Goal: Task Accomplishment & Management: Complete application form

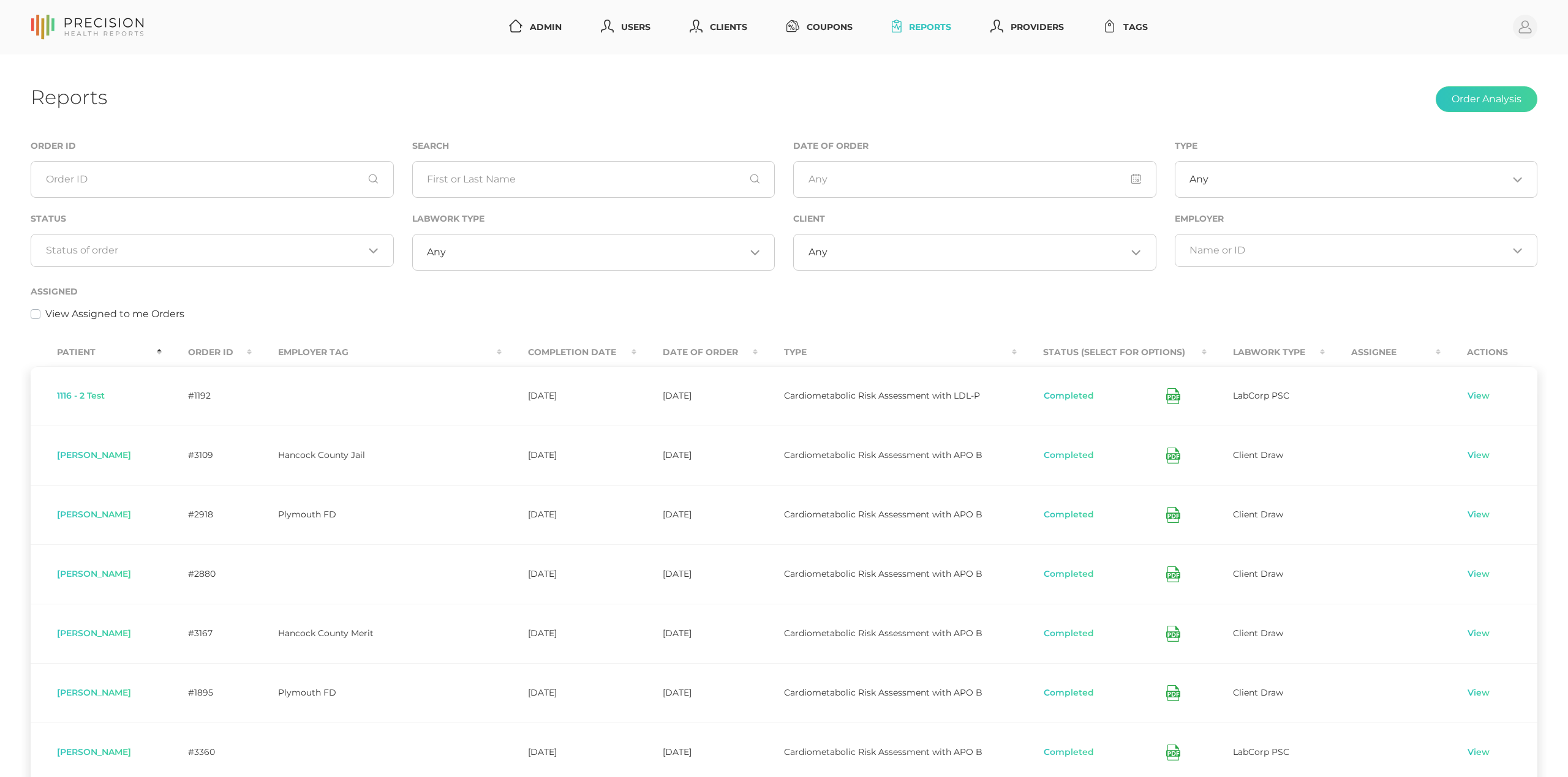
click at [238, 246] on input "Search for option" at bounding box center [205, 250] width 319 height 13
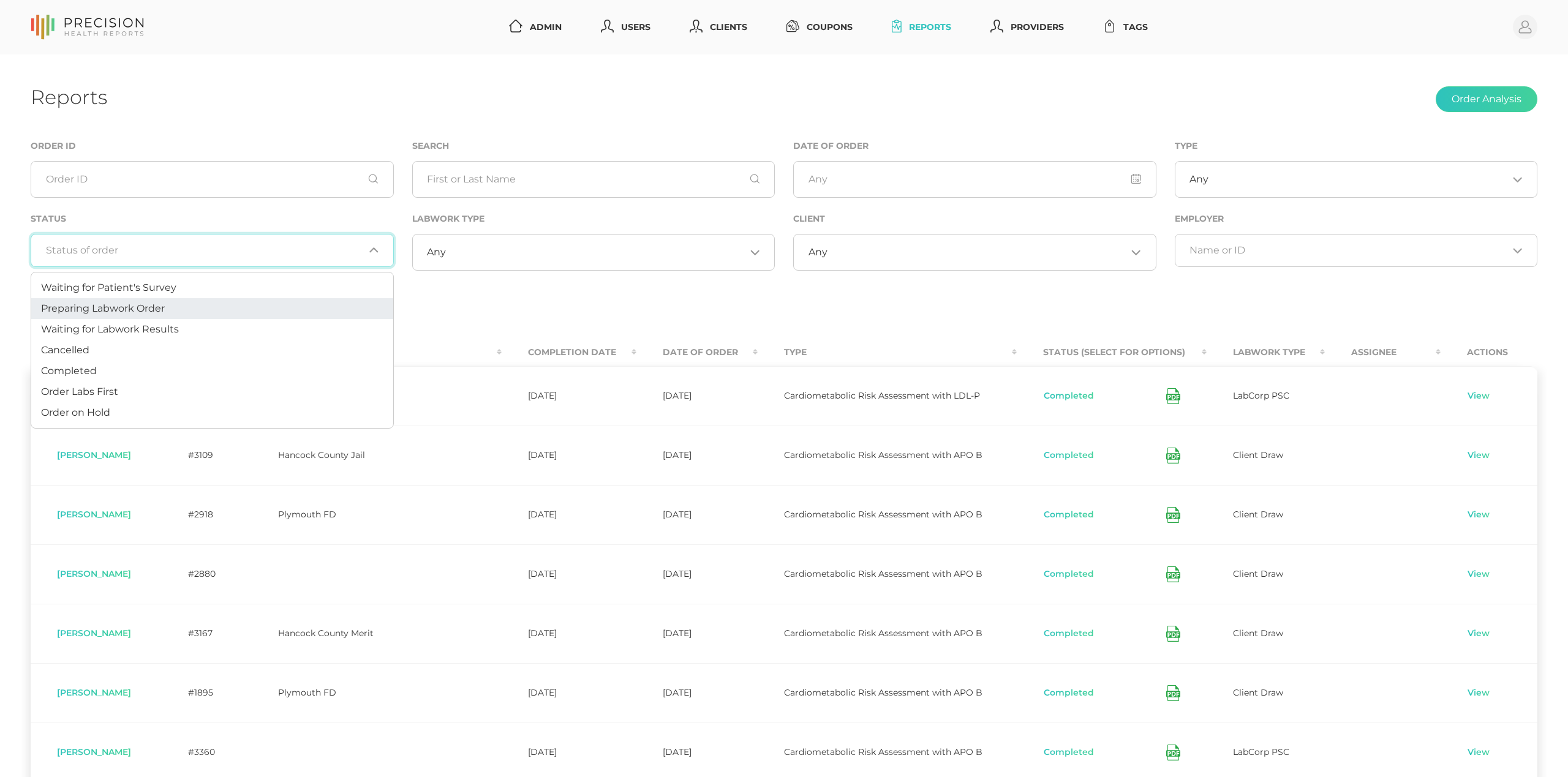
click at [217, 309] on li "Preparing Labwork Order" at bounding box center [212, 308] width 362 height 21
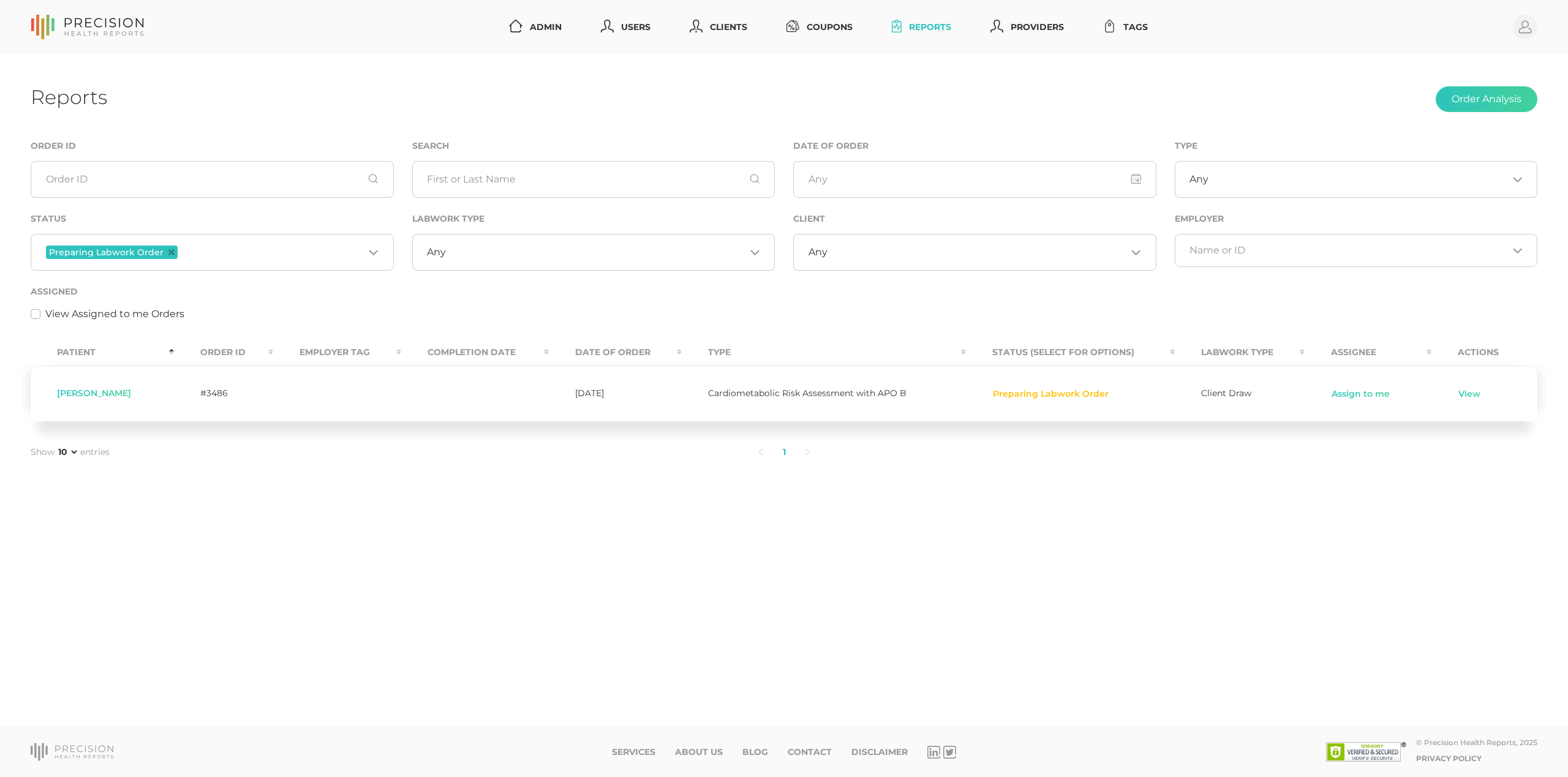
click at [240, 250] on input "Search for option" at bounding box center [272, 252] width 184 height 16
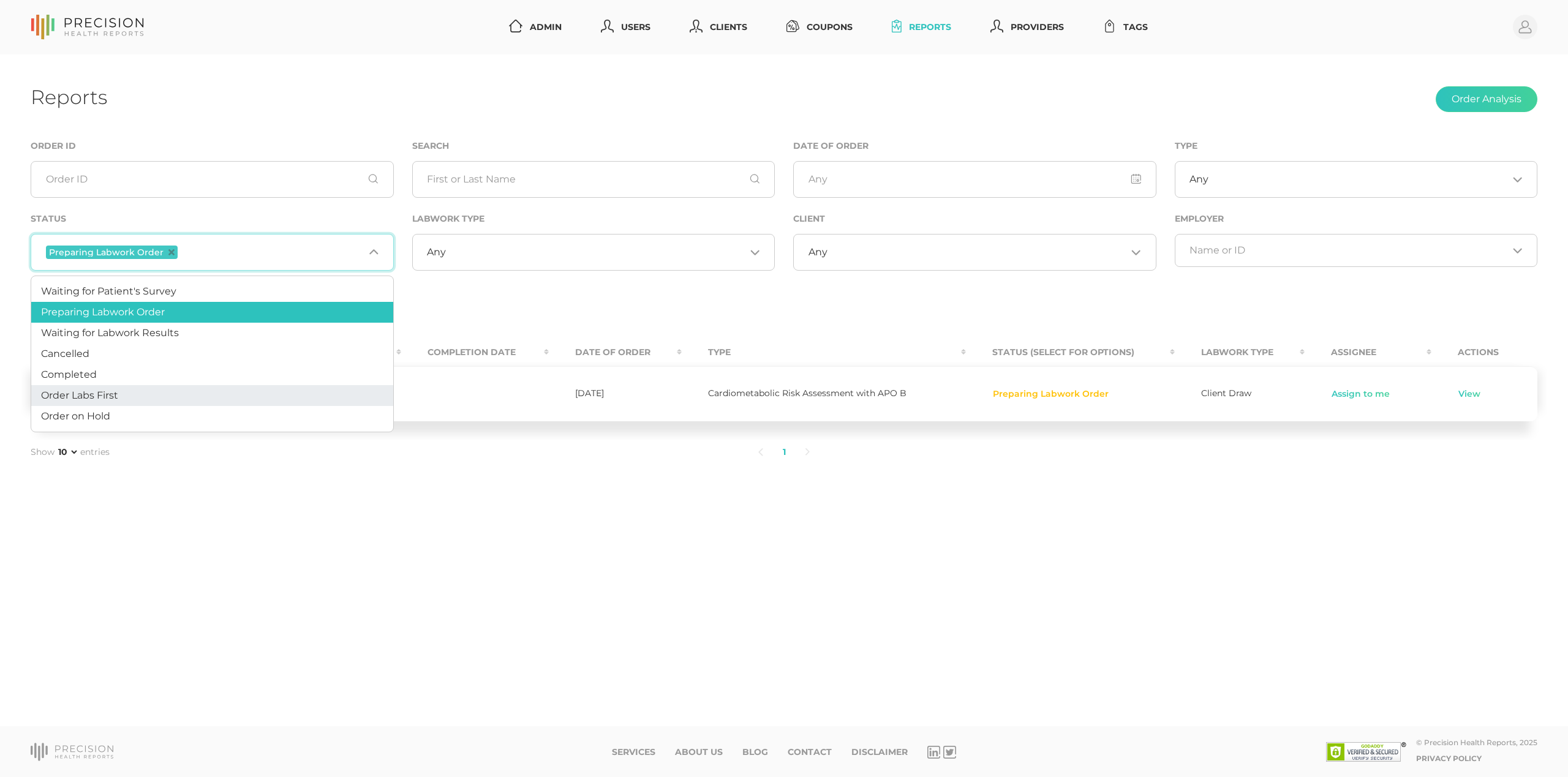
click at [190, 397] on li "Order Labs First" at bounding box center [212, 396] width 362 height 21
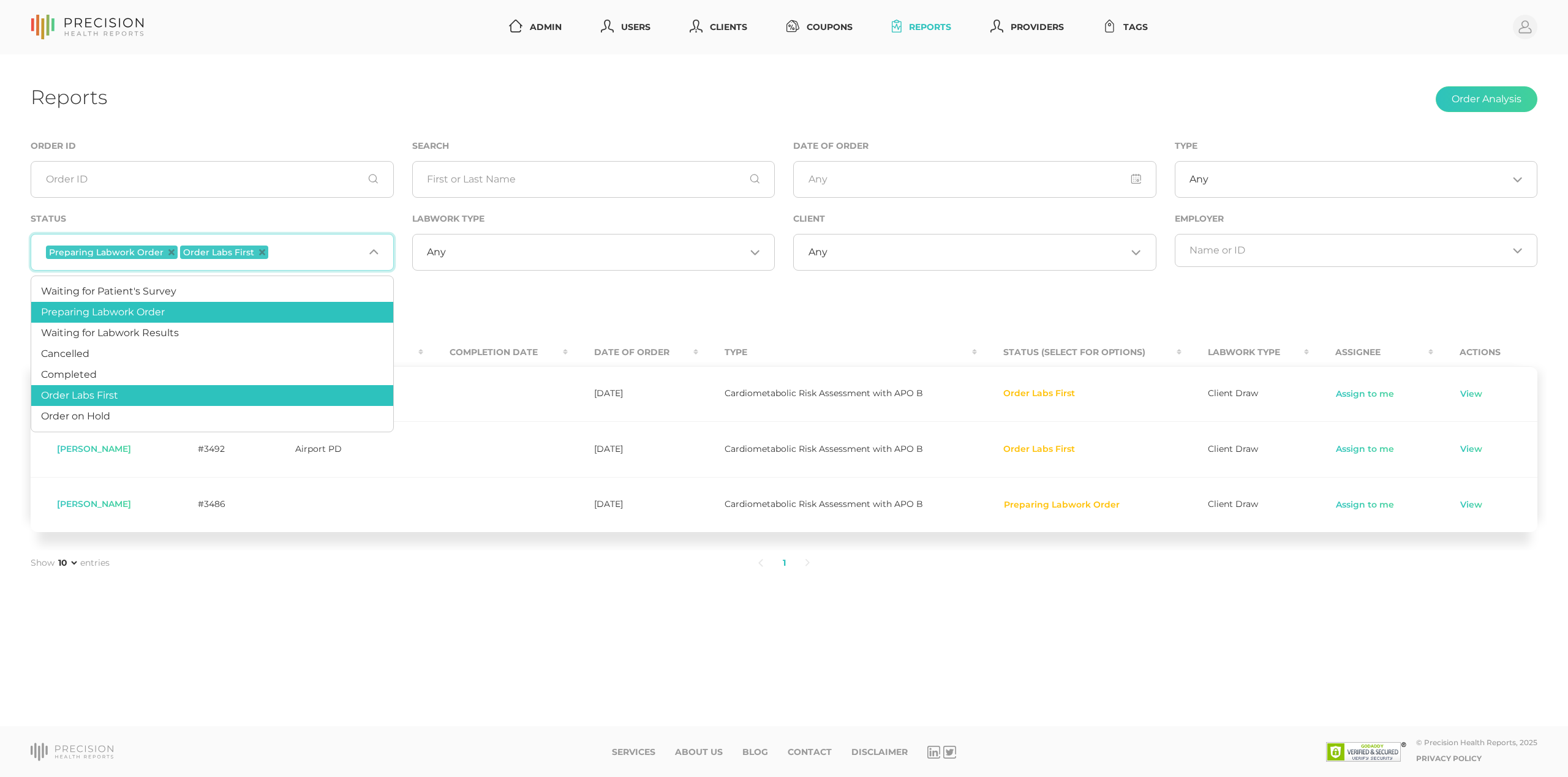
click at [1188, 315] on div "View Assigned to me Orders" at bounding box center [784, 314] width 1507 height 15
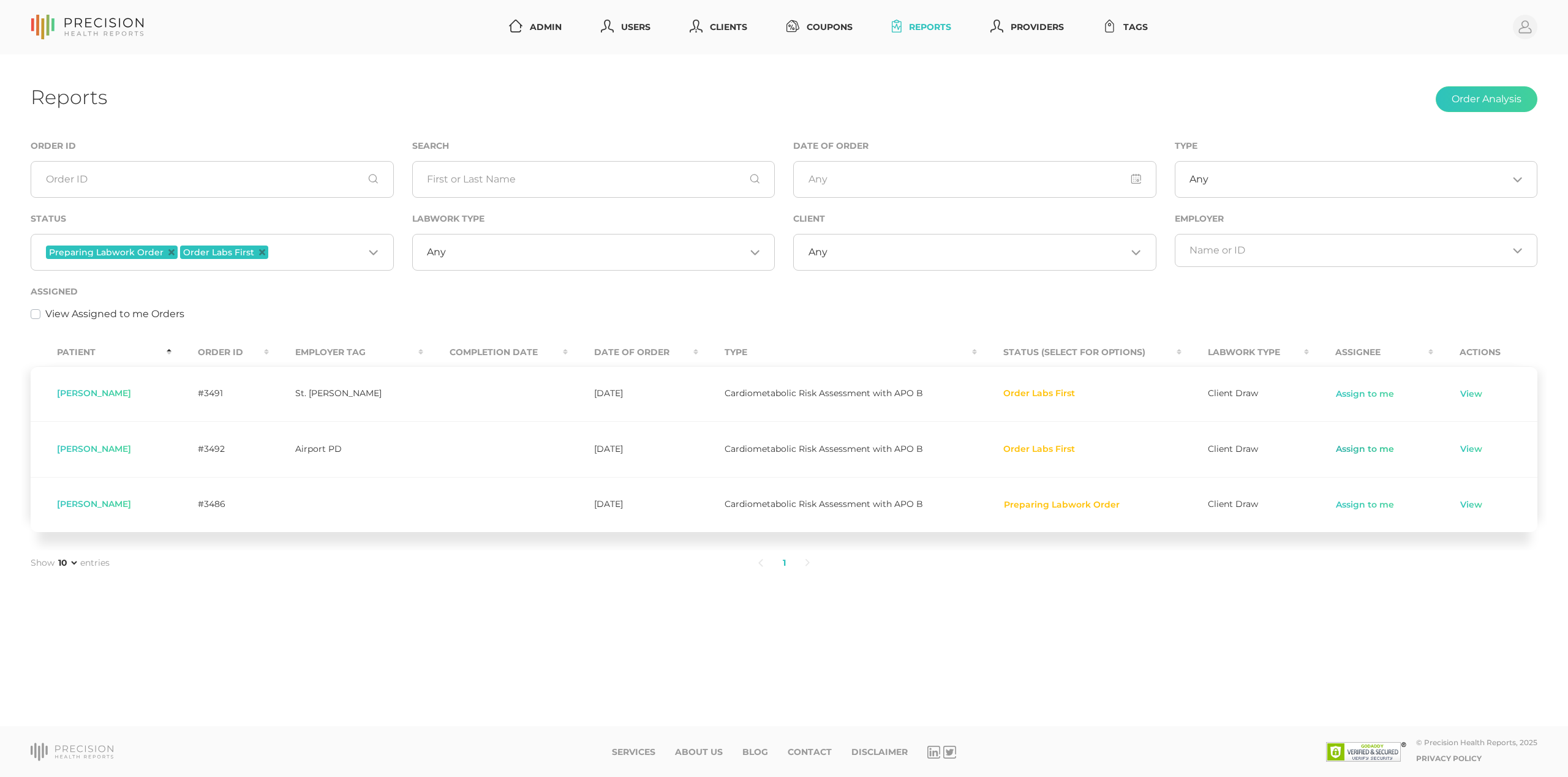
click at [1350, 455] on link "Assign to me" at bounding box center [1365, 450] width 60 height 13
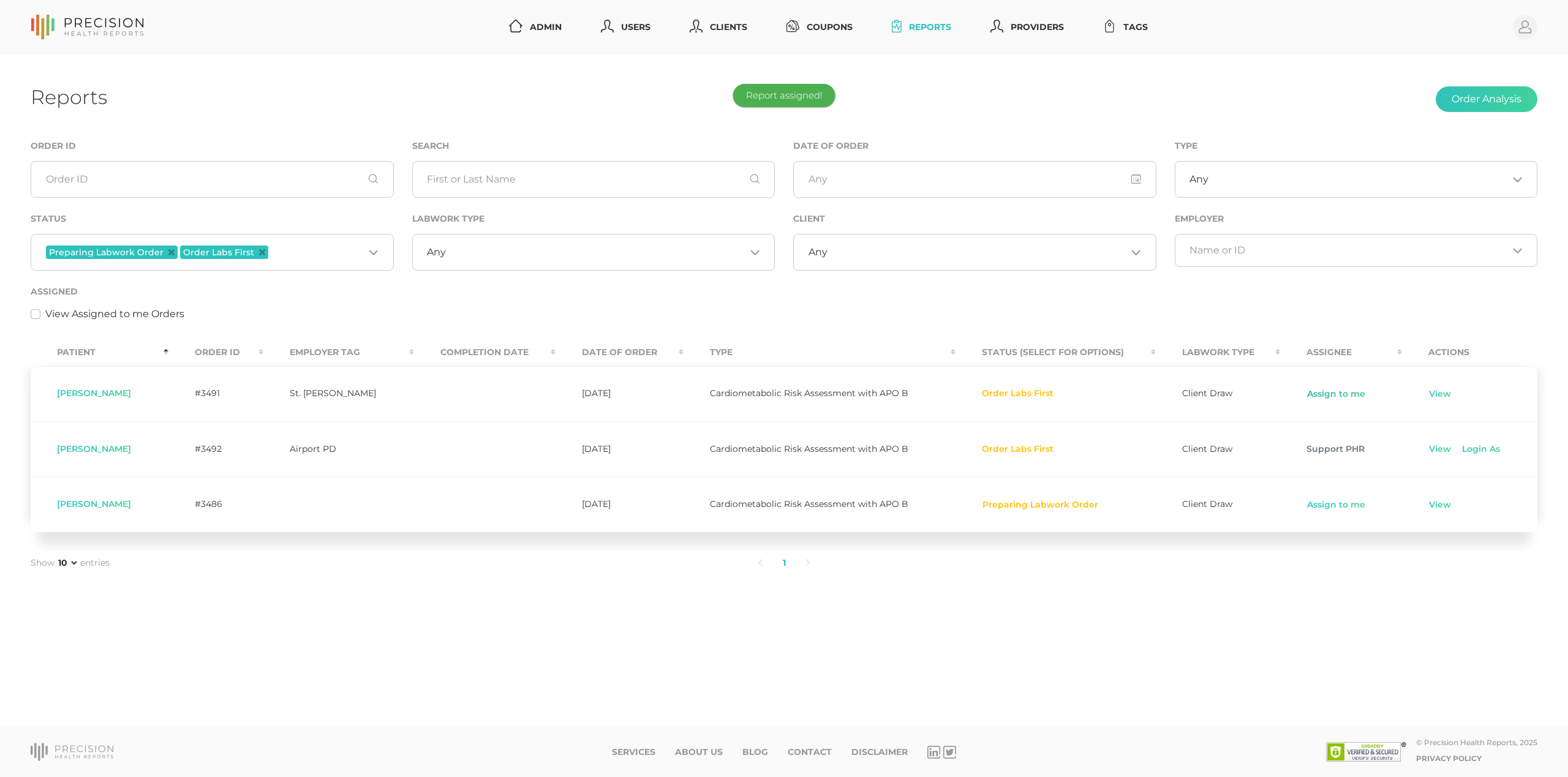
click at [1338, 394] on link "Assign to me" at bounding box center [1336, 394] width 60 height 13
click at [1428, 452] on link "View" at bounding box center [1440, 450] width 24 height 13
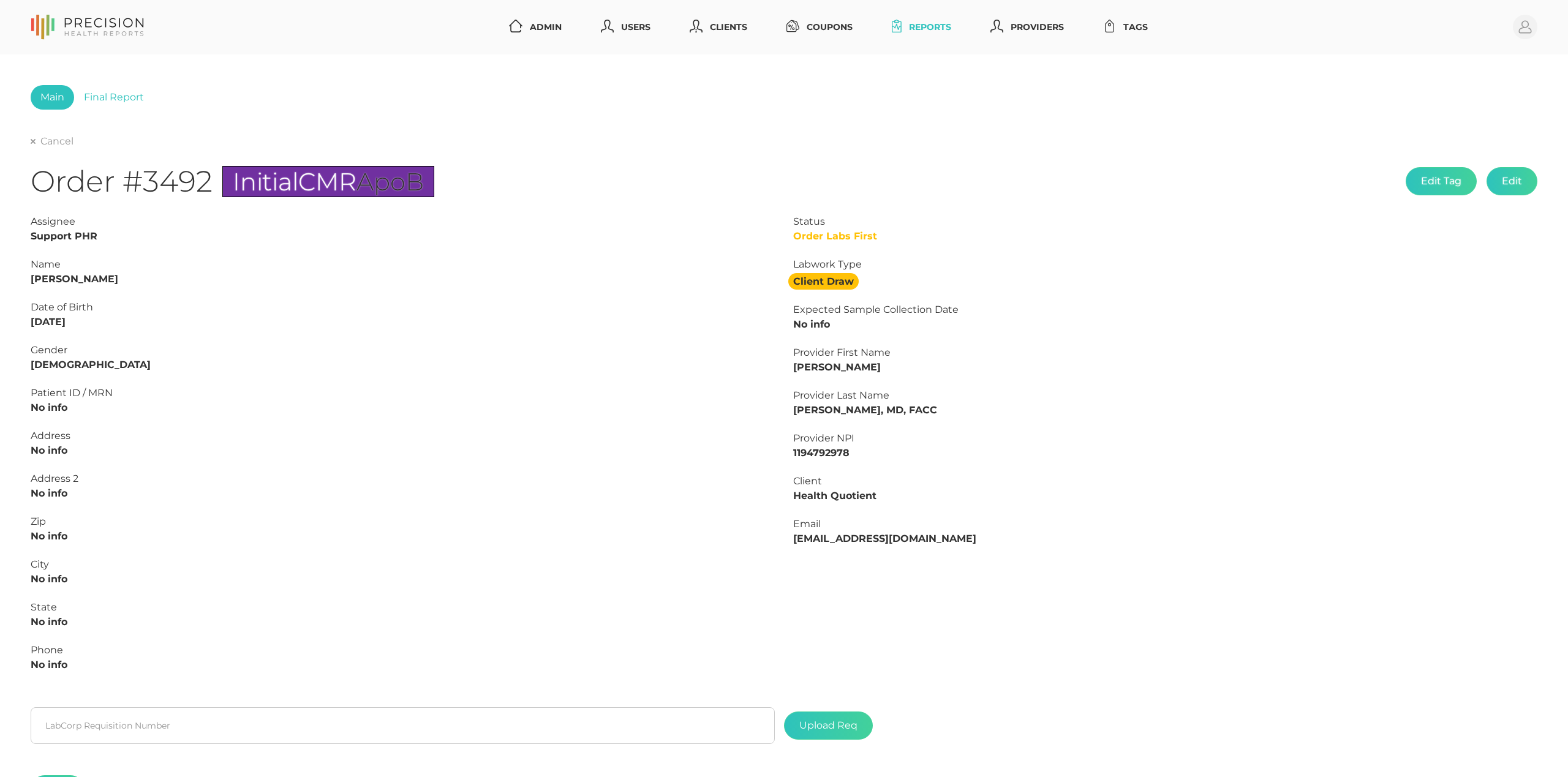
click at [90, 280] on strong "[PERSON_NAME]" at bounding box center [74, 279] width 88 height 12
copy strong "[PERSON_NAME]"
click at [42, 280] on strong "[PERSON_NAME]" at bounding box center [74, 279] width 88 height 12
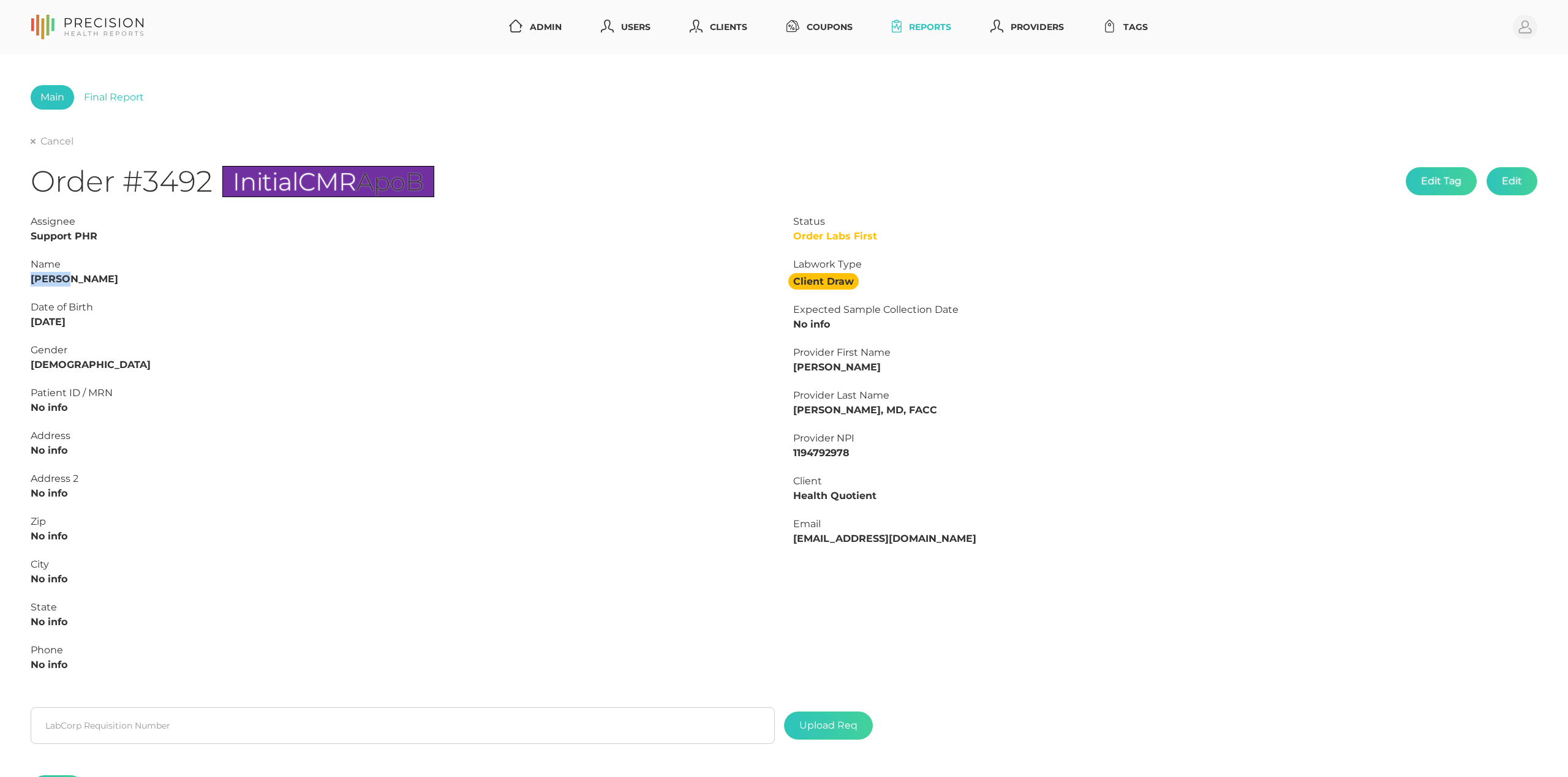
copy strong "[PERSON_NAME]"
drag, startPoint x: 105, startPoint y: 324, endPoint x: 0, endPoint y: 321, distance: 105.0
click at [0, 321] on div "Main Final Report Cancel Order #3492 Initial CMR ApoB Edit Tag Edit Status Orde…" at bounding box center [784, 456] width 1568 height 804
copy strong "[DATE]"
click at [675, 721] on input "text" at bounding box center [402, 725] width 744 height 37
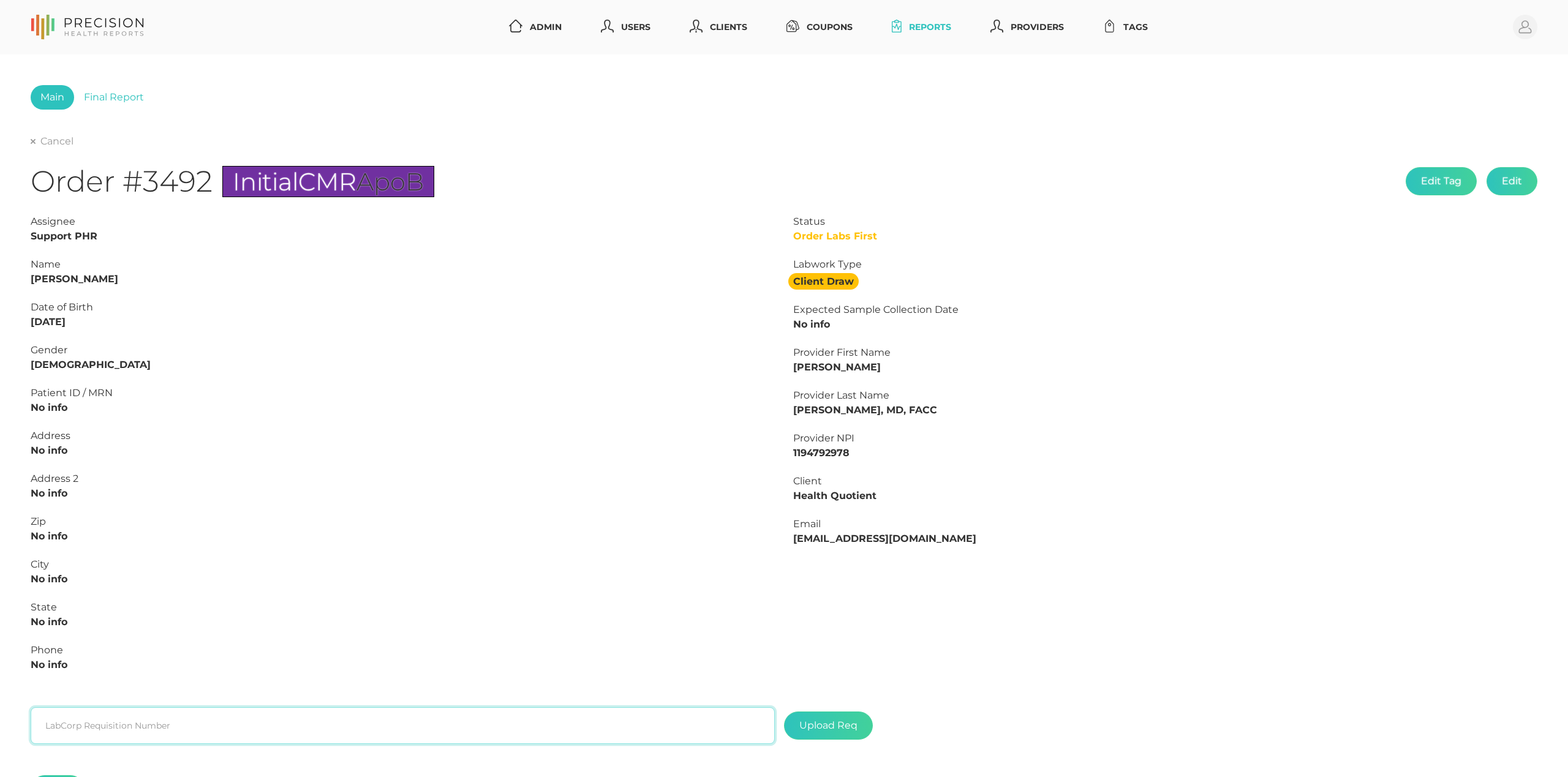
paste input "L2505946267"
type input "L2505946267"
click at [814, 717] on label at bounding box center [828, 725] width 88 height 27
click at [857, 720] on input "file" at bounding box center [857, 720] width 1 height 1
type input "C:\fakepath\7523ff2f-55ab-4613-a8f2-1696206a76a5.pdf"
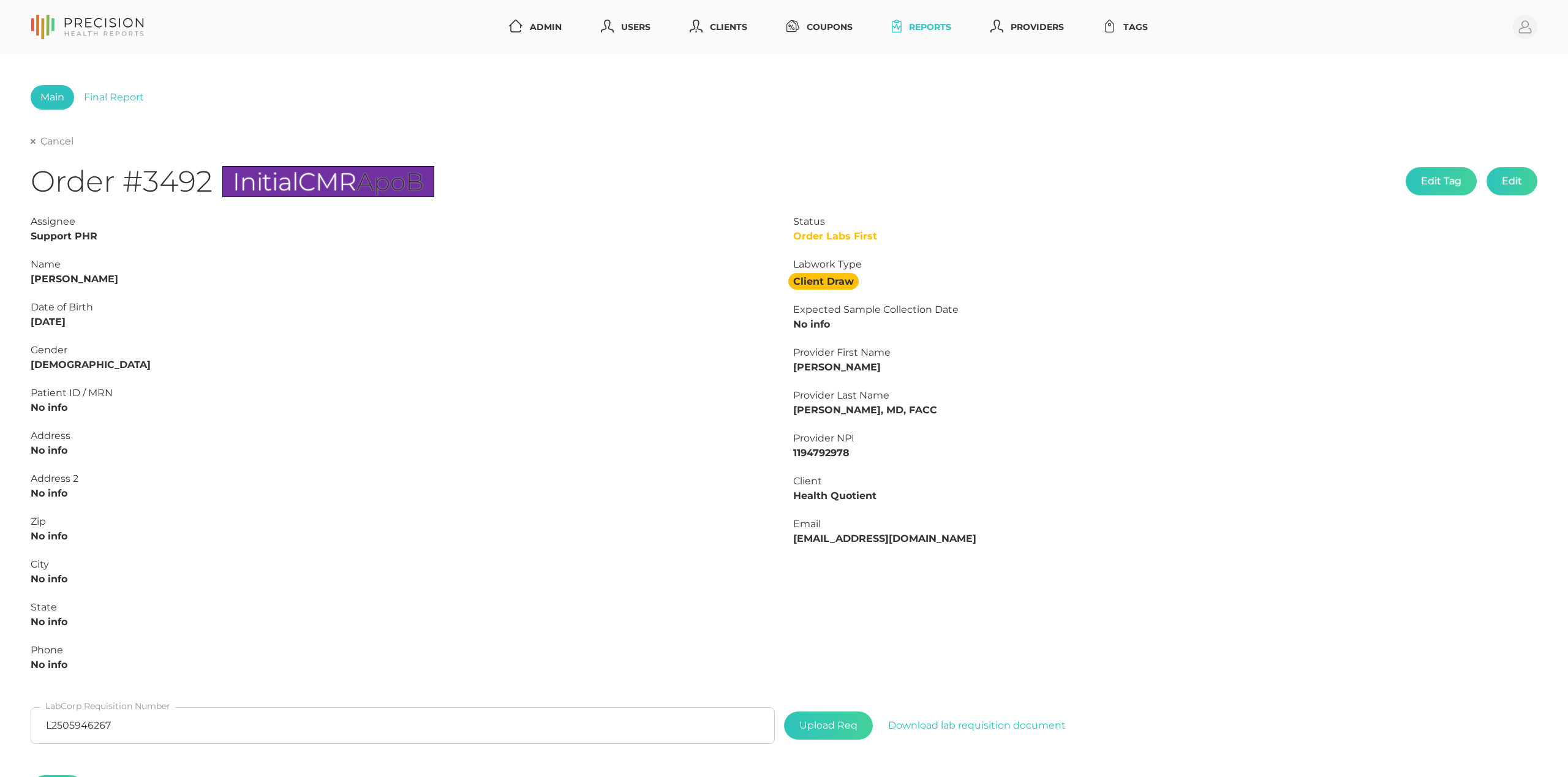
click at [64, 141] on link "Cancel" at bounding box center [52, 141] width 43 height 13
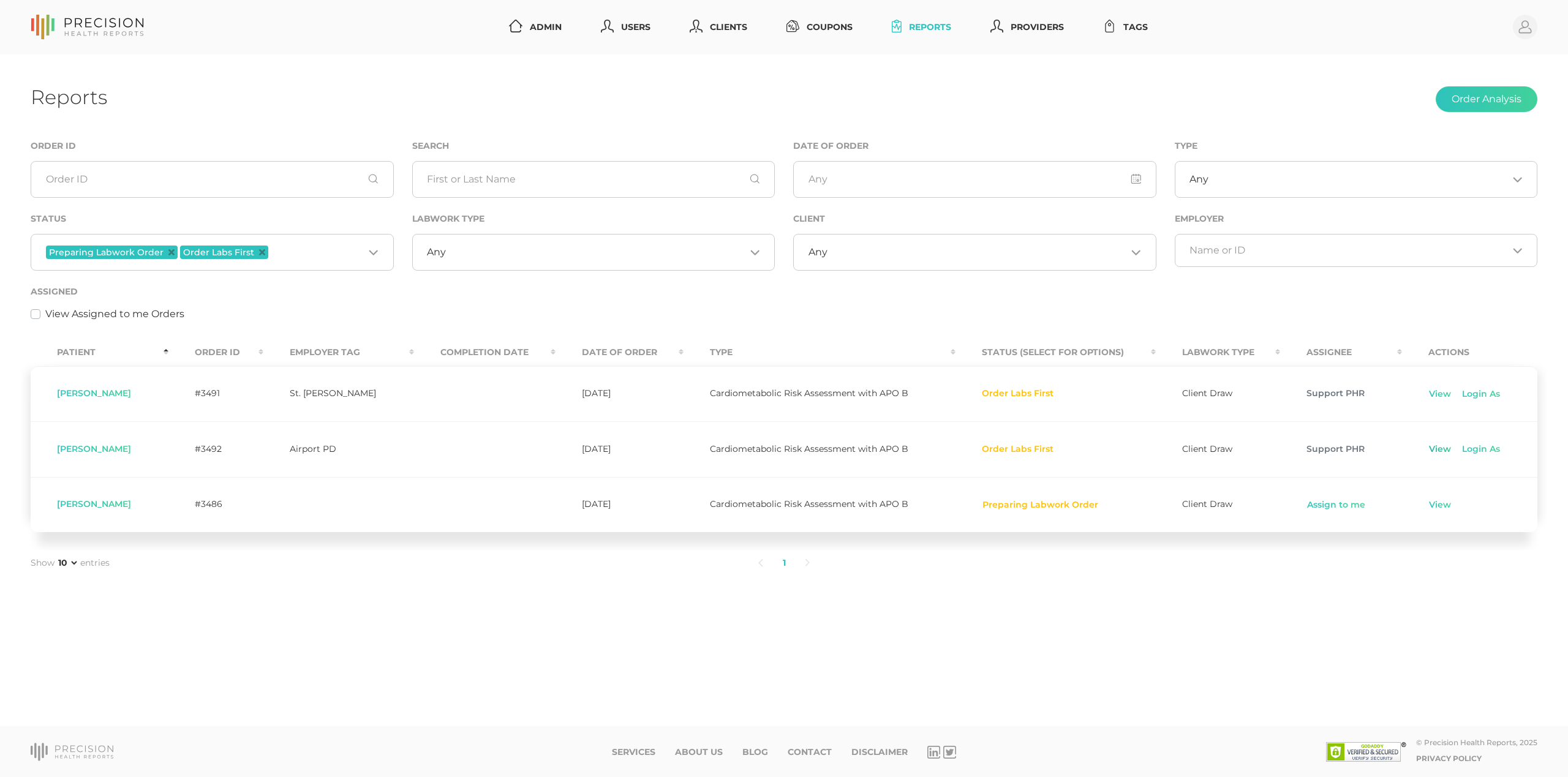
click at [1439, 452] on link "View" at bounding box center [1440, 450] width 24 height 13
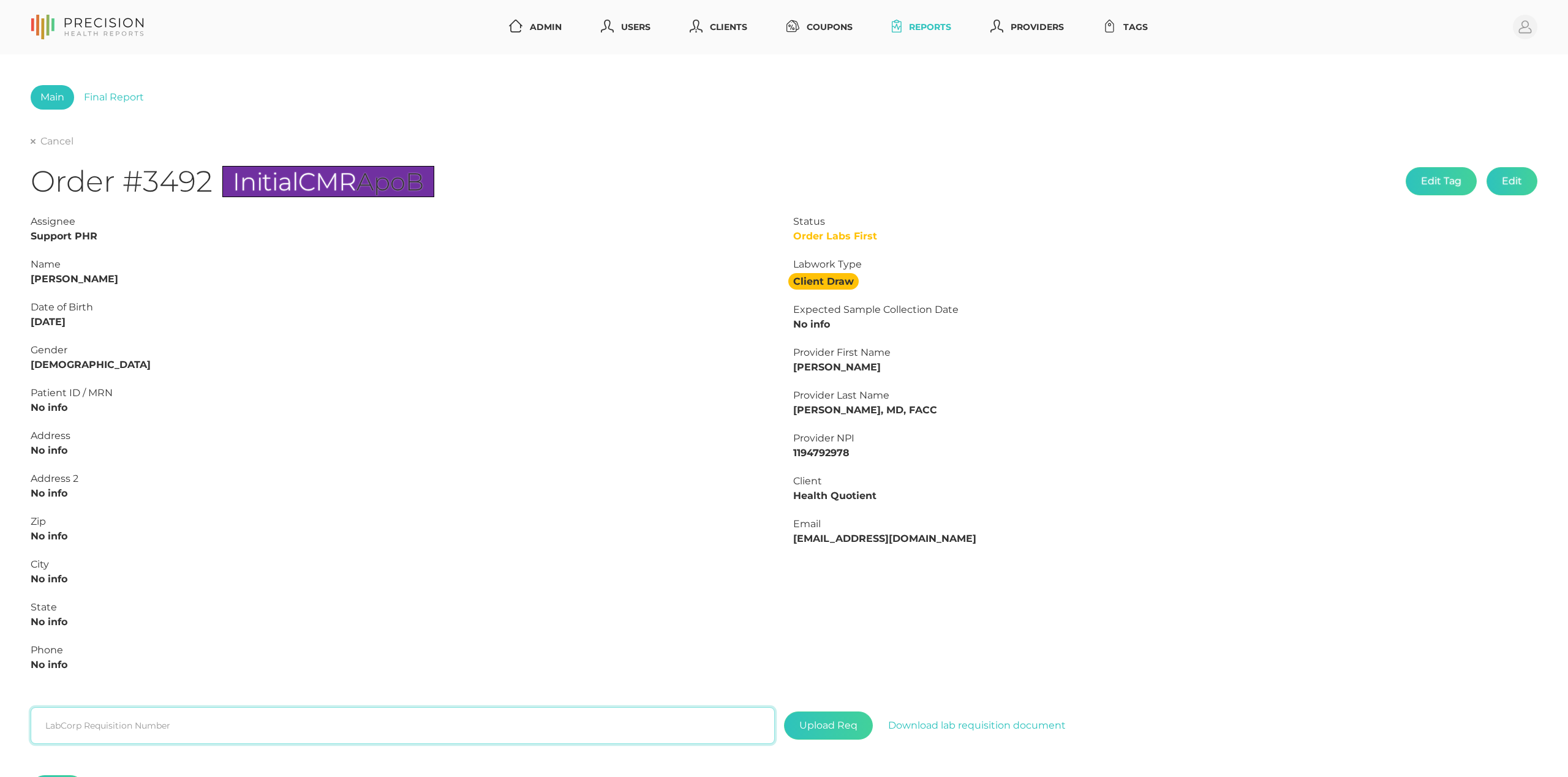
click at [353, 715] on input "text" at bounding box center [402, 725] width 744 height 37
paste input "L2505946267"
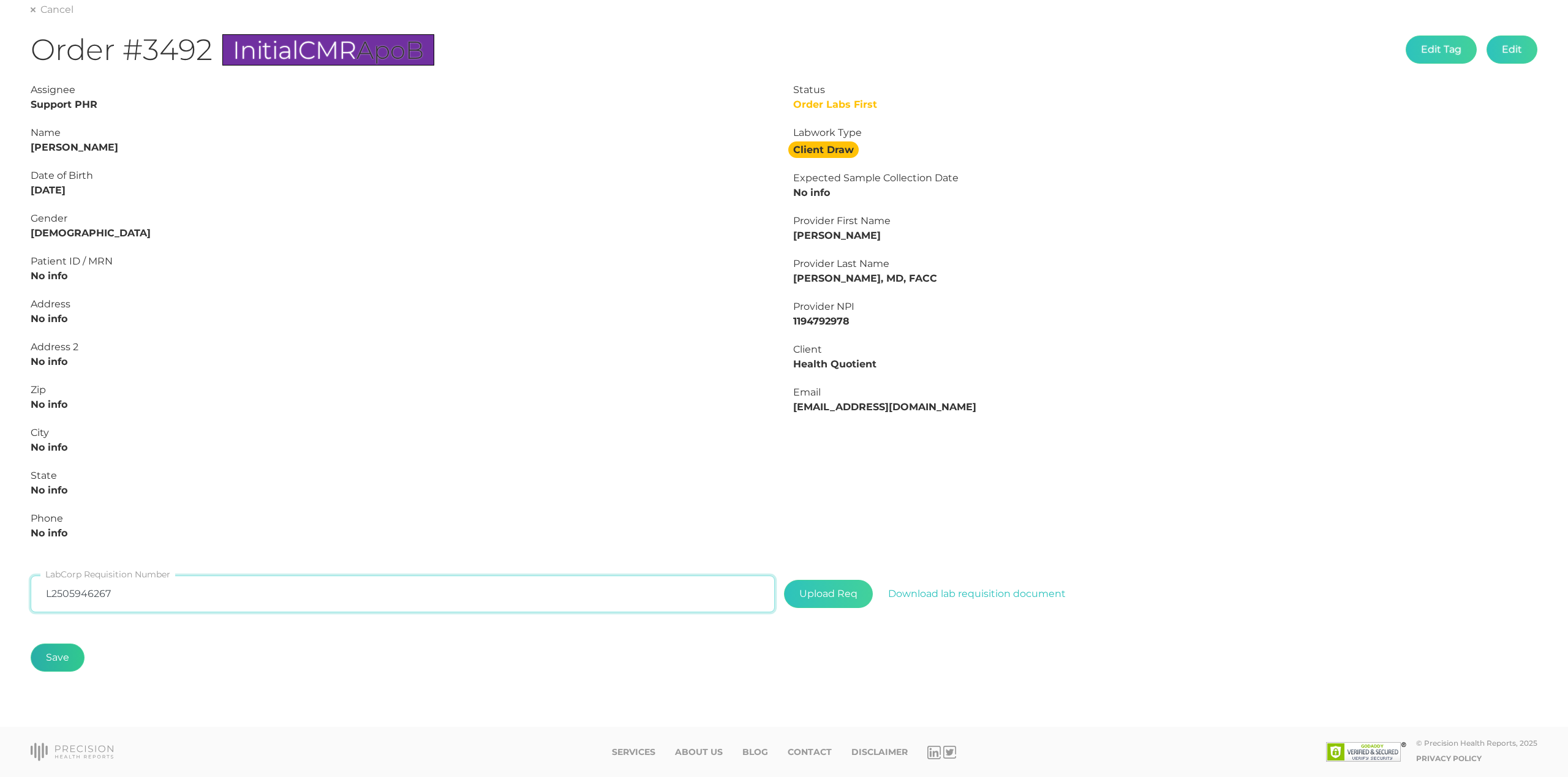
scroll to position [132, 0]
type input "L2505946267"
click at [55, 659] on button "Save" at bounding box center [57, 658] width 54 height 28
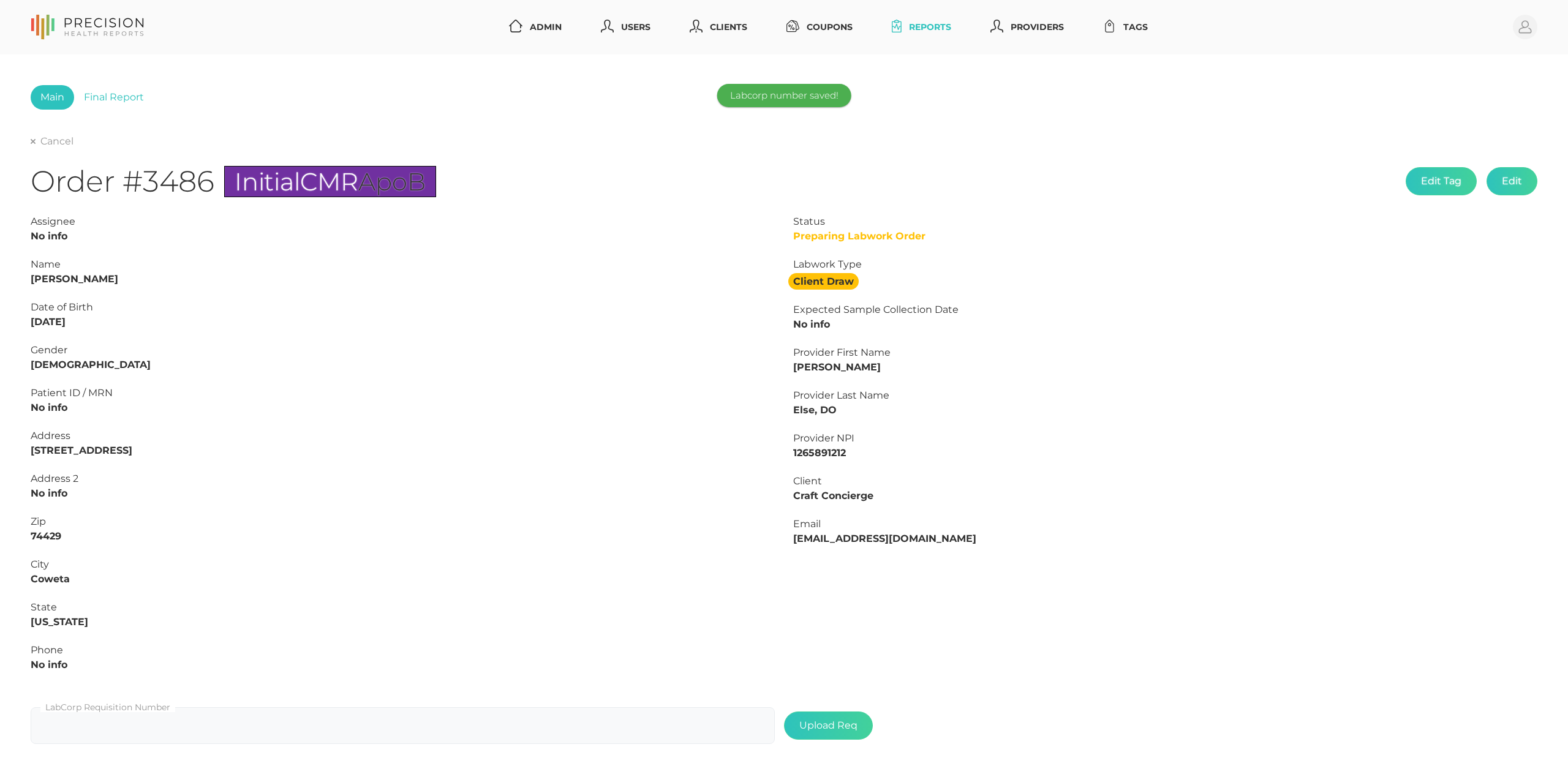
click at [62, 151] on div "Cancel Order #3486 Initial CMR ApoB Edit Tag Edit Status Preparing Labwork Orde…" at bounding box center [784, 442] width 1507 height 617
click at [65, 144] on link "Cancel" at bounding box center [52, 141] width 43 height 13
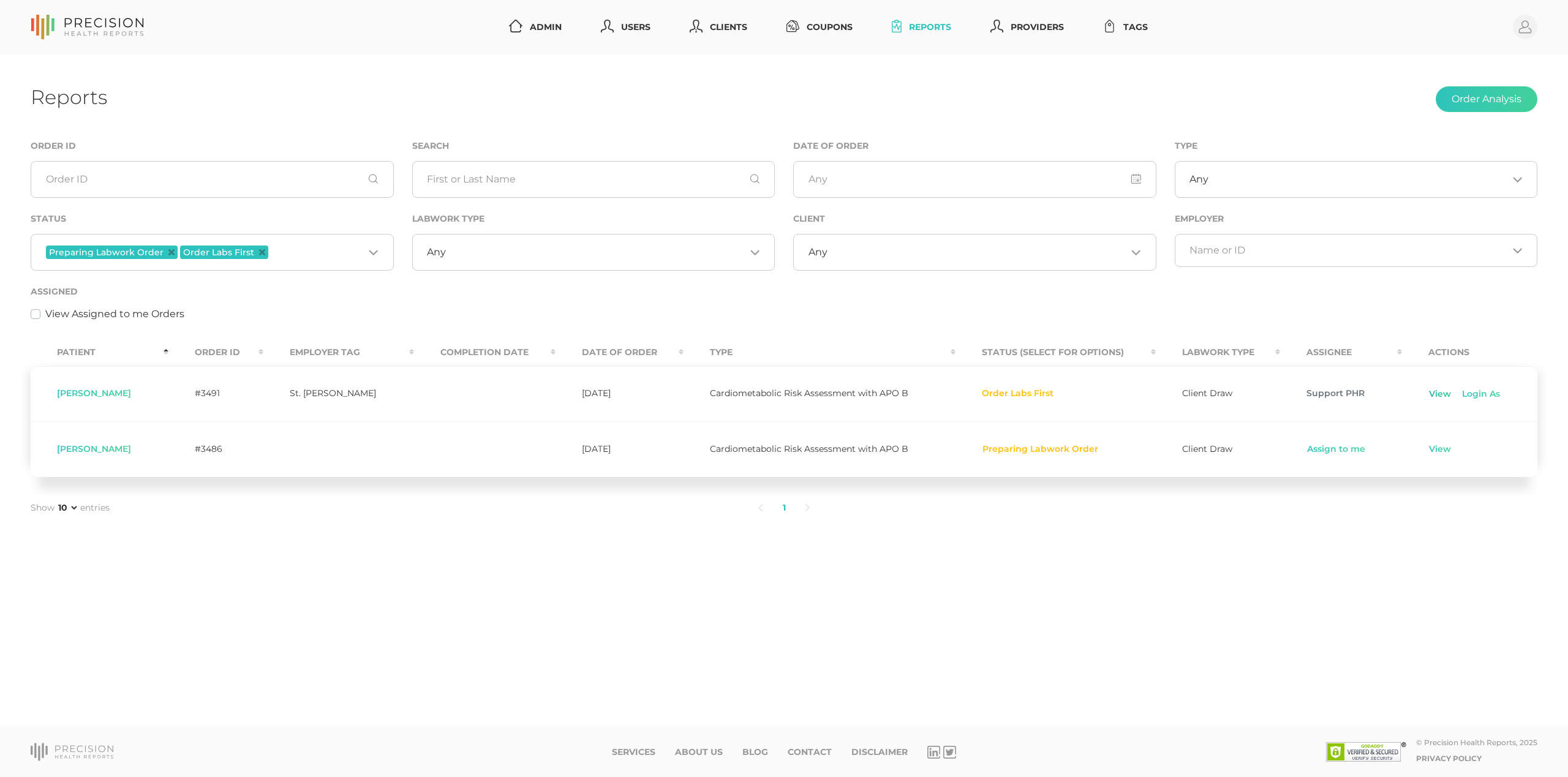
click at [1438, 393] on link "View" at bounding box center [1440, 394] width 24 height 13
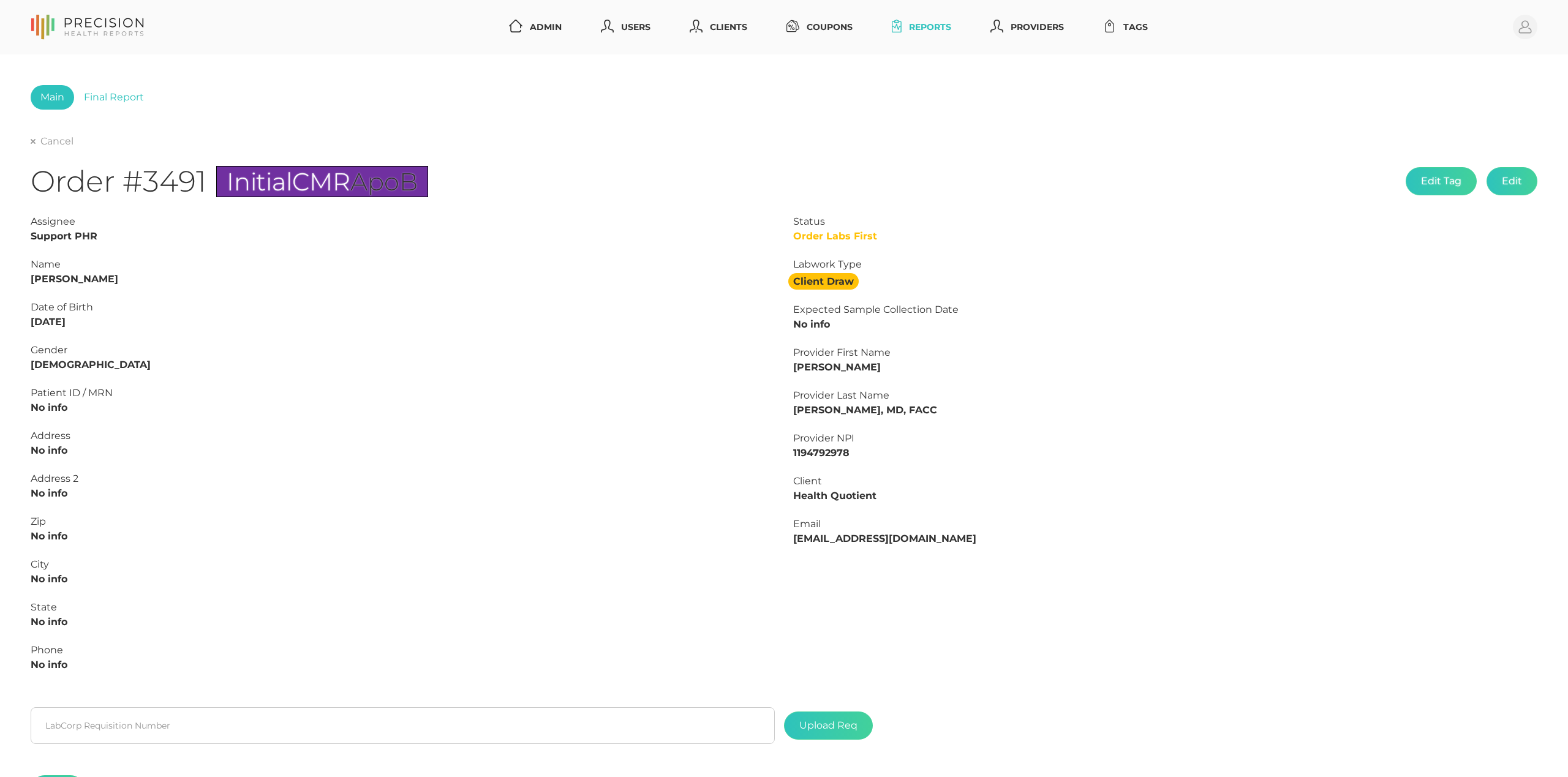
click at [86, 284] on strong "[PERSON_NAME]" at bounding box center [74, 279] width 88 height 12
copy strong "[PERSON_NAME]"
click at [47, 275] on strong "[PERSON_NAME]" at bounding box center [74, 279] width 88 height 12
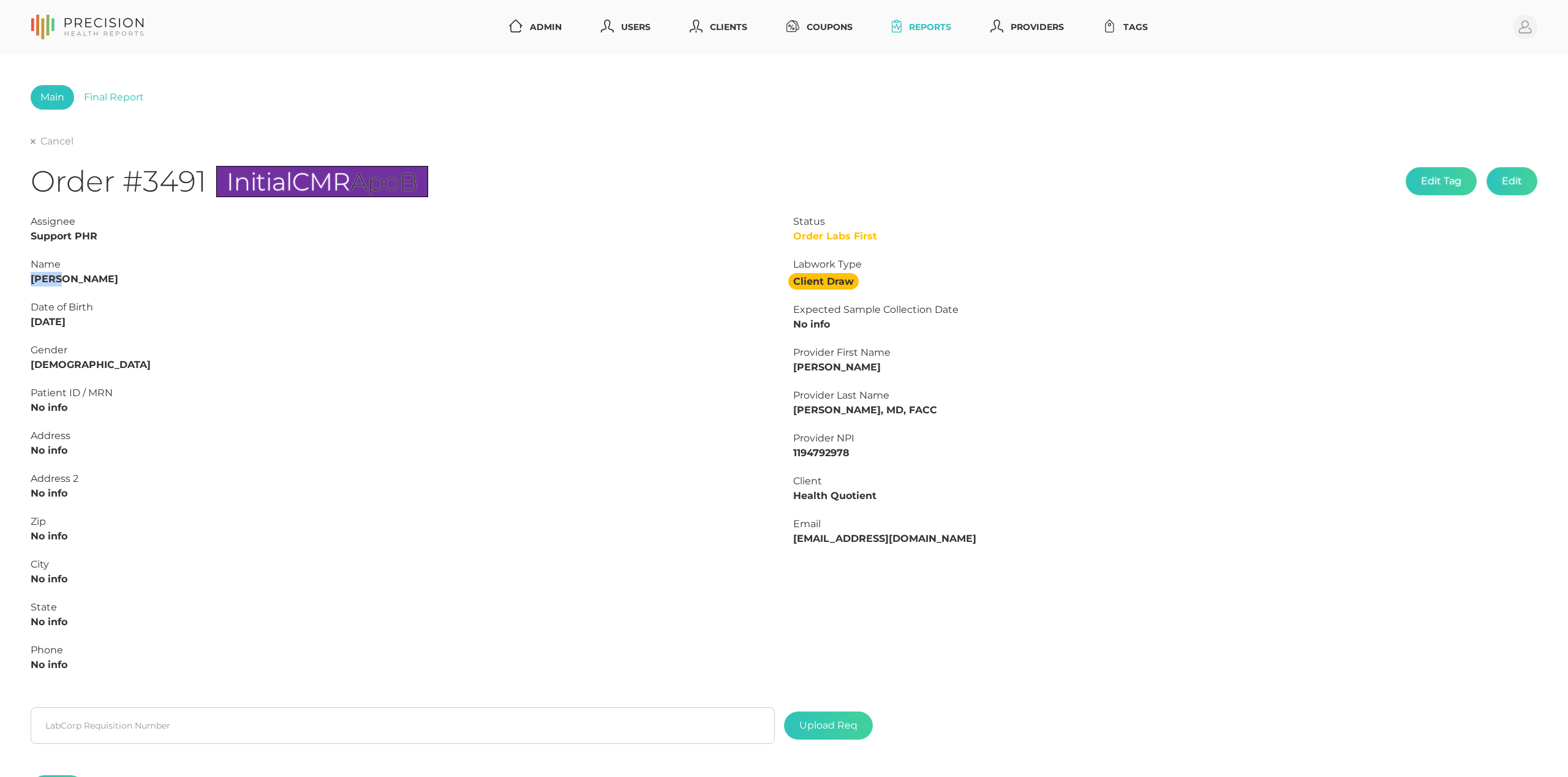
copy strong "[PERSON_NAME]"
drag, startPoint x: 82, startPoint y: 322, endPoint x: 6, endPoint y: 317, distance: 76.2
click at [6, 317] on div "Main Final Report Cancel Order #3491 Initial CMR ApoB Edit Tag Edit Status Orde…" at bounding box center [784, 456] width 1568 height 804
copy strong "[DATE]"
click at [447, 734] on input "text" at bounding box center [402, 725] width 744 height 37
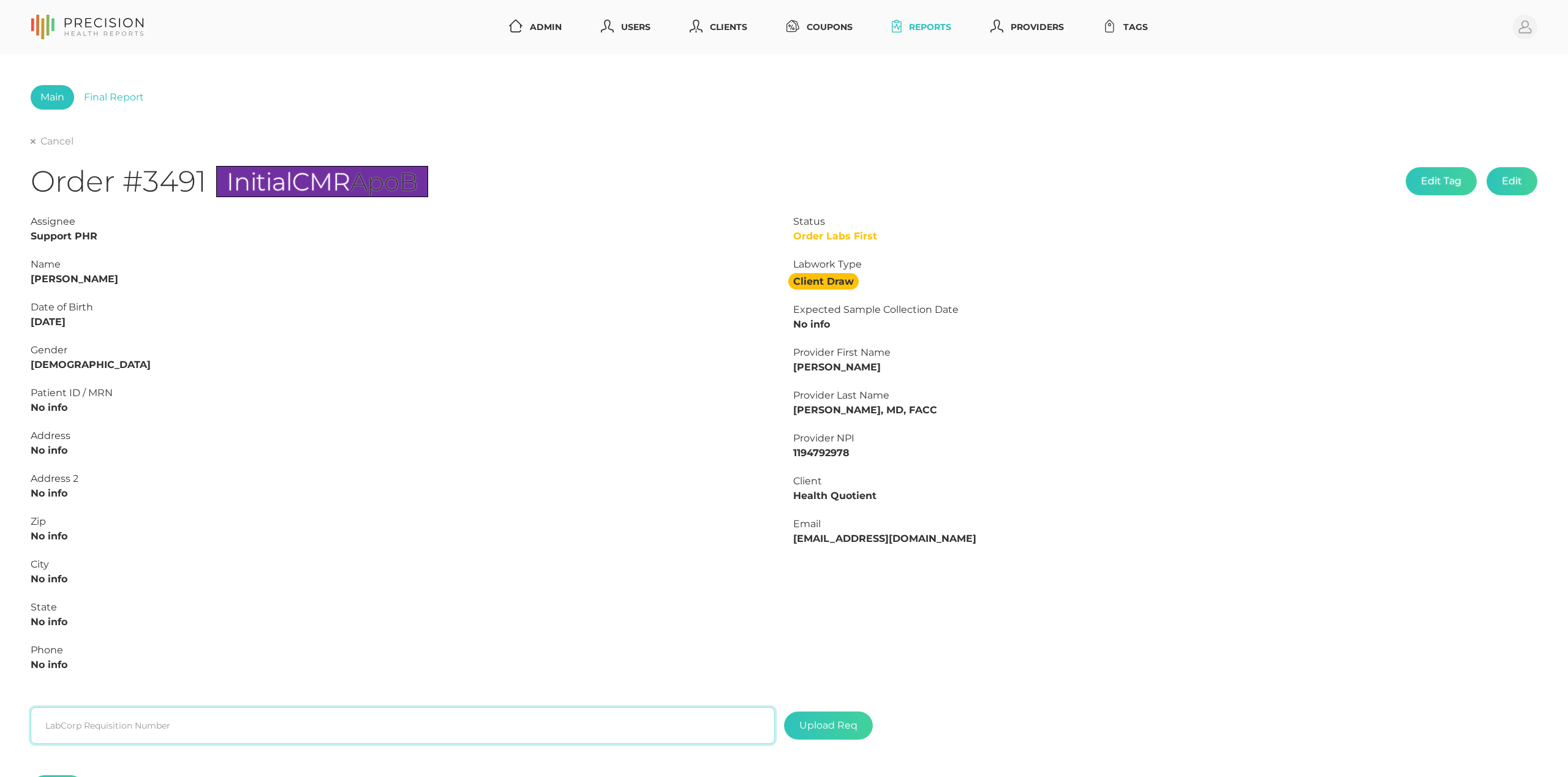
paste input "L2505946337"
type input "L2505946337"
click at [833, 723] on label at bounding box center [828, 725] width 88 height 27
click at [857, 720] on input "file" at bounding box center [857, 720] width 1 height 1
type input "C:\fakepath\206b57ee-b7ca-4fed-93ef-4d844677ae8c.pdf"
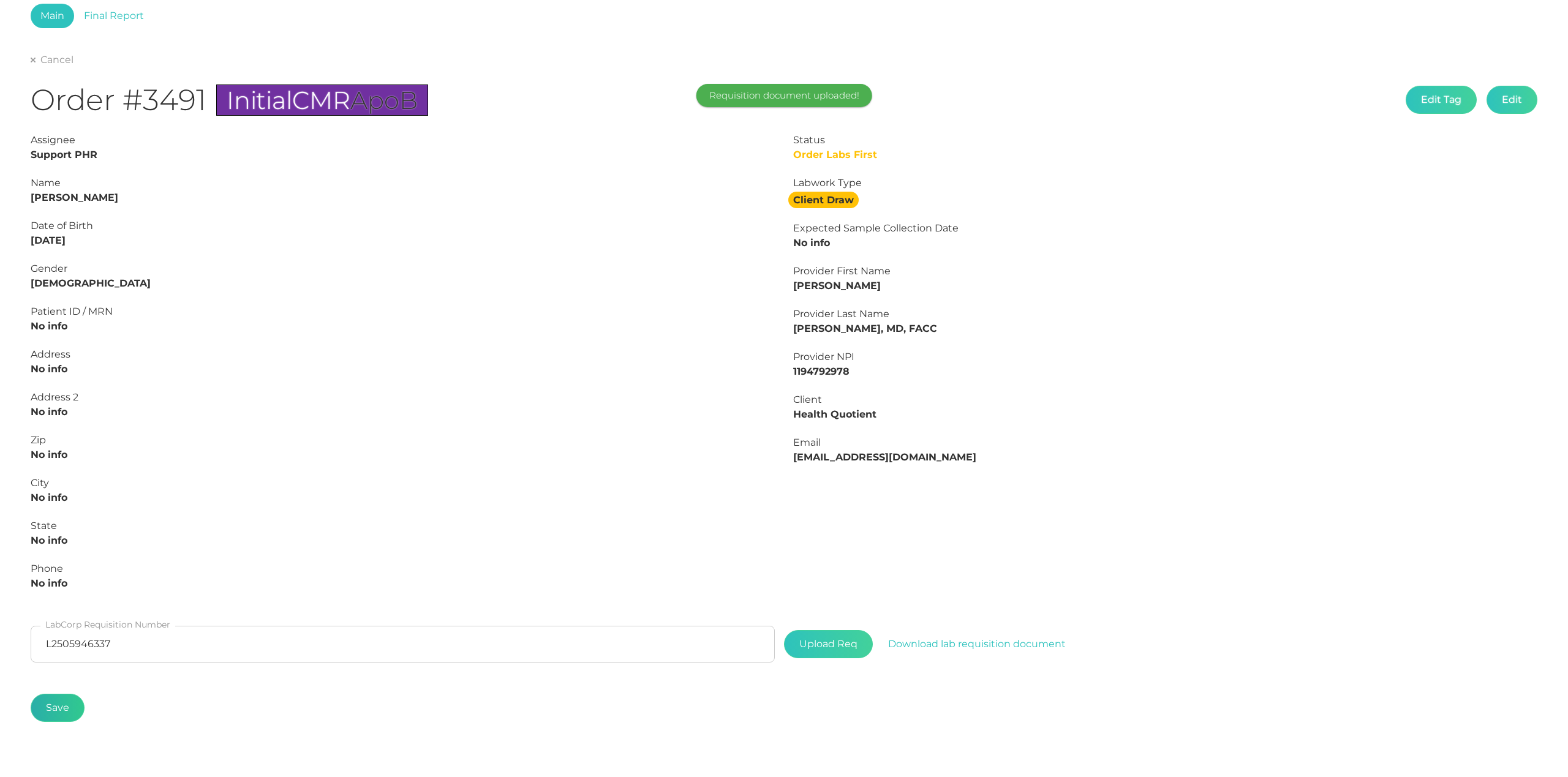
click at [55, 710] on button "Save" at bounding box center [57, 708] width 54 height 28
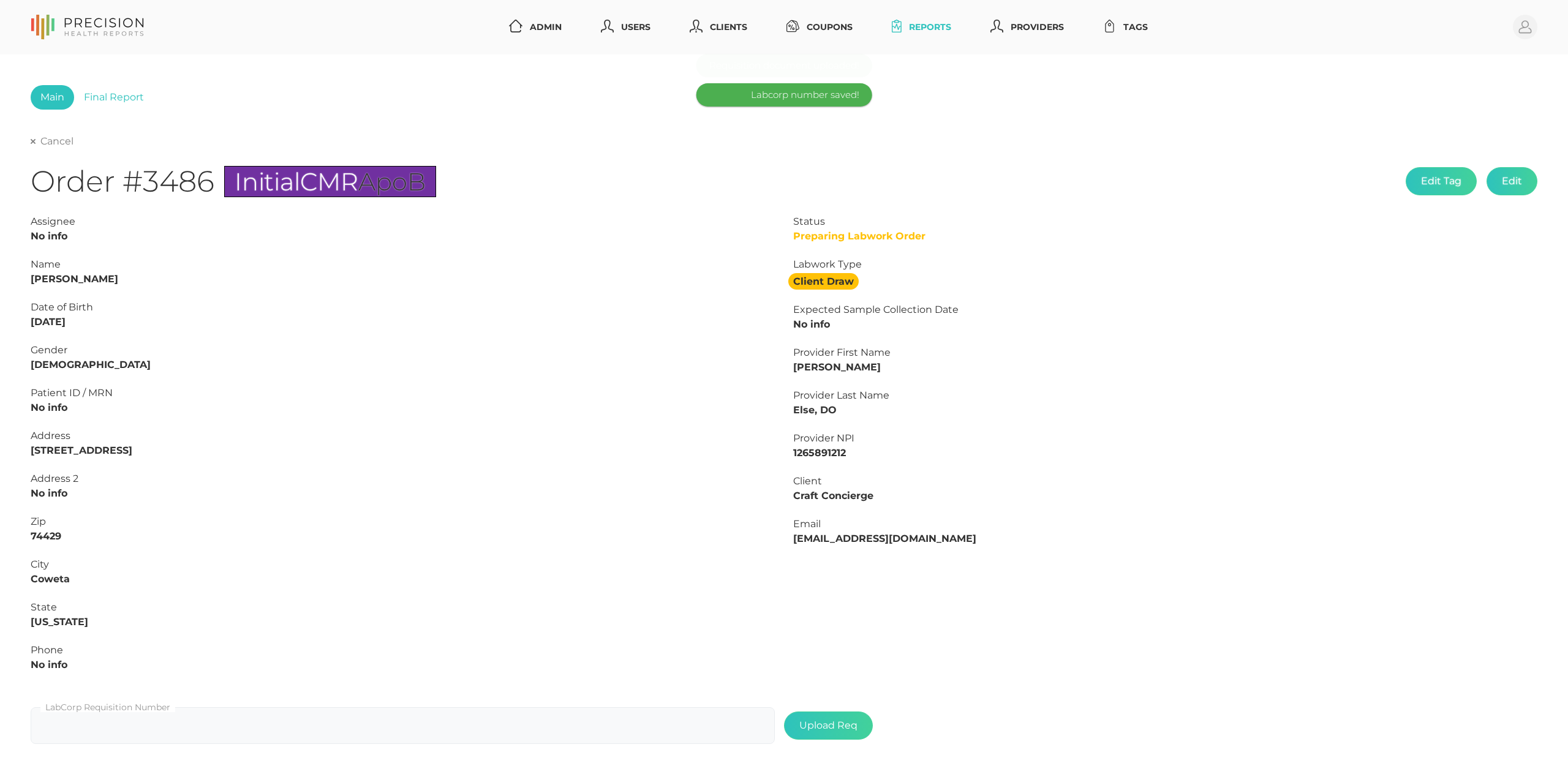
click at [48, 141] on link "Cancel" at bounding box center [52, 141] width 43 height 13
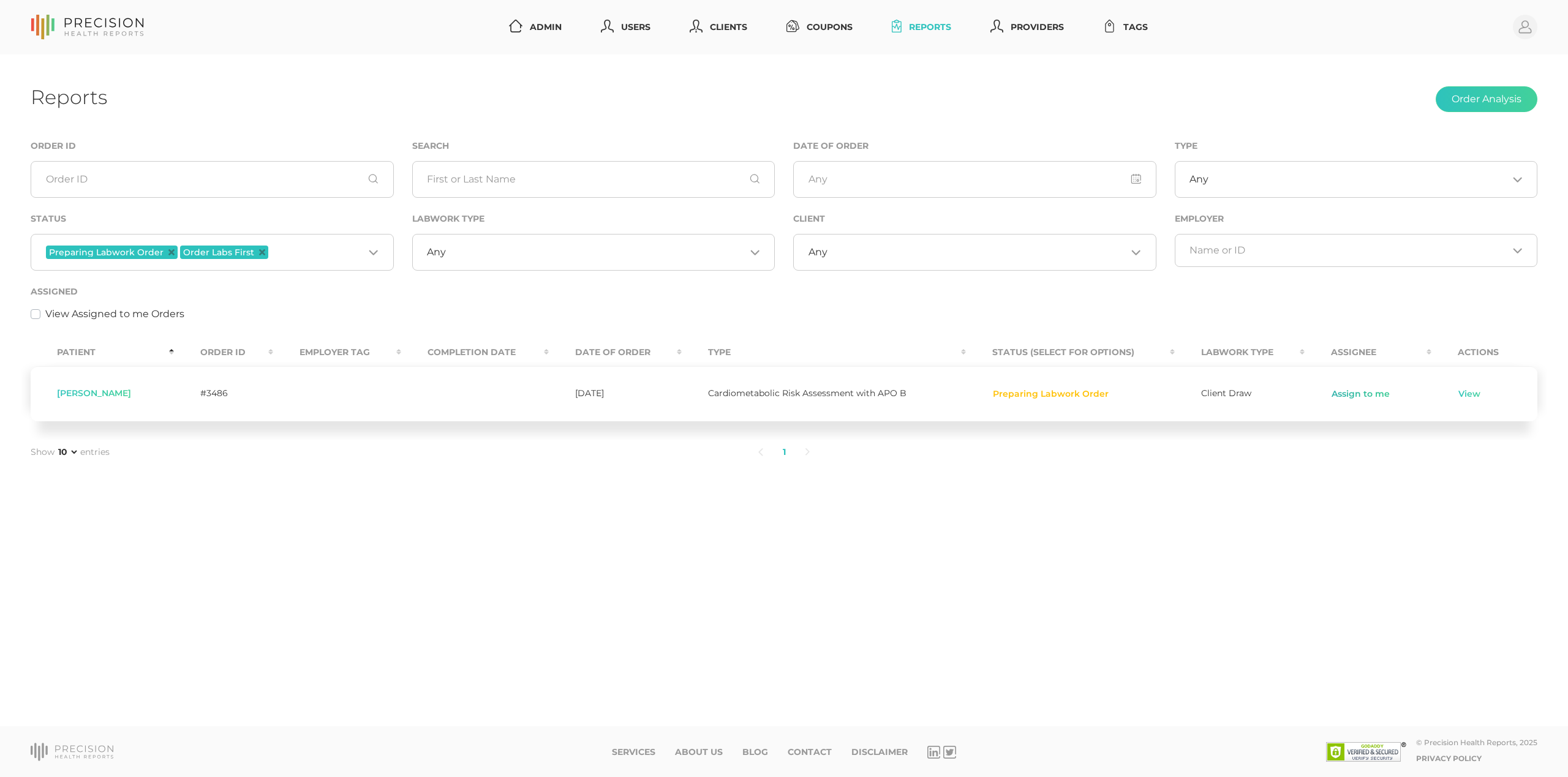
click at [1346, 393] on link "Assign to me" at bounding box center [1361, 394] width 60 height 13
click at [1427, 398] on link "View" at bounding box center [1437, 394] width 24 height 13
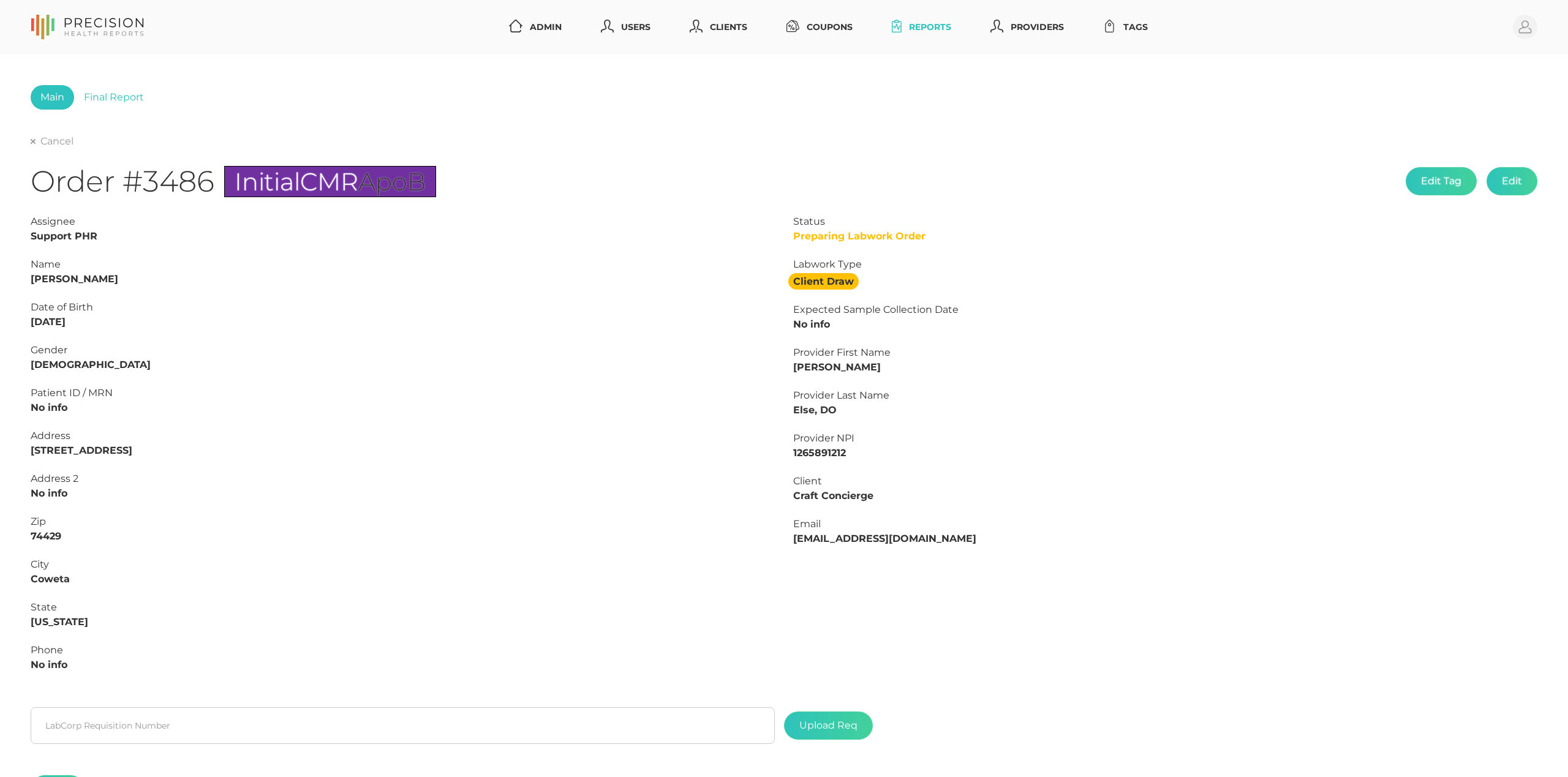
click at [66, 276] on strong "[PERSON_NAME]" at bounding box center [74, 279] width 88 height 12
copy strong "Slack"
click at [33, 280] on strong "[PERSON_NAME]" at bounding box center [74, 279] width 88 height 12
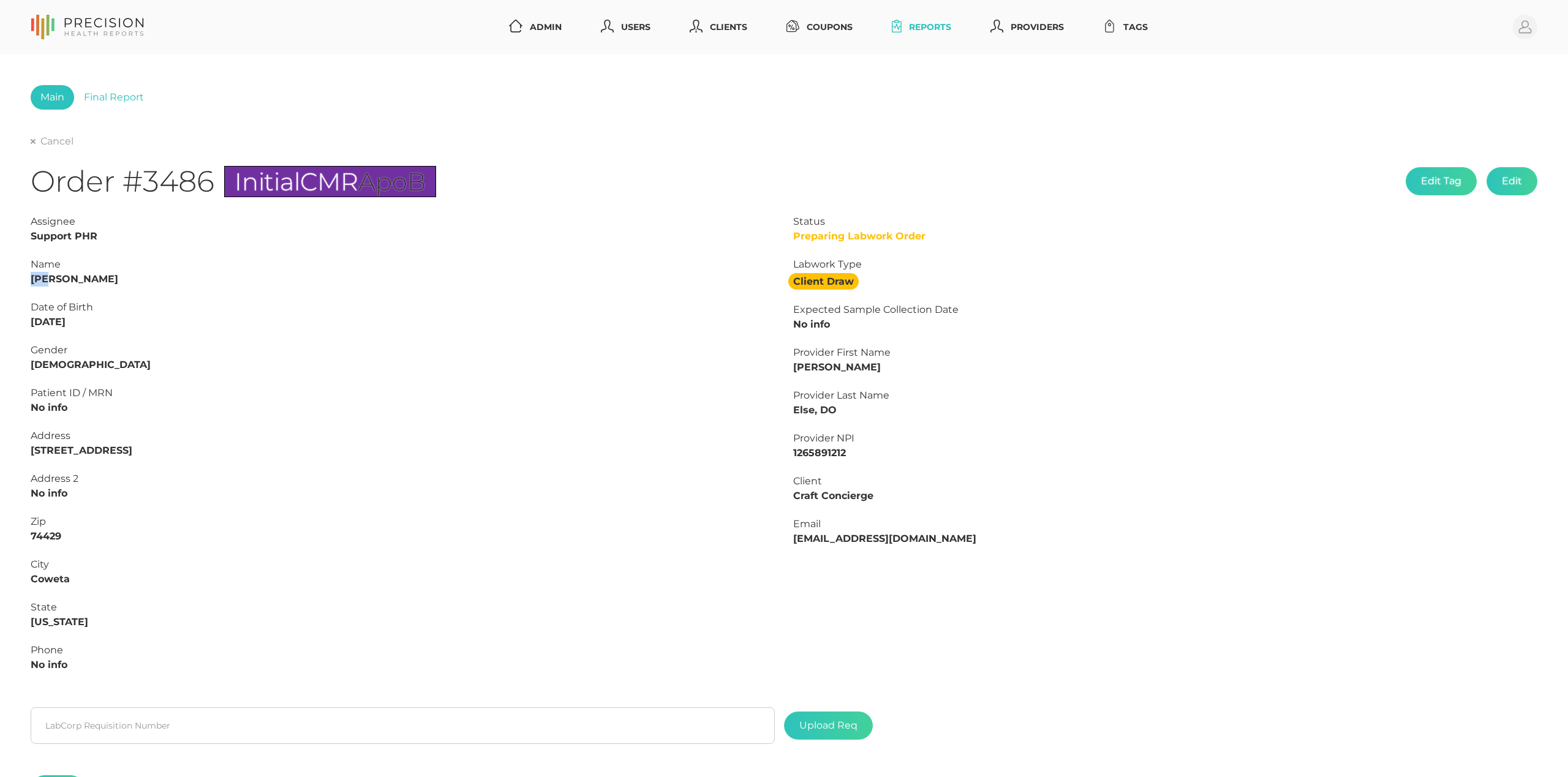
copy strong "[PERSON_NAME]"
drag, startPoint x: 90, startPoint y: 322, endPoint x: 5, endPoint y: 321, distance: 85.0
click at [5, 321] on div "Main Final Report Cancel Order #3486 Initial CMR ApoB Edit Tag Edit Status Prep…" at bounding box center [784, 456] width 1568 height 804
copy strong "[DATE]"
click at [115, 93] on link "Final Report" at bounding box center [114, 97] width 79 height 24
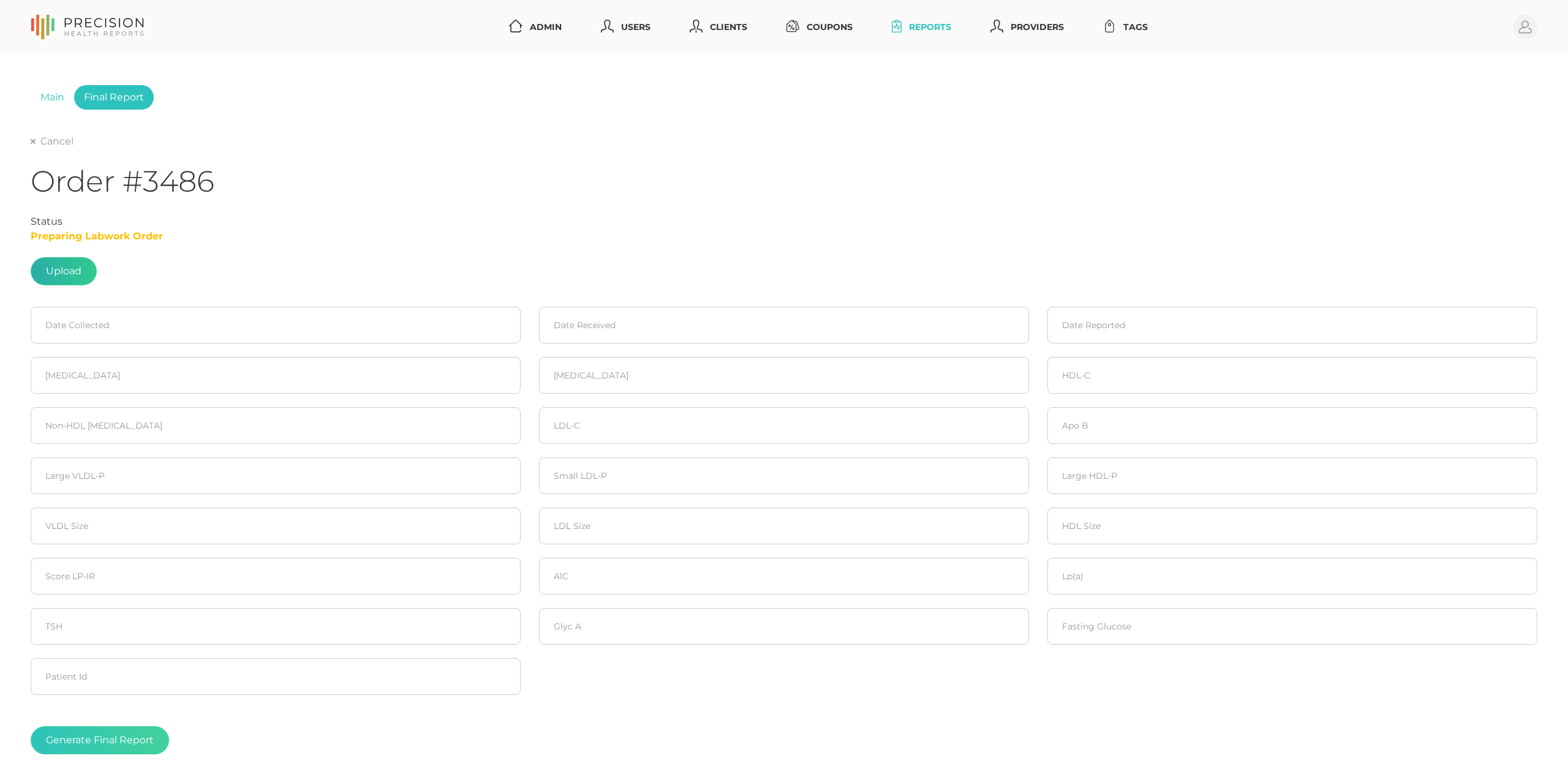
click at [47, 274] on label at bounding box center [63, 271] width 65 height 27
click at [82, 266] on input "file" at bounding box center [82, 265] width 1 height 1
type input "C:\fakepath\[PERSON_NAME] 1 2.pdf"
click at [188, 335] on input at bounding box center [276, 325] width 490 height 37
click at [129, 420] on span "7" at bounding box center [130, 422] width 17 height 17
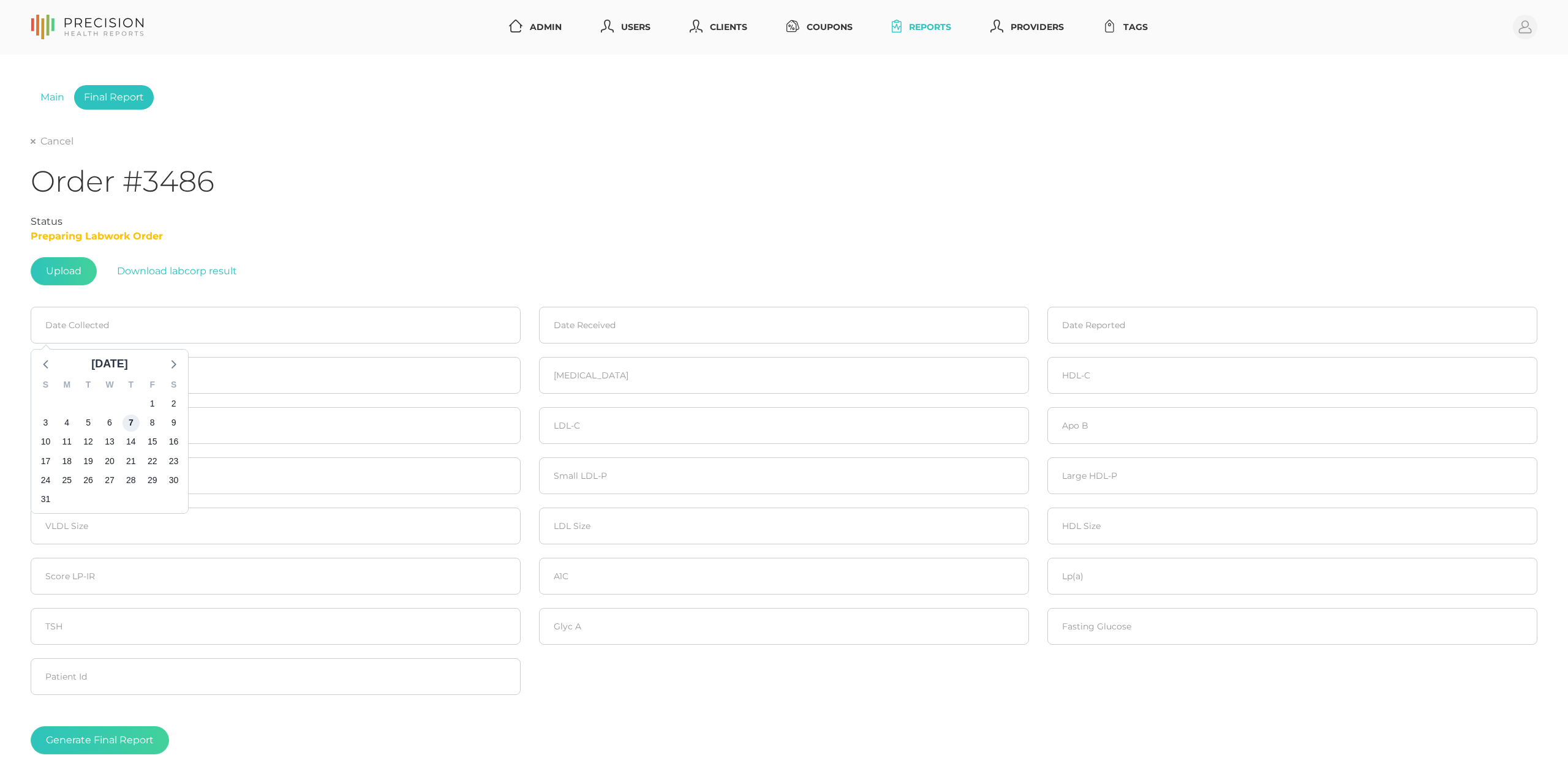
type input "[DATE]"
drag, startPoint x: 704, startPoint y: 314, endPoint x: 684, endPoint y: 386, distance: 74.7
click at [703, 314] on input at bounding box center [784, 325] width 490 height 37
click at [645, 419] on span "7" at bounding box center [639, 422] width 17 height 17
type input "[DATE]"
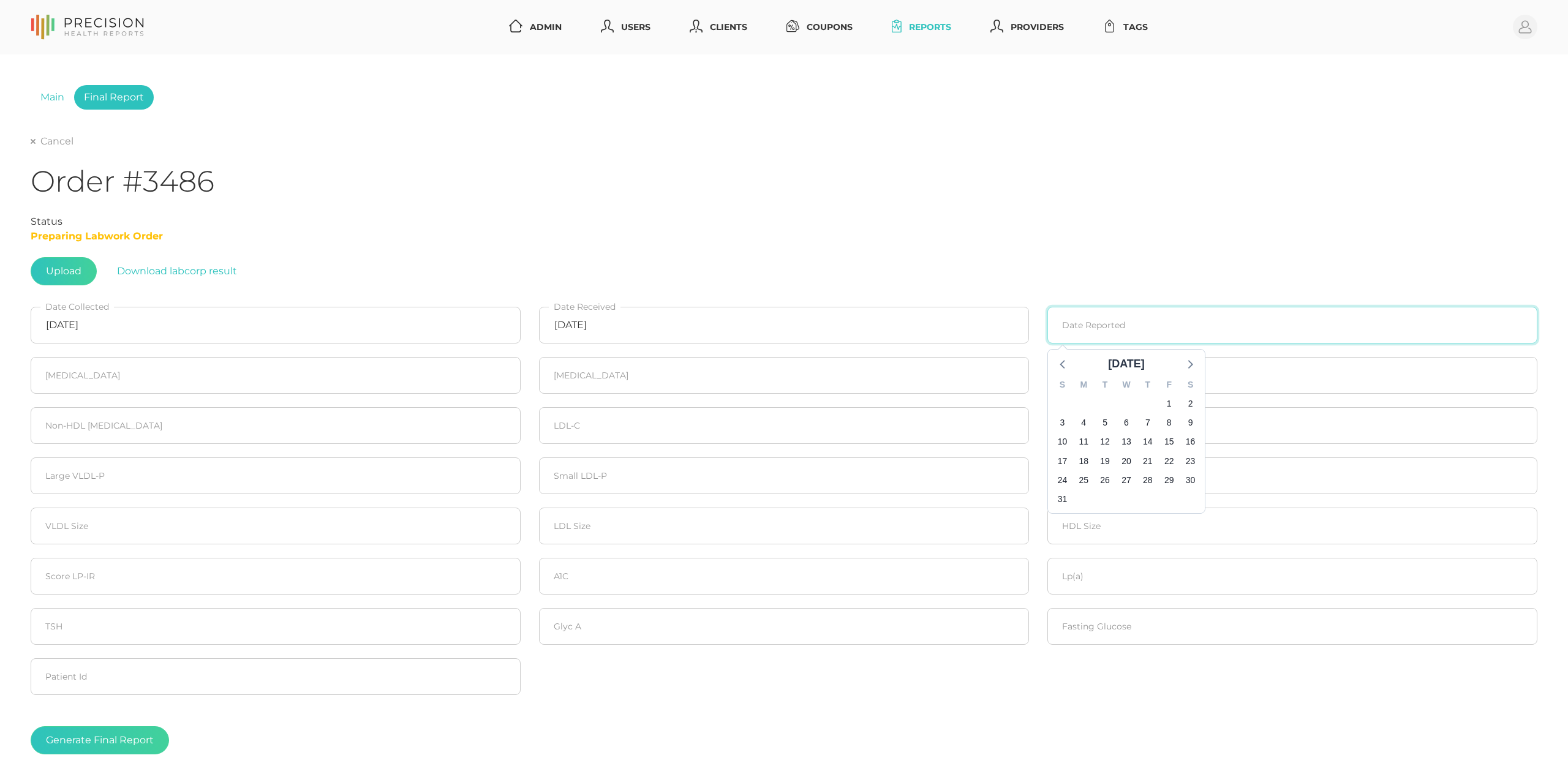
click at [1069, 336] on input at bounding box center [1292, 325] width 490 height 37
drag, startPoint x: 1125, startPoint y: 441, endPoint x: 1054, endPoint y: 429, distance: 72.0
click at [1124, 441] on span "13" at bounding box center [1126, 441] width 17 height 17
type input "[DATE]"
click at [324, 391] on input "number" at bounding box center [276, 375] width 490 height 37
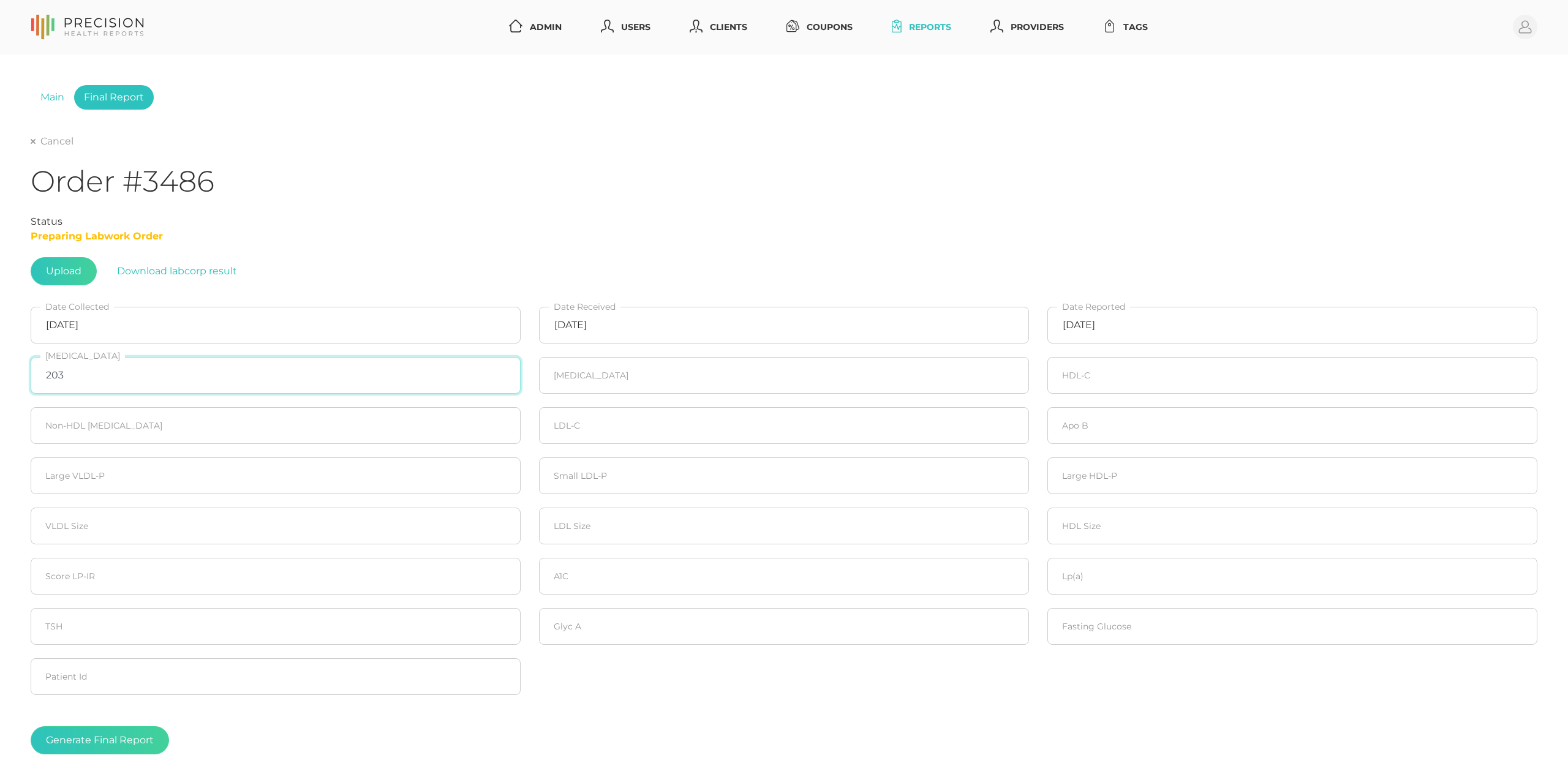
type input "203"
type input "92"
type input "62"
type input "141"
type input "125"
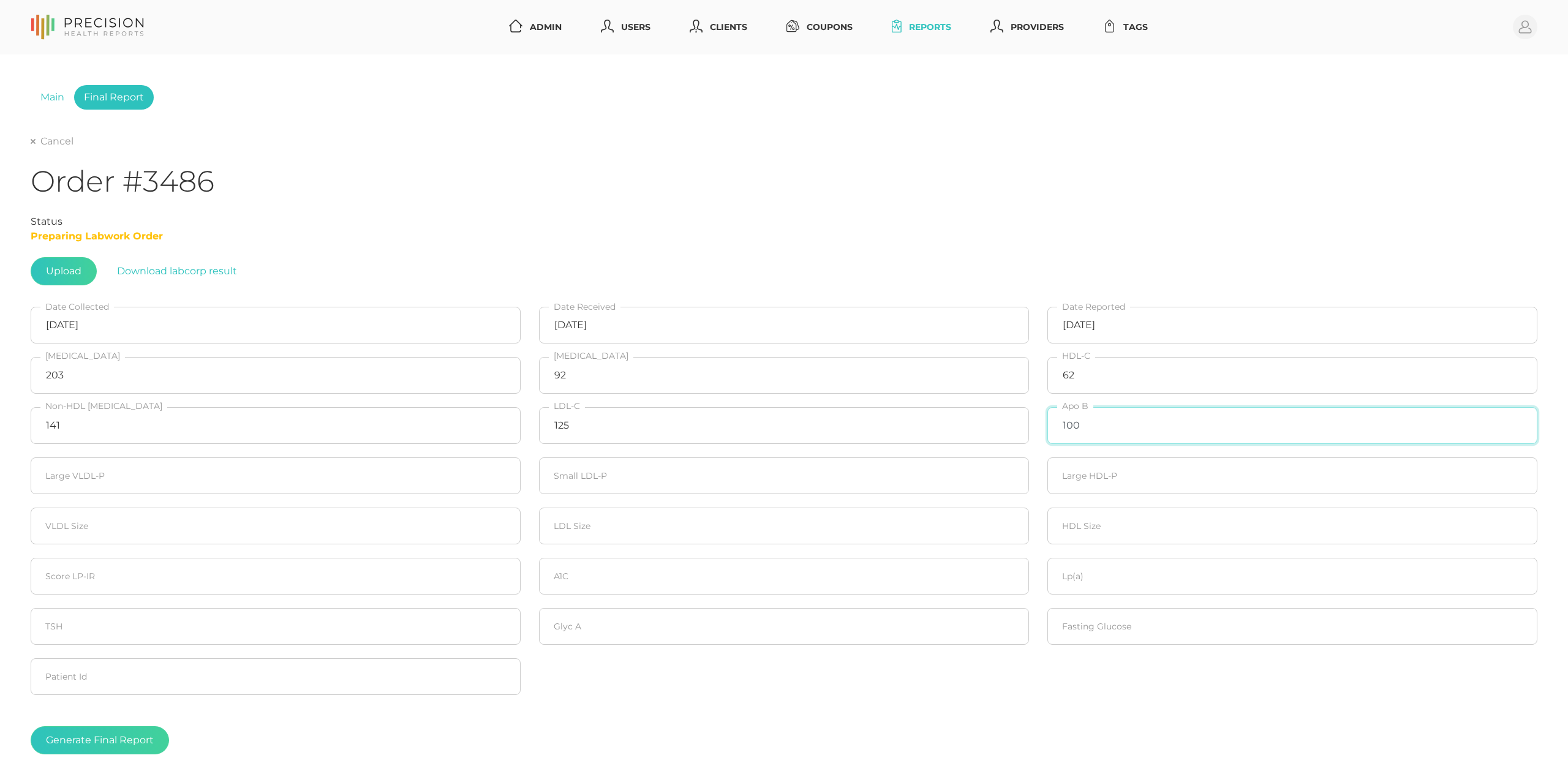
type input "100"
type input "20"
type input "696"
type input "20"
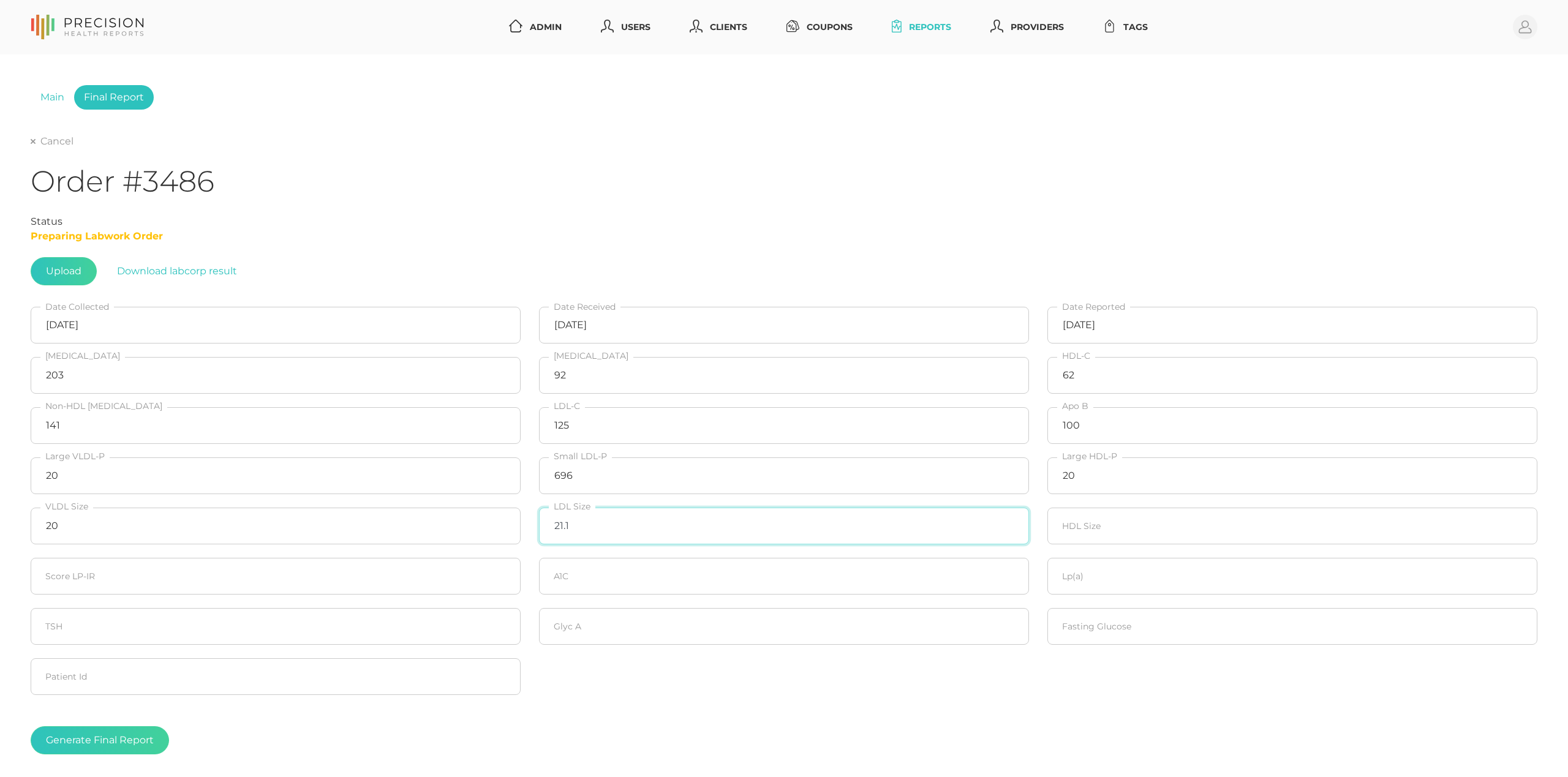
type input "21.1"
type input "20"
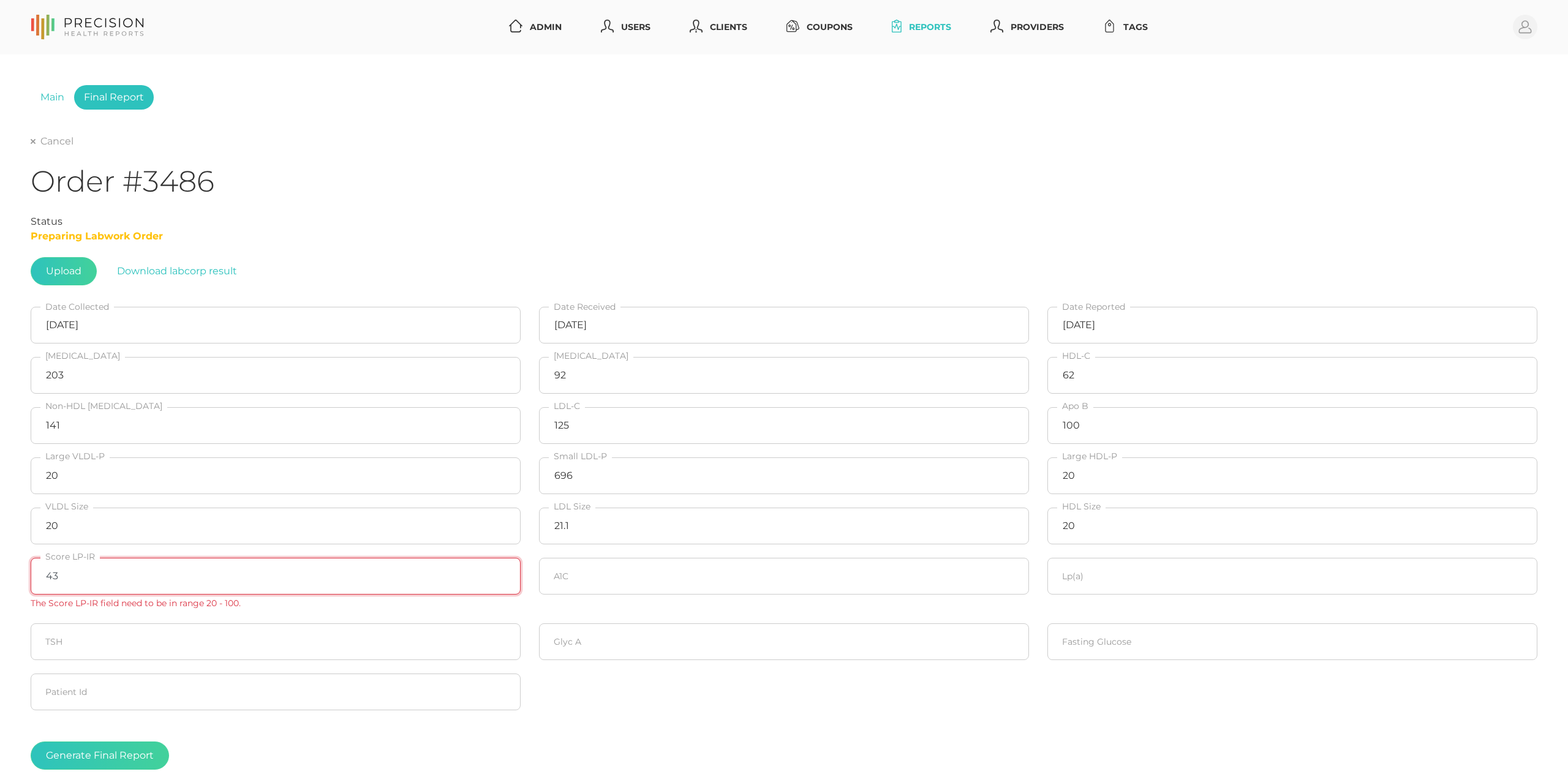
type input "43"
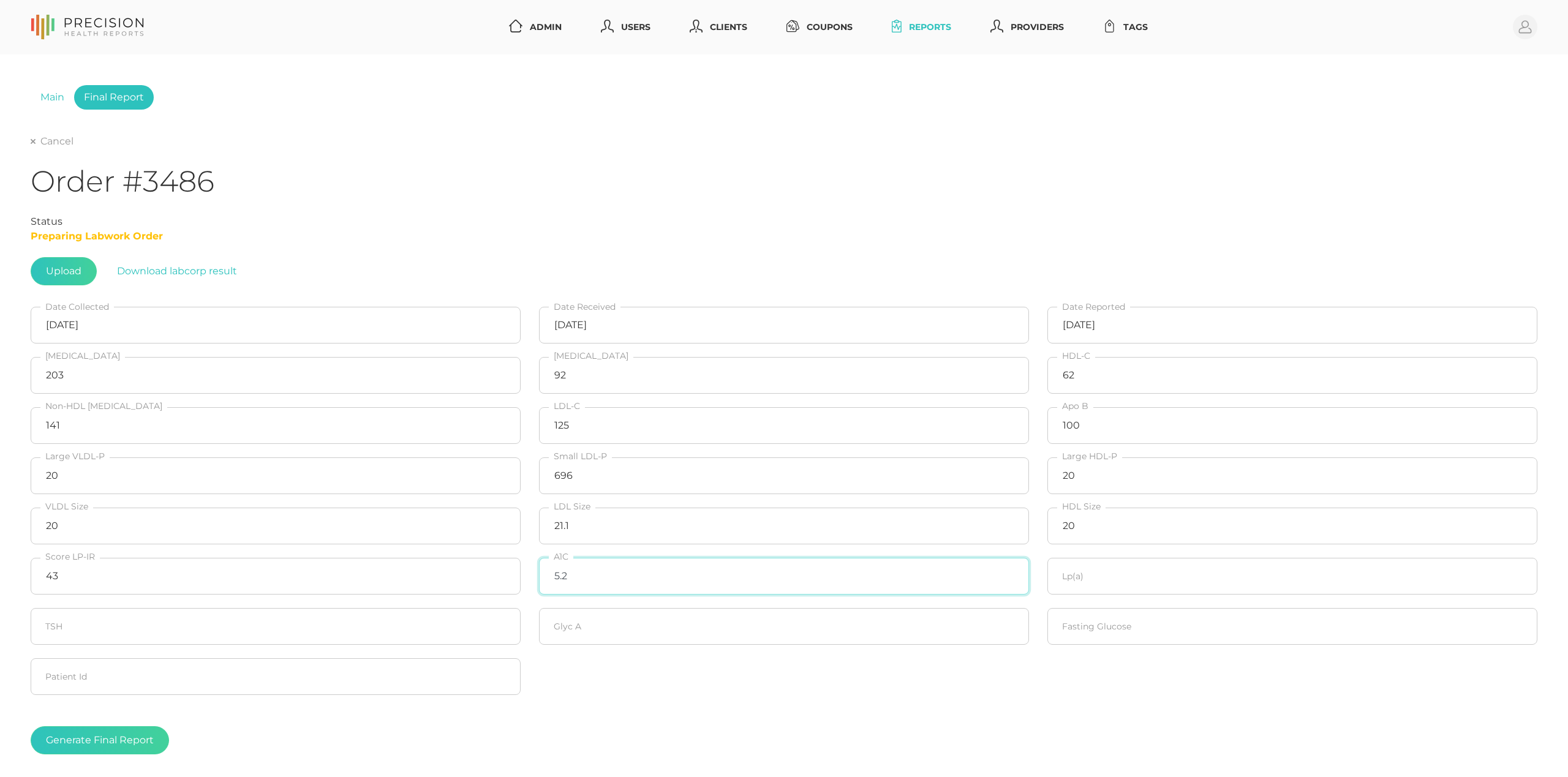
type input "5.2"
click at [1072, 639] on input "number" at bounding box center [1292, 627] width 490 height 37
type input "89"
click at [1099, 583] on input "number" at bounding box center [1292, 576] width 490 height 37
type input "8.4"
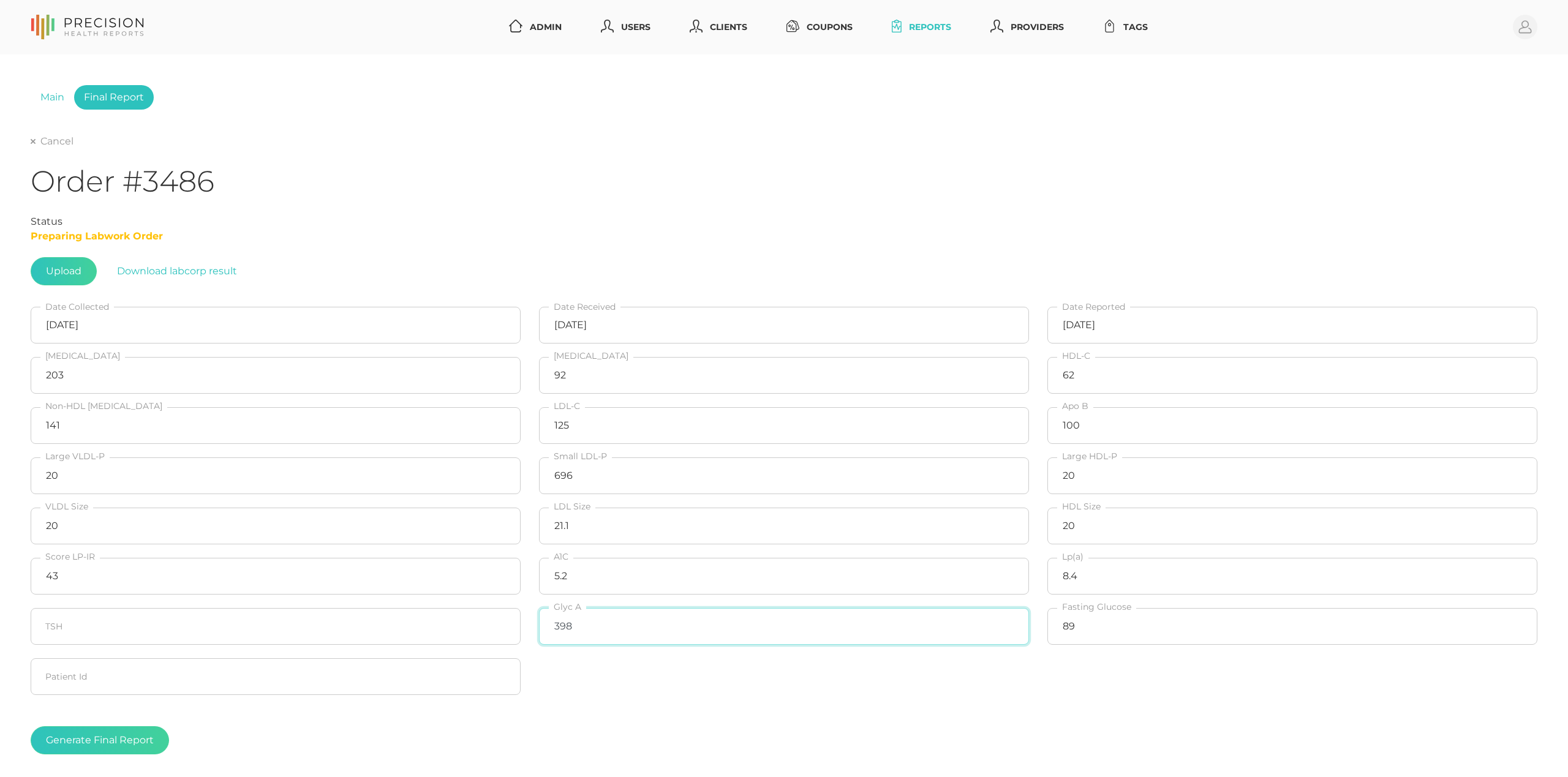
type input "398"
drag, startPoint x: 319, startPoint y: 741, endPoint x: 175, endPoint y: 745, distance: 144.1
click at [317, 741] on div "Generate Final Report" at bounding box center [784, 740] width 1507 height 28
click at [145, 743] on button "Generate Final Report" at bounding box center [100, 740] width 138 height 28
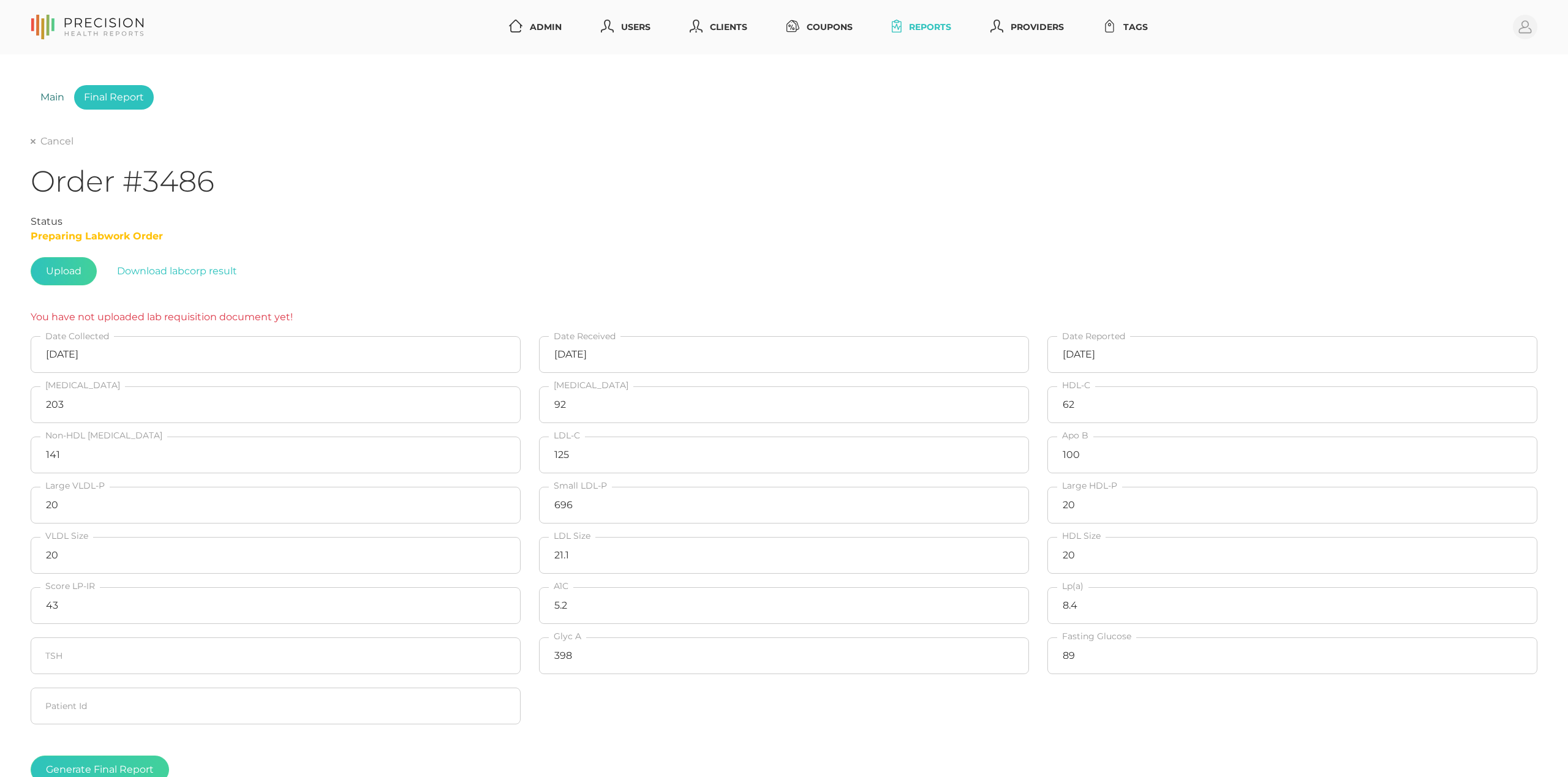
click at [47, 102] on link "Main" at bounding box center [52, 97] width 43 height 24
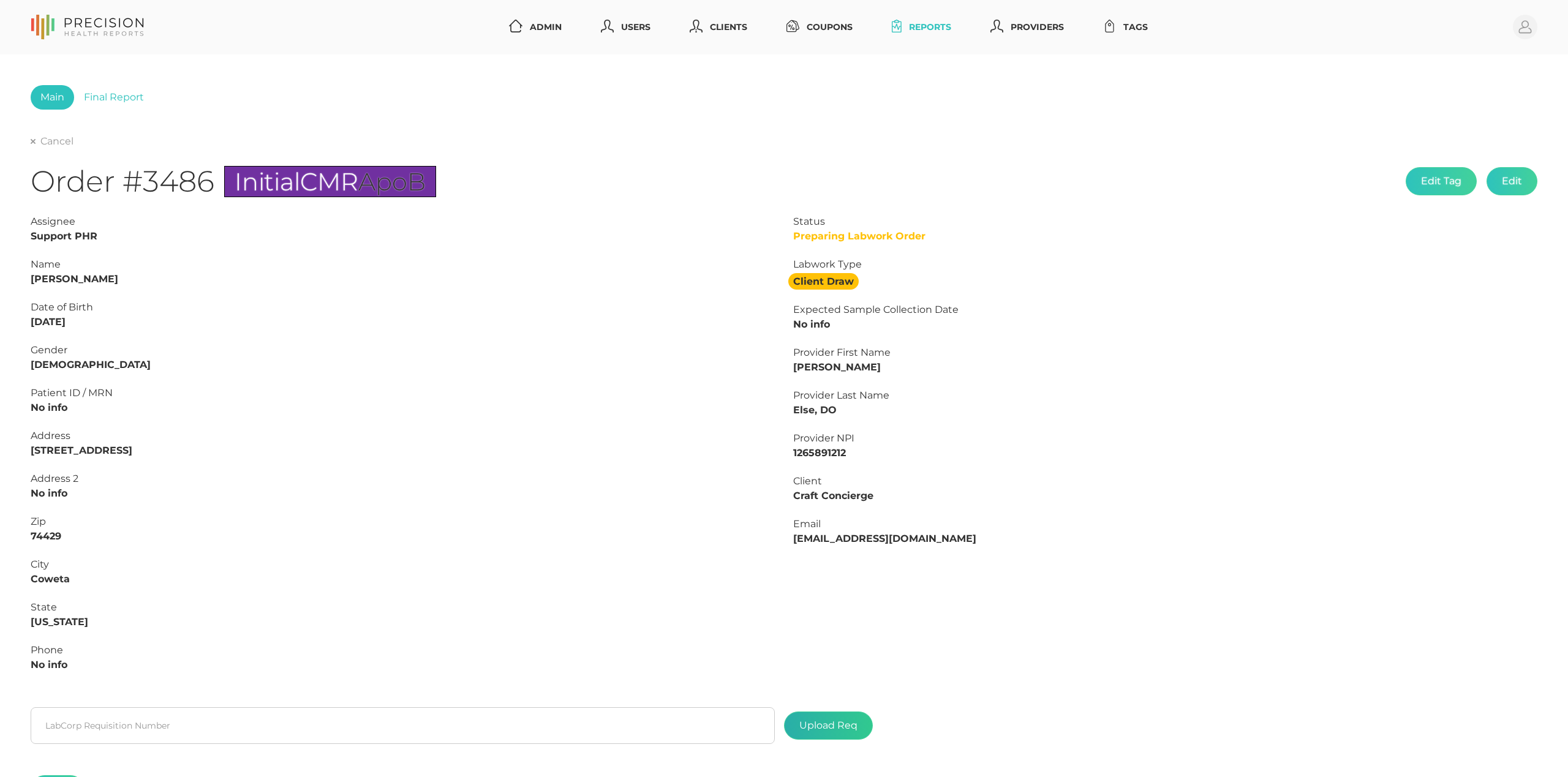
click at [801, 719] on label at bounding box center [828, 725] width 88 height 27
click at [857, 720] on input "file" at bounding box center [857, 720] width 1 height 1
type input "C:\fakepath\[PERSON_NAME] 1 2.pdf"
click at [121, 98] on link "Final Report" at bounding box center [114, 97] width 79 height 24
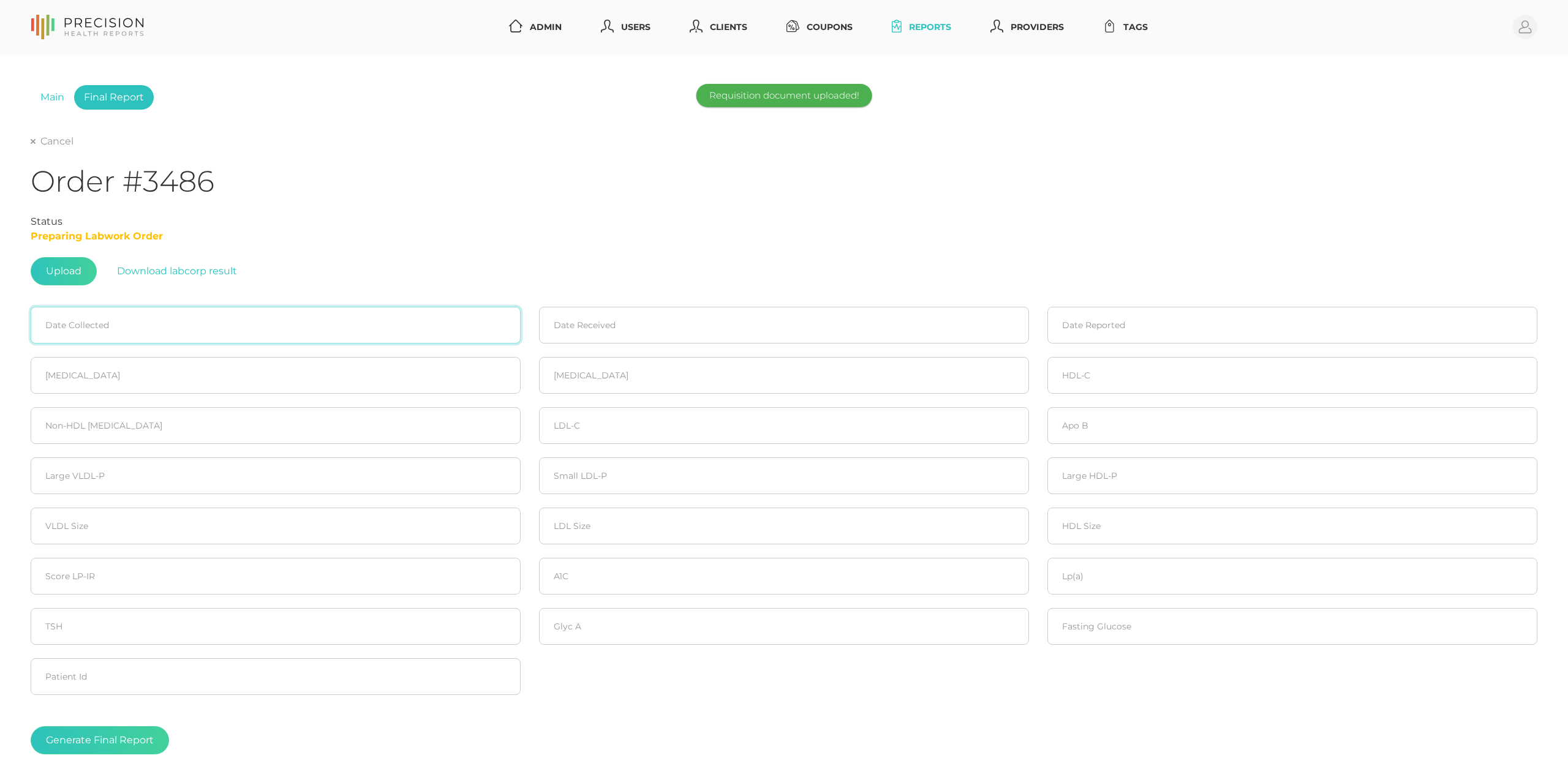
click at [107, 336] on input at bounding box center [276, 325] width 490 height 37
click at [149, 419] on span "8" at bounding box center [152, 422] width 17 height 17
type input "[DATE]"
click at [586, 316] on input at bounding box center [784, 325] width 490 height 37
drag, startPoint x: 655, startPoint y: 425, endPoint x: 611, endPoint y: 410, distance: 46.5
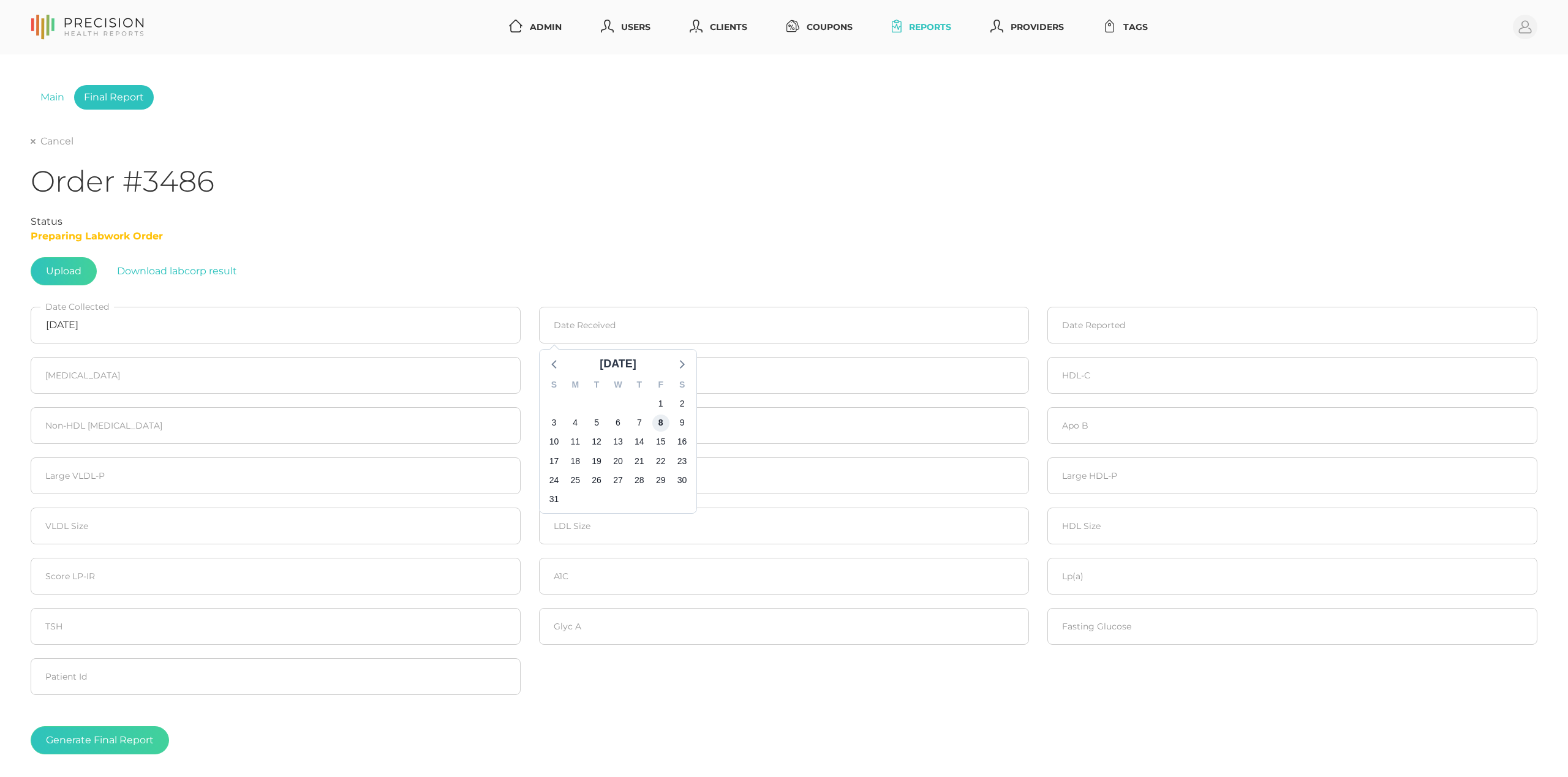
click at [656, 422] on span "8" at bounding box center [661, 422] width 17 height 17
type input "[DATE]"
drag, startPoint x: 1137, startPoint y: 329, endPoint x: 1110, endPoint y: 328, distance: 27.0
click at [1127, 328] on input at bounding box center [1292, 325] width 490 height 37
drag, startPoint x: 1135, startPoint y: 441, endPoint x: 324, endPoint y: 427, distance: 811.1
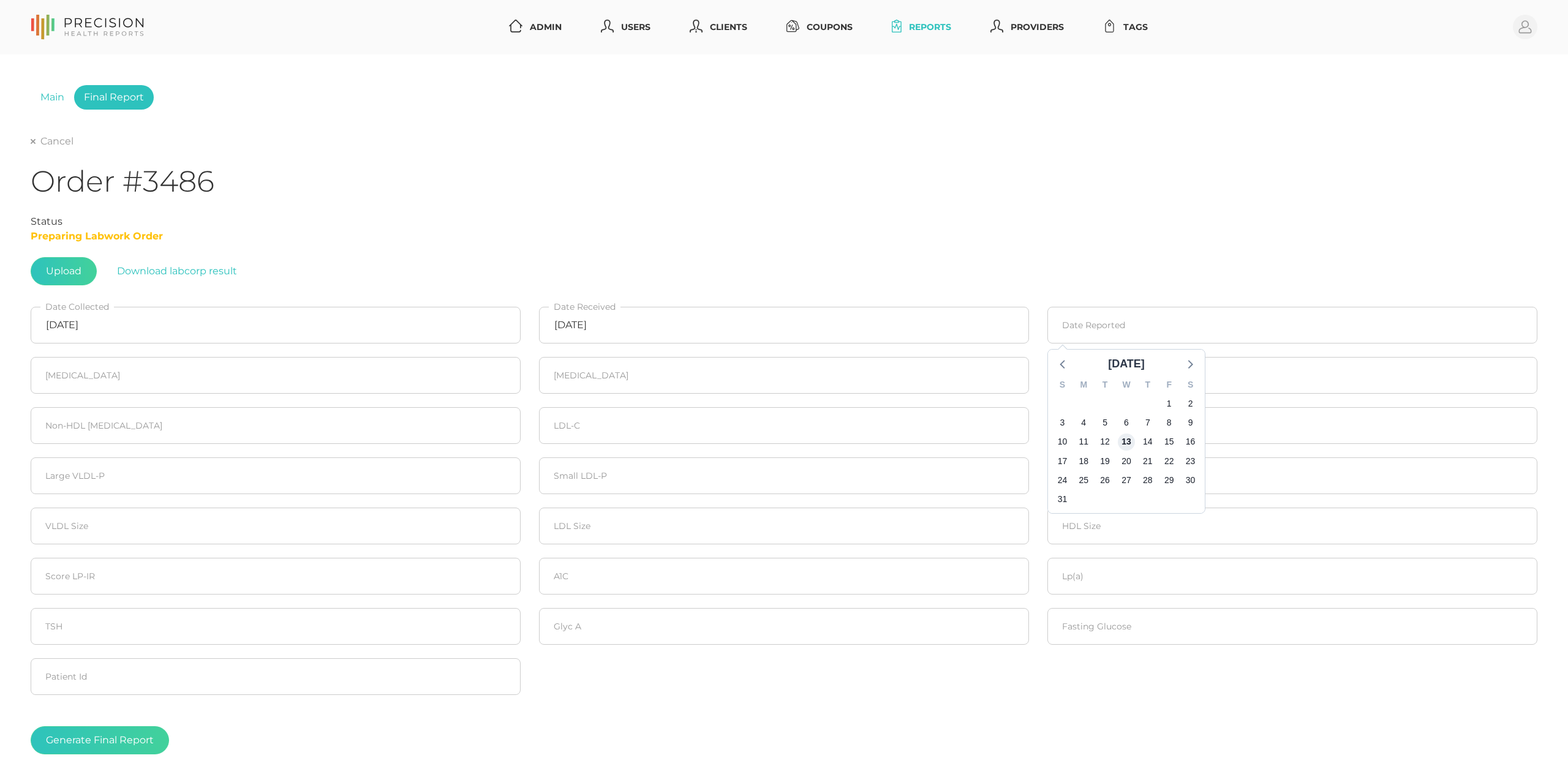
click at [1101, 437] on div "S M T W T F S 27 28 29 30 31 1 2 3 4 5 6 7 8 9 10 11 12 13 14 15 16 17 18 19 20…" at bounding box center [1126, 442] width 157 height 141
click at [199, 381] on input "number" at bounding box center [276, 375] width 490 height 37
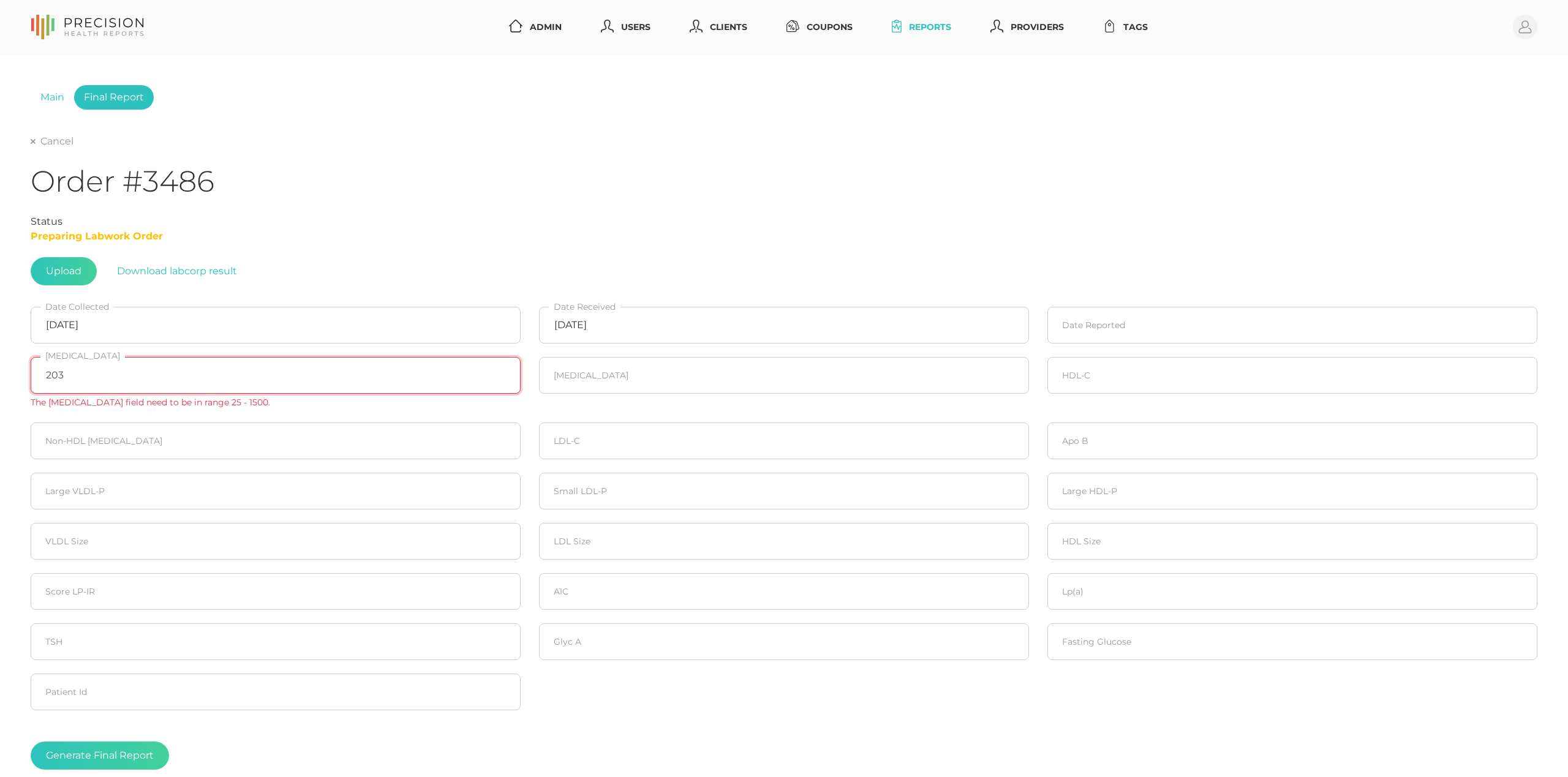
type input "203"
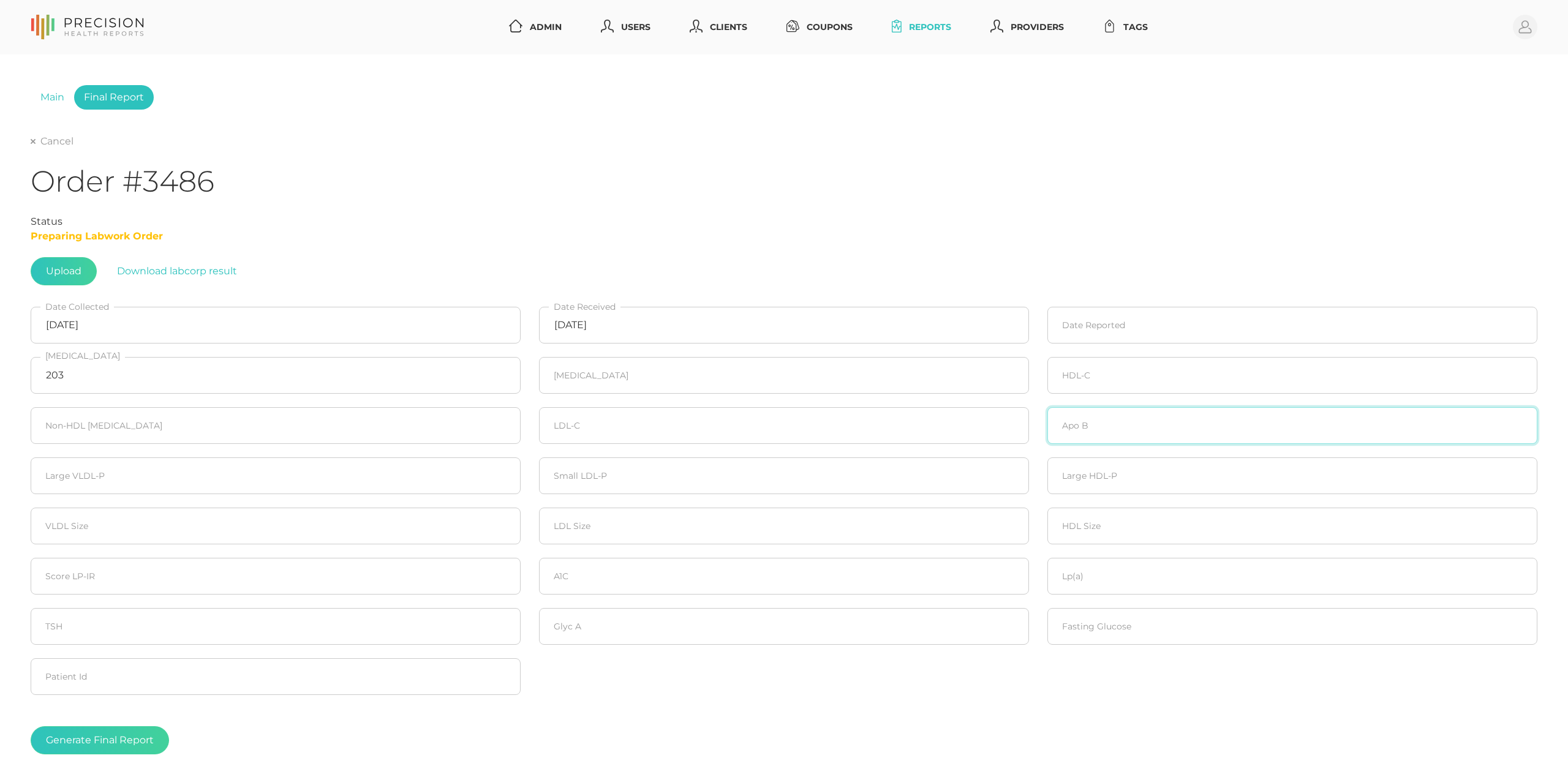
click at [1099, 433] on input "number" at bounding box center [1292, 426] width 490 height 37
type input "100"
click at [1120, 577] on input "number" at bounding box center [1292, 576] width 490 height 37
type input "8.4"
click at [790, 645] on input "number" at bounding box center [784, 627] width 490 height 37
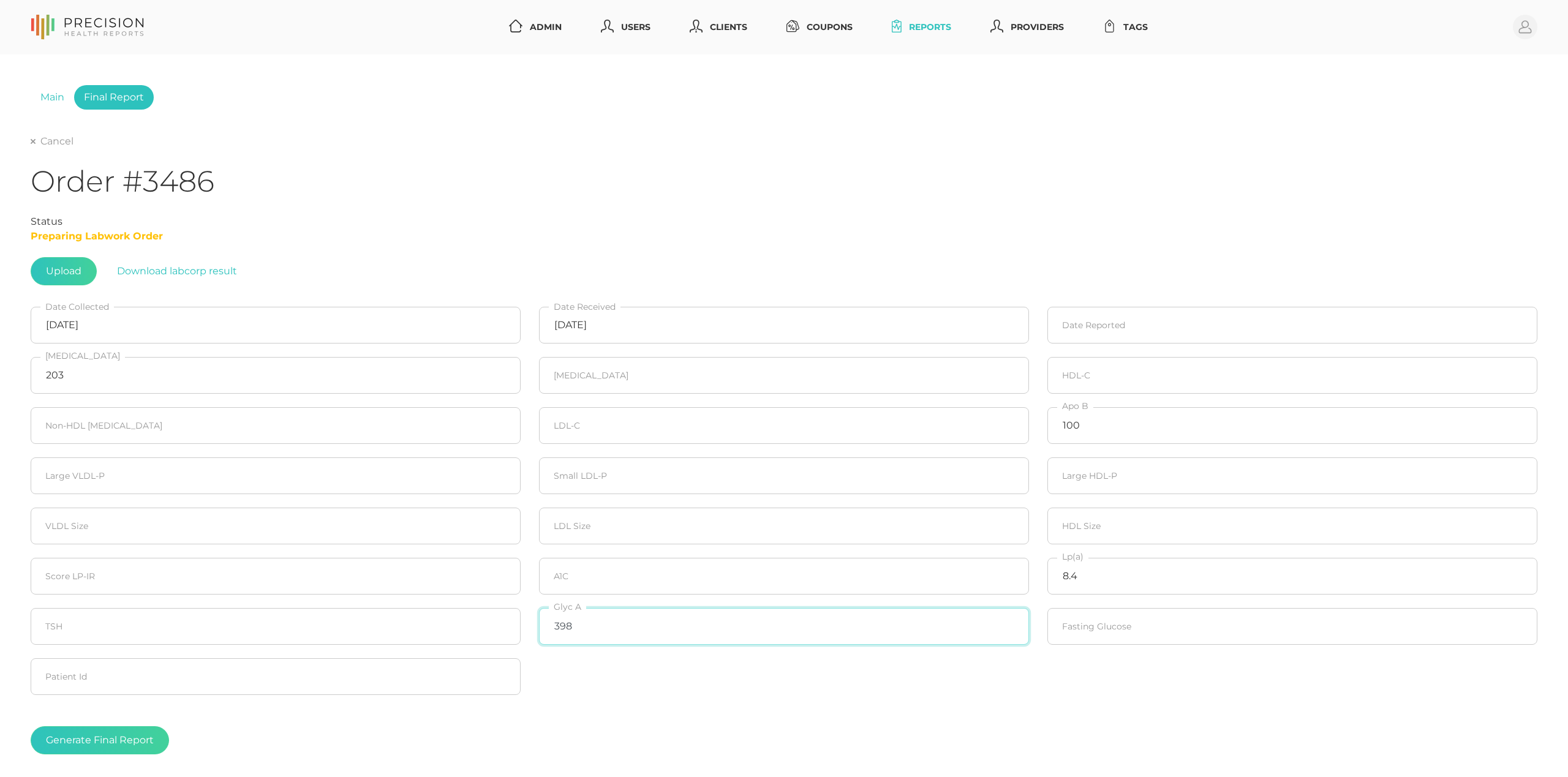
type input "398"
click at [798, 570] on input "number" at bounding box center [784, 576] width 490 height 37
type input "5.2"
type input "89"
click at [355, 575] on input "number" at bounding box center [276, 576] width 490 height 37
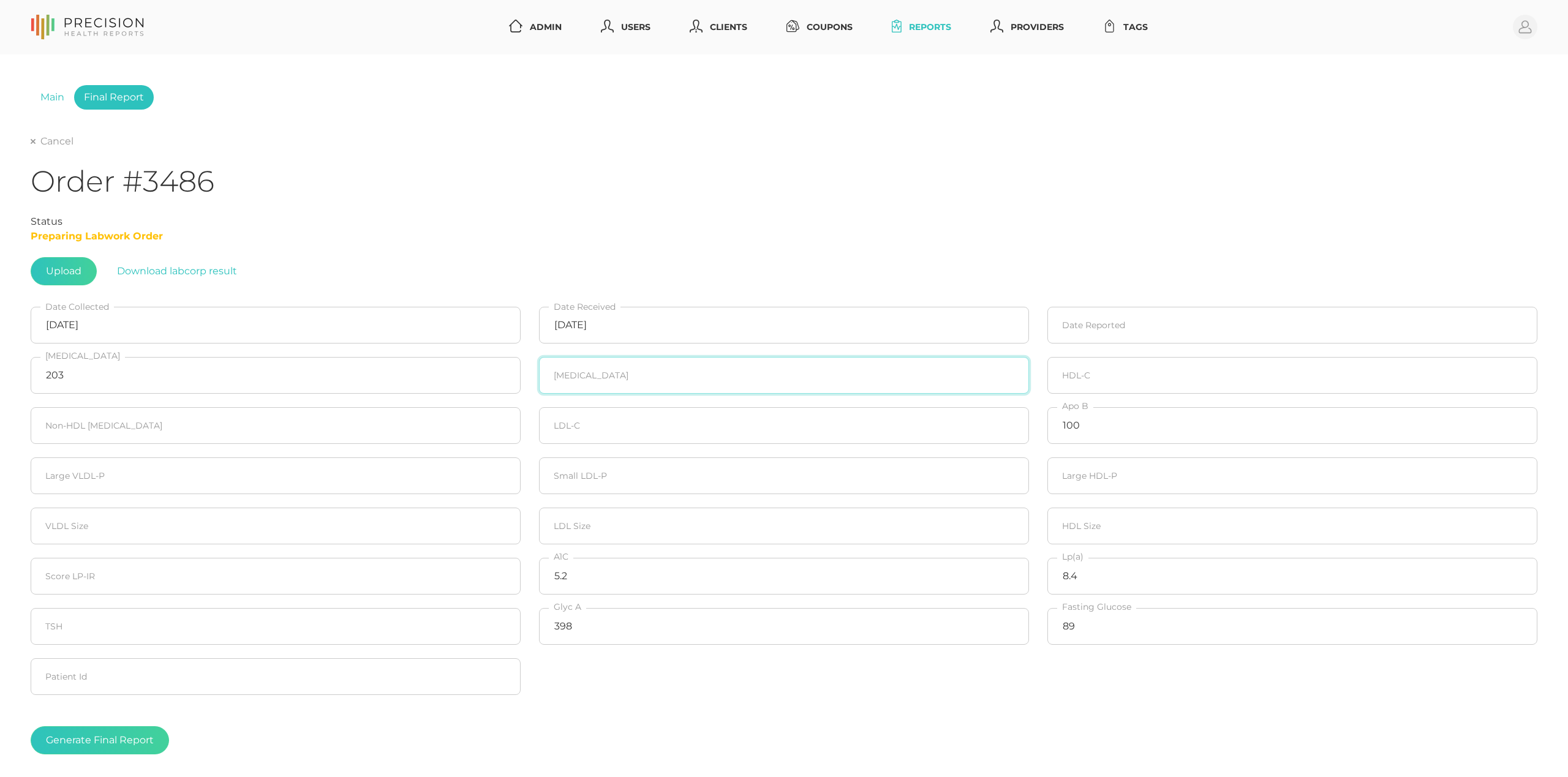
click at [854, 370] on input "number" at bounding box center [784, 375] width 490 height 37
type input "92"
type input "62"
type input "141"
type input "125"
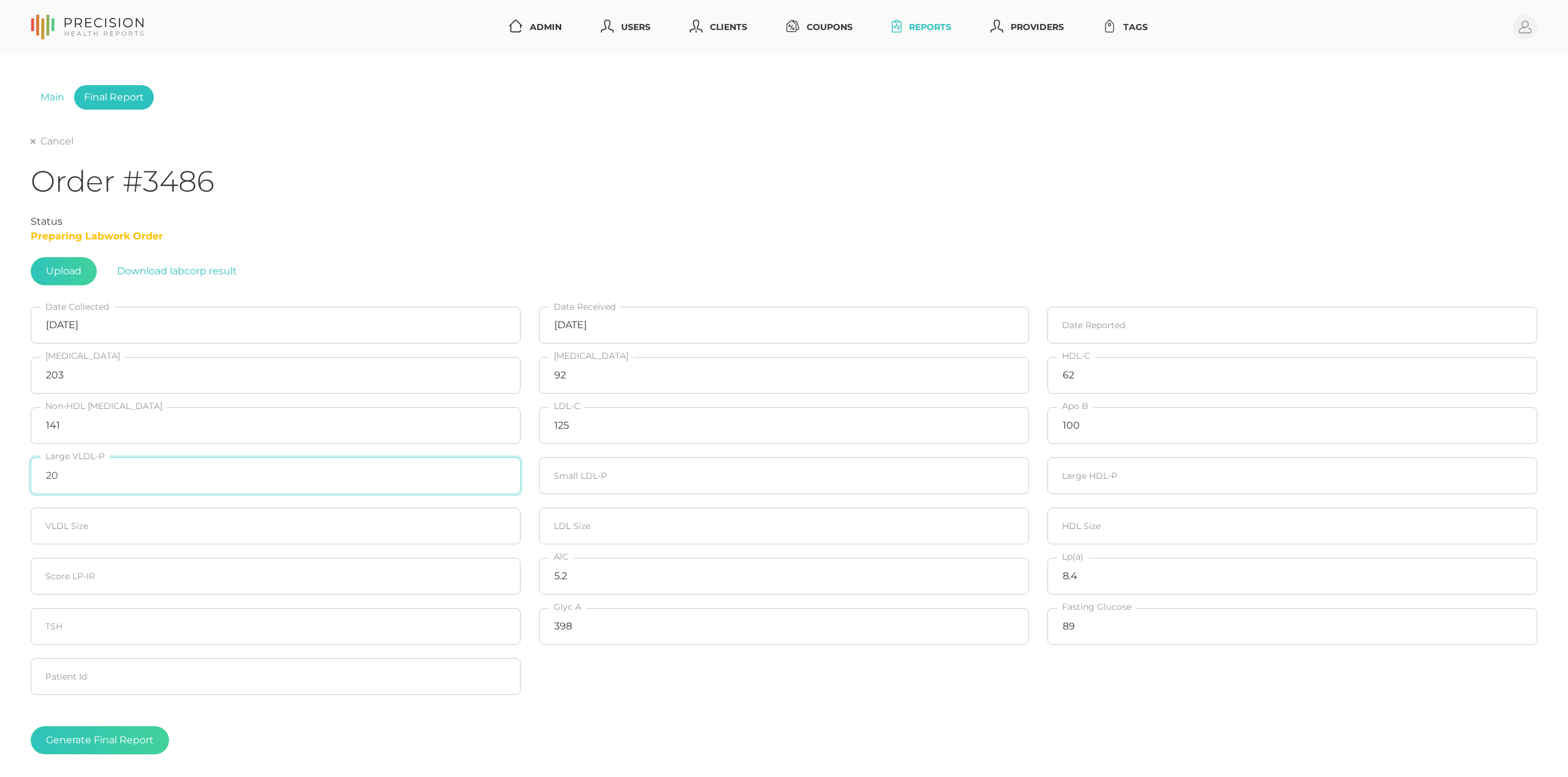
type input "20"
type input "21.1"
type input "20"
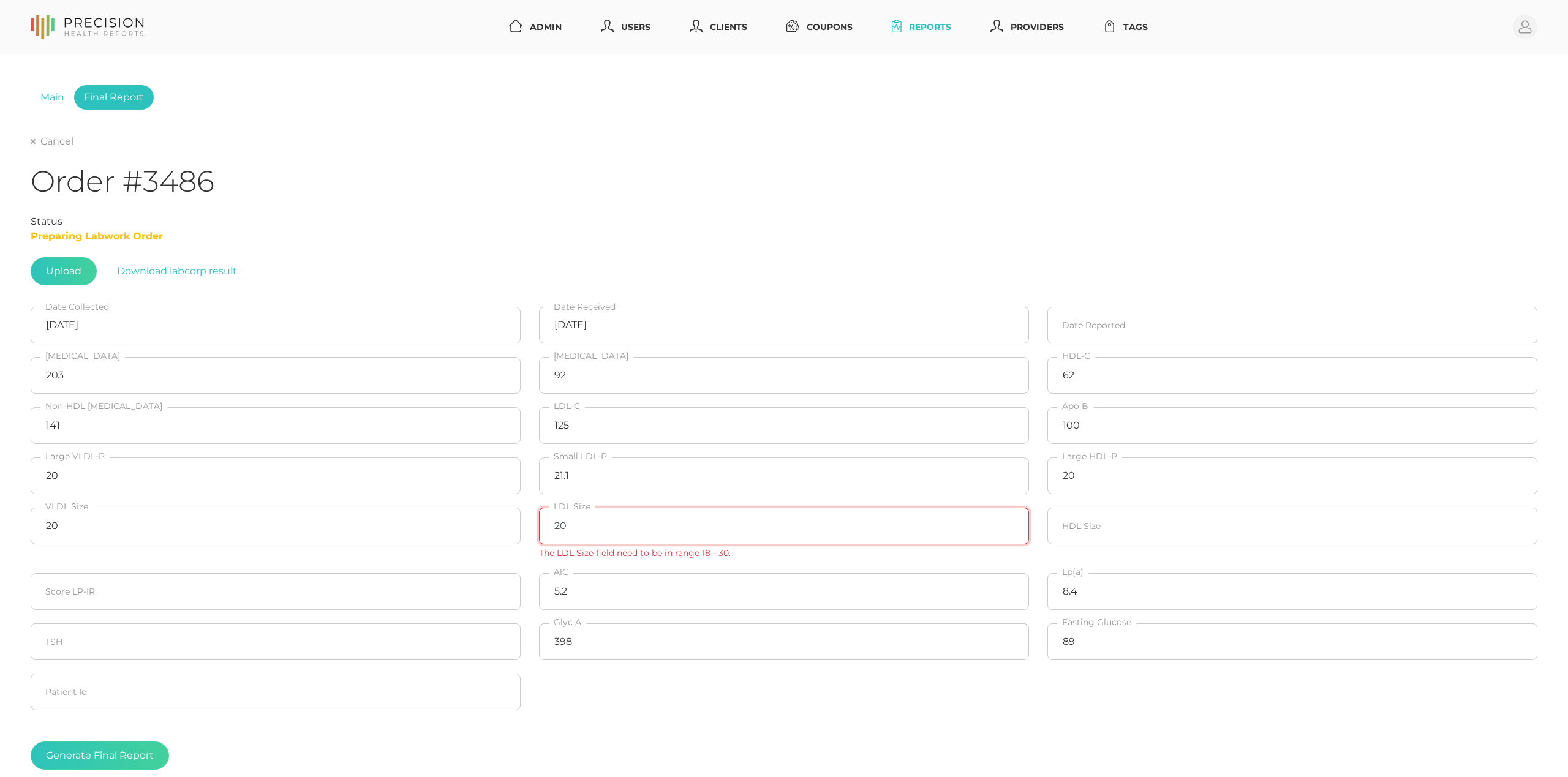
type input "20"
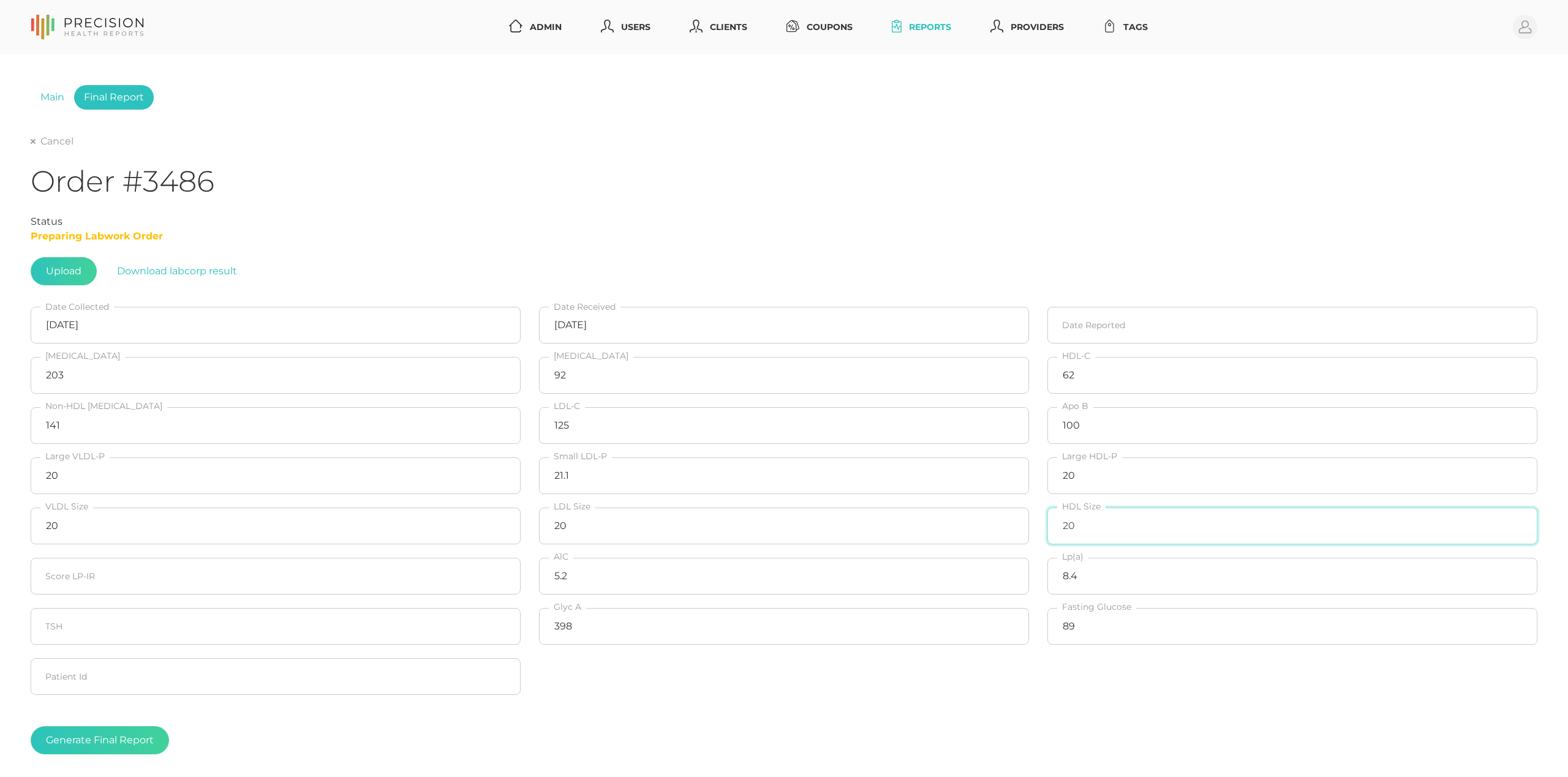
type input "20"
type input "21.1"
click at [589, 488] on input "21.1" at bounding box center [784, 476] width 490 height 37
type input "696"
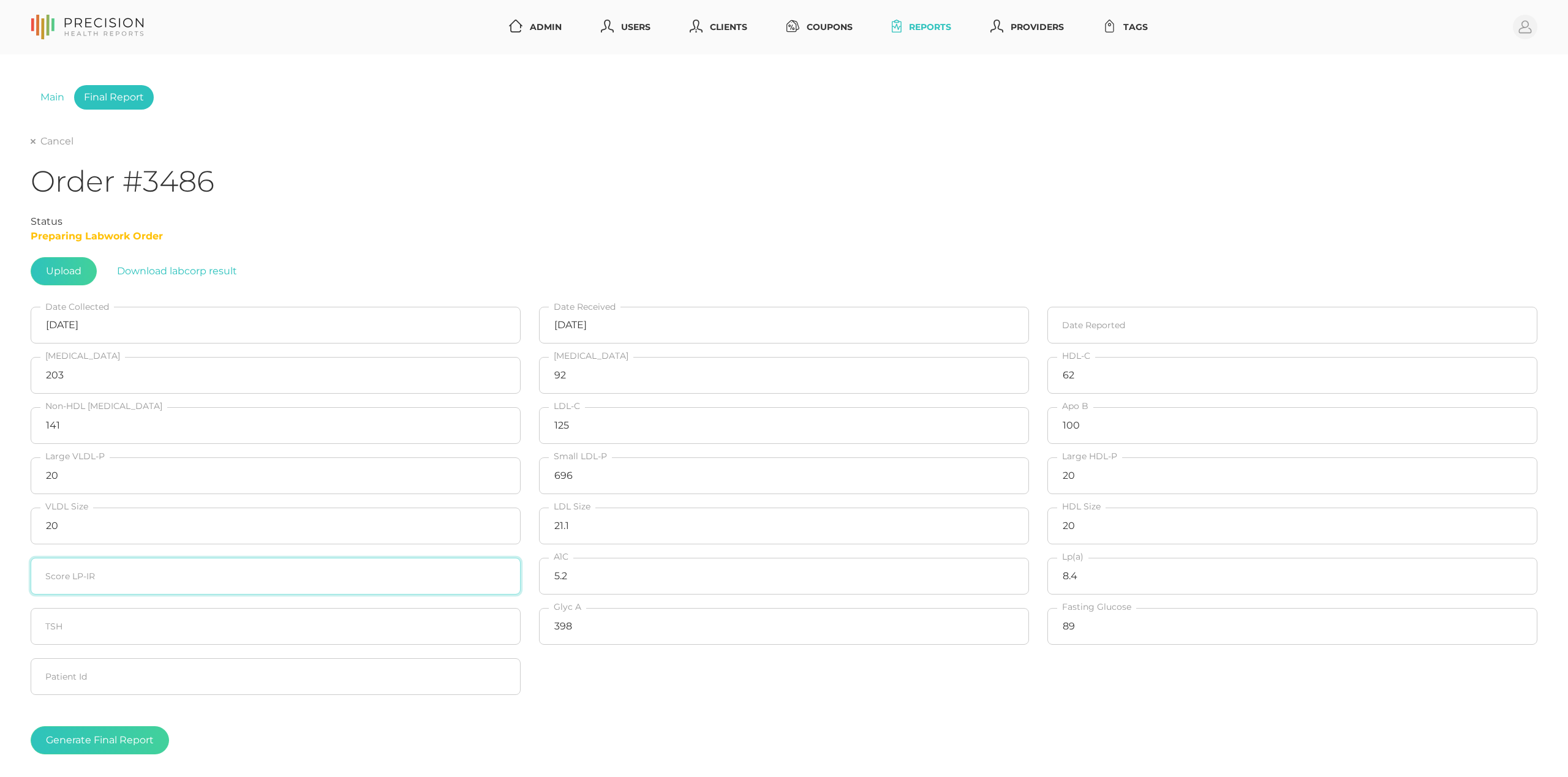
click at [163, 592] on input "number" at bounding box center [276, 576] width 490 height 37
type input "43"
click at [123, 738] on button "Generate Final Report" at bounding box center [100, 740] width 138 height 28
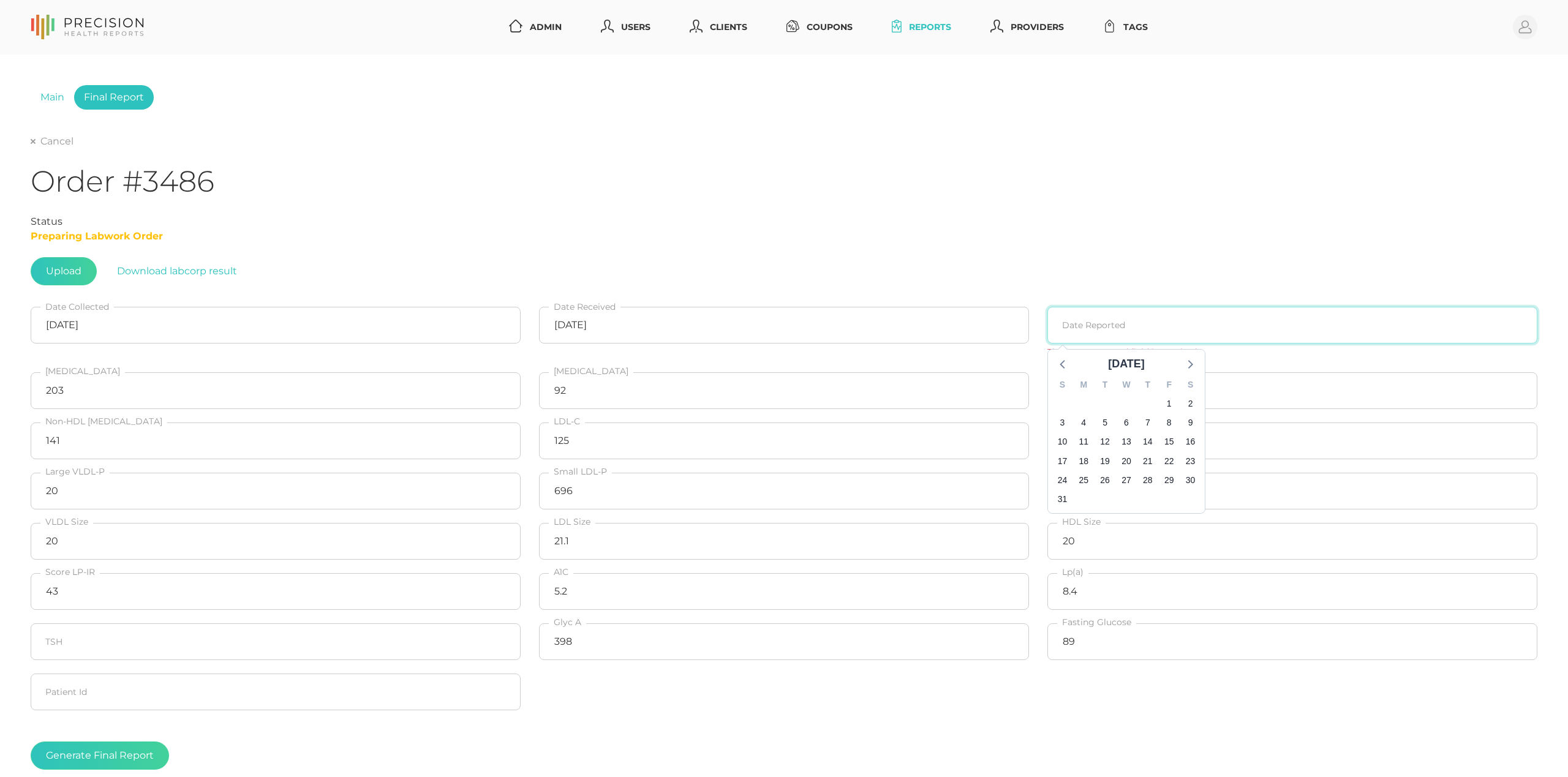
click at [1179, 324] on input at bounding box center [1292, 325] width 490 height 37
click at [1124, 440] on span "13" at bounding box center [1126, 441] width 17 height 17
type input "[DATE]"
click at [122, 755] on button "Generate Final Report" at bounding box center [100, 740] width 138 height 28
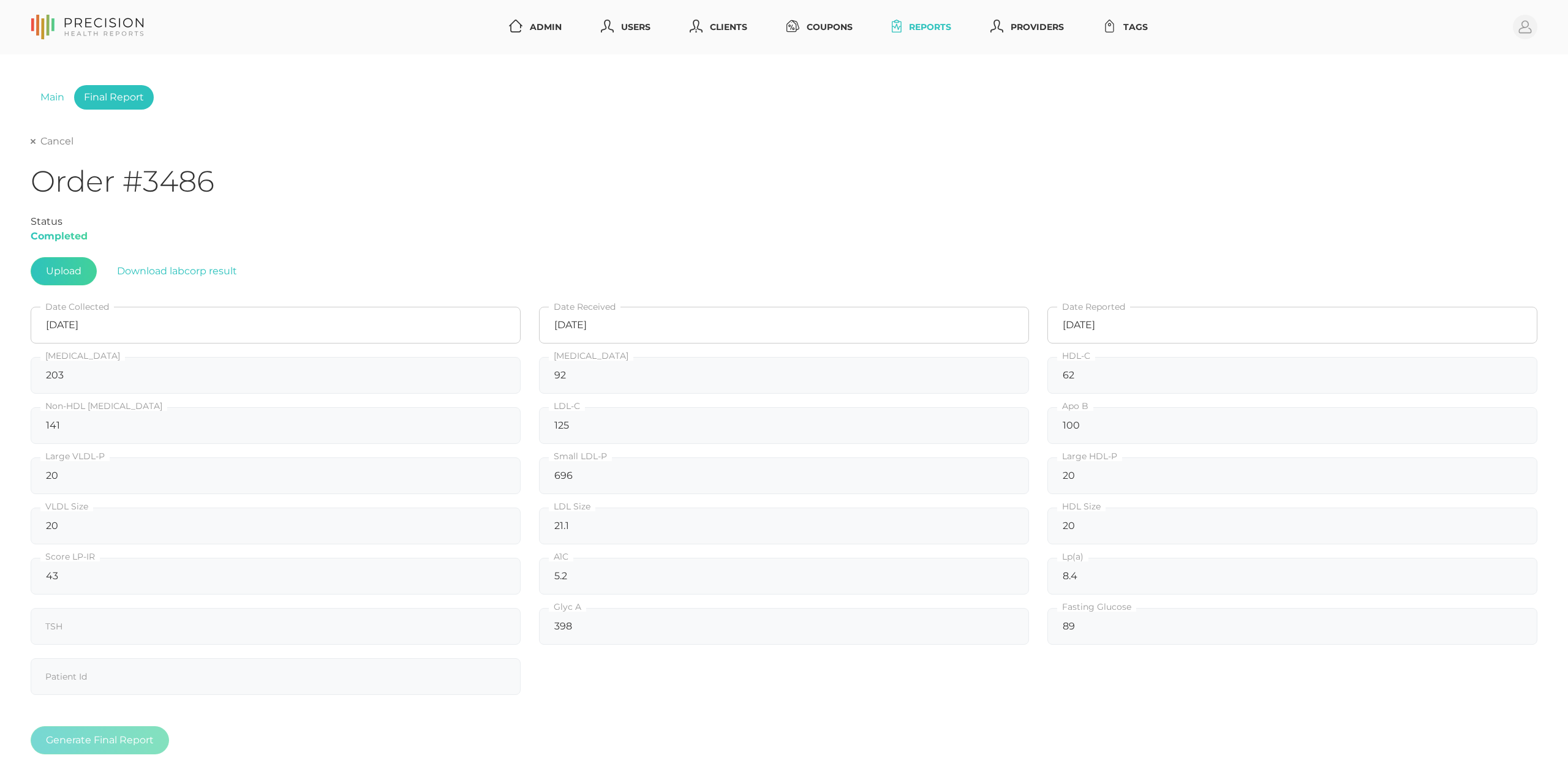
click at [49, 143] on link "Cancel" at bounding box center [52, 141] width 43 height 13
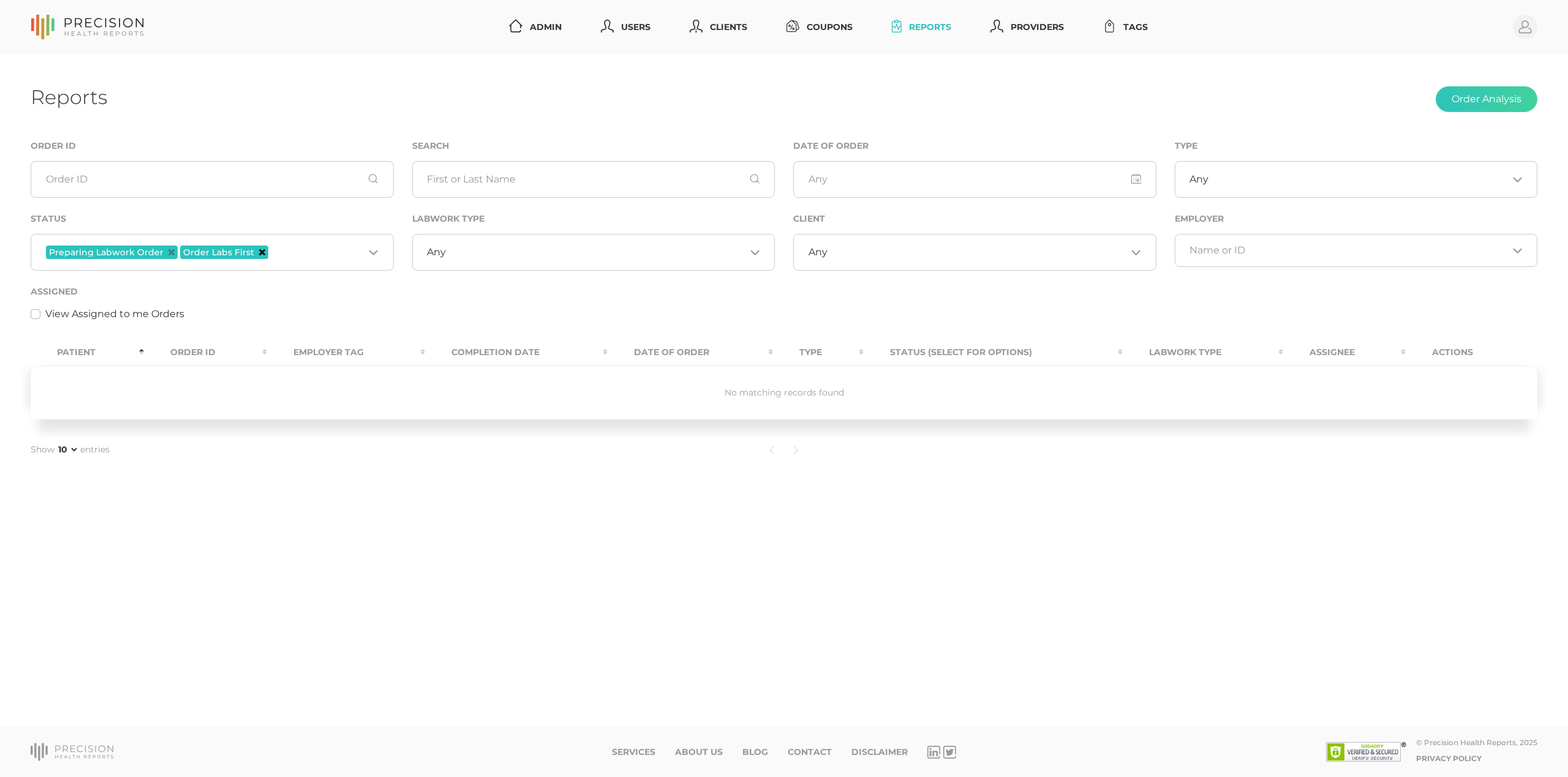
click at [259, 252] on icon "Deselect Order Labs First" at bounding box center [262, 252] width 6 height 6
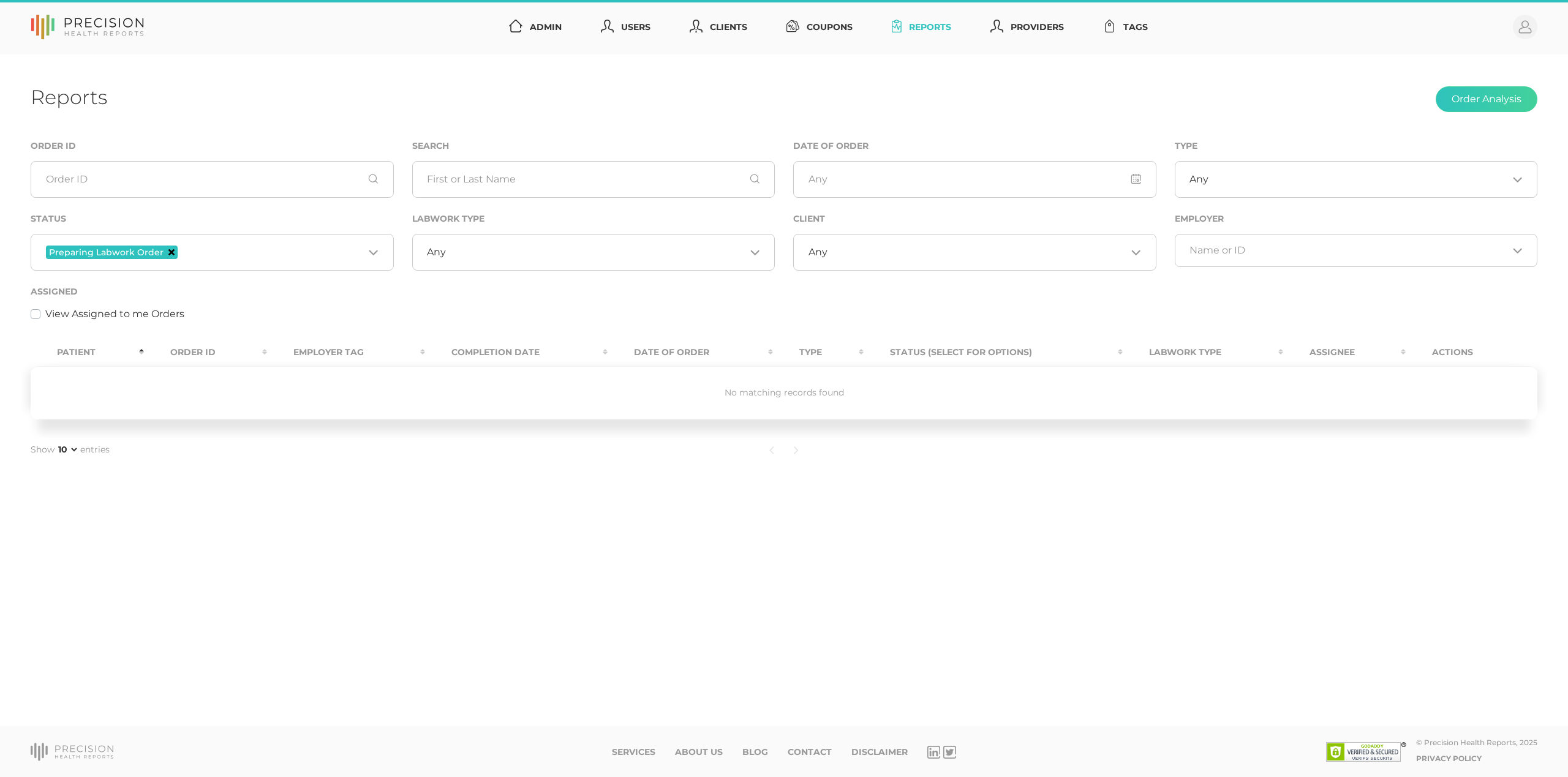
click at [170, 255] on icon "Deselect Preparing Labwork Order" at bounding box center [171, 252] width 6 height 6
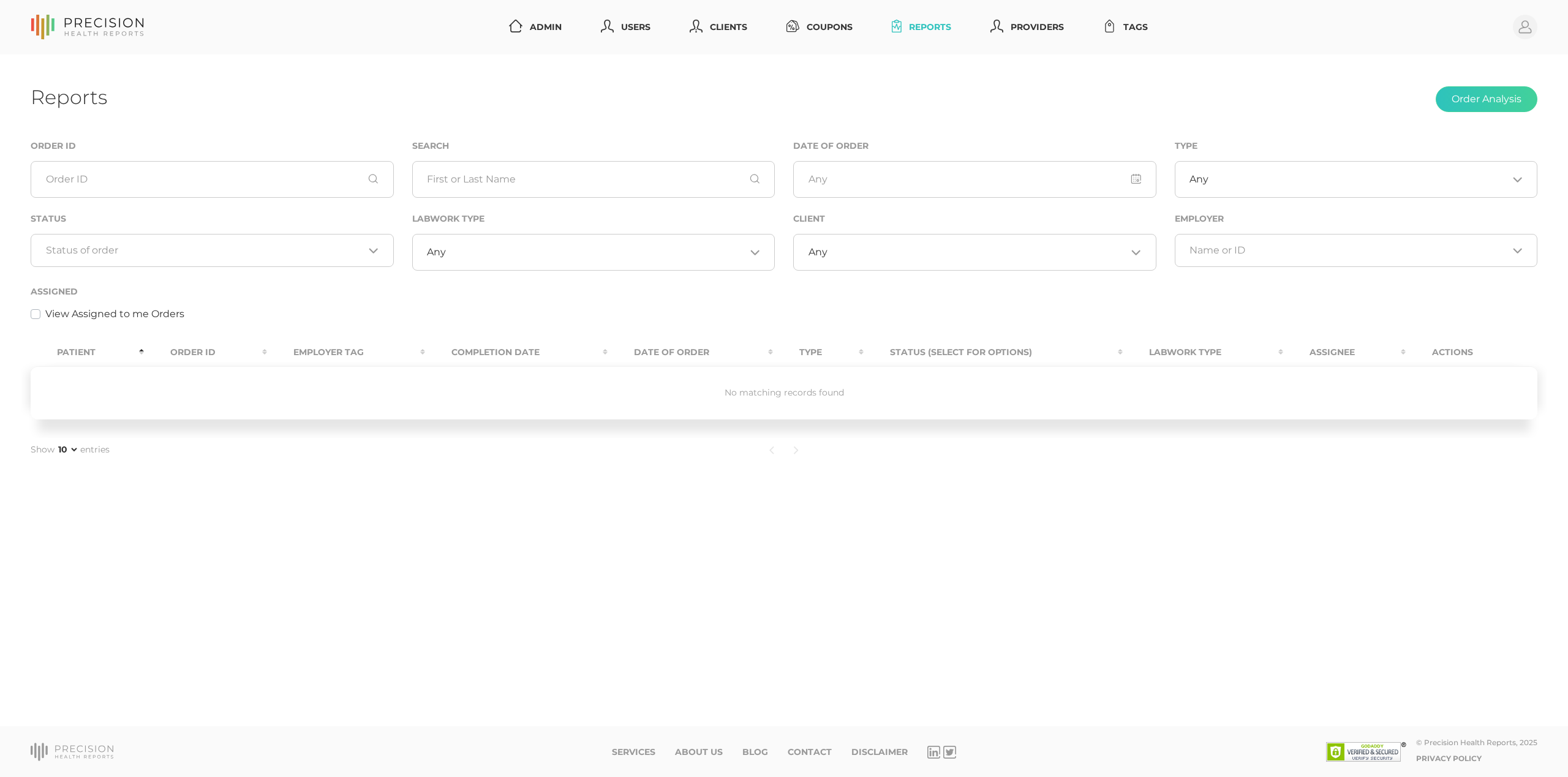
click at [194, 251] on input "Search for option" at bounding box center [205, 250] width 319 height 13
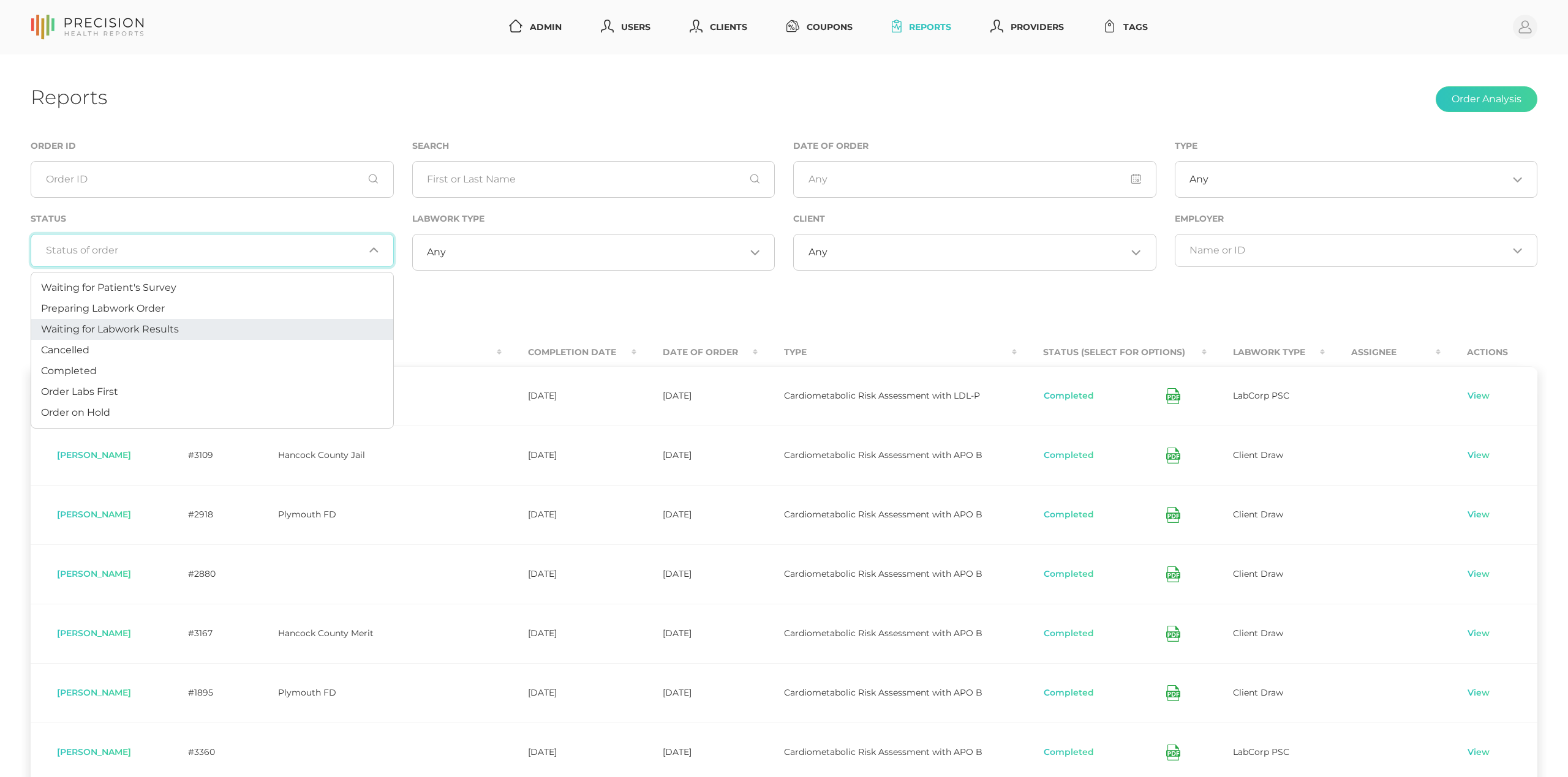
click at [147, 328] on span "Waiting for Labwork Results" at bounding box center [110, 330] width 138 height 12
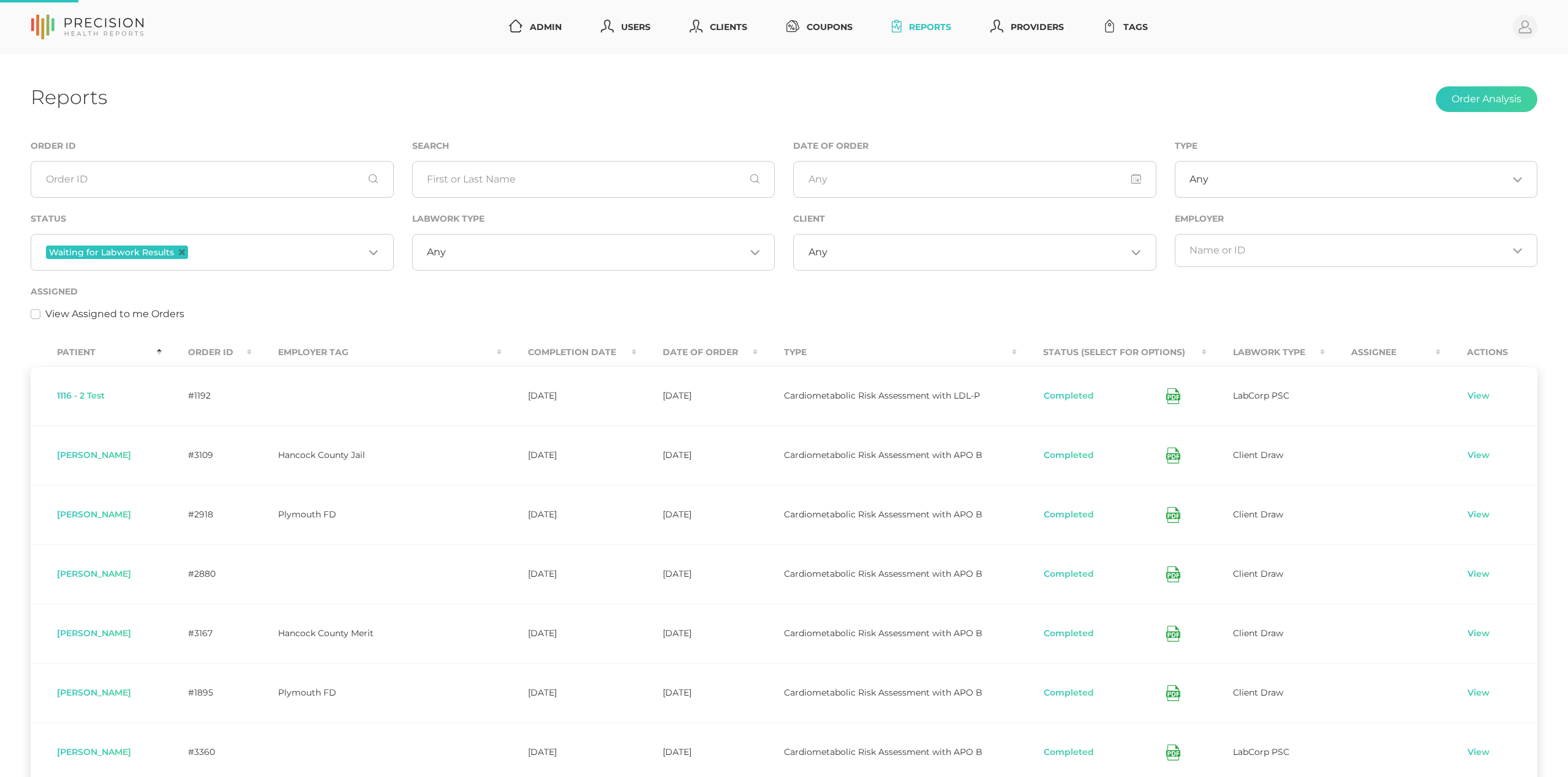
click at [849, 241] on div "Any Loading..." at bounding box center [975, 252] width 363 height 37
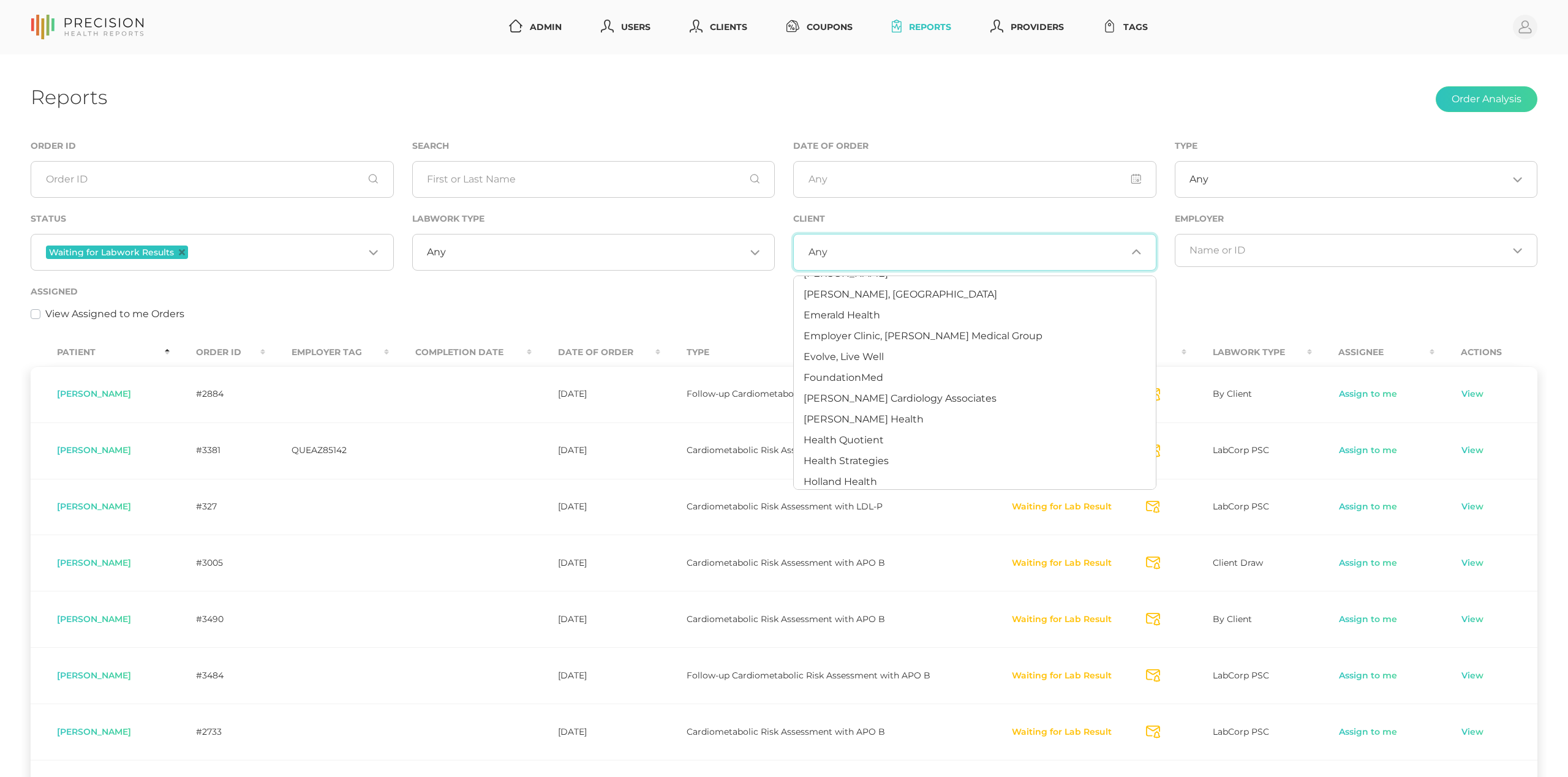
scroll to position [151, 0]
click at [873, 407] on span "[PERSON_NAME] Health" at bounding box center [863, 411] width 120 height 12
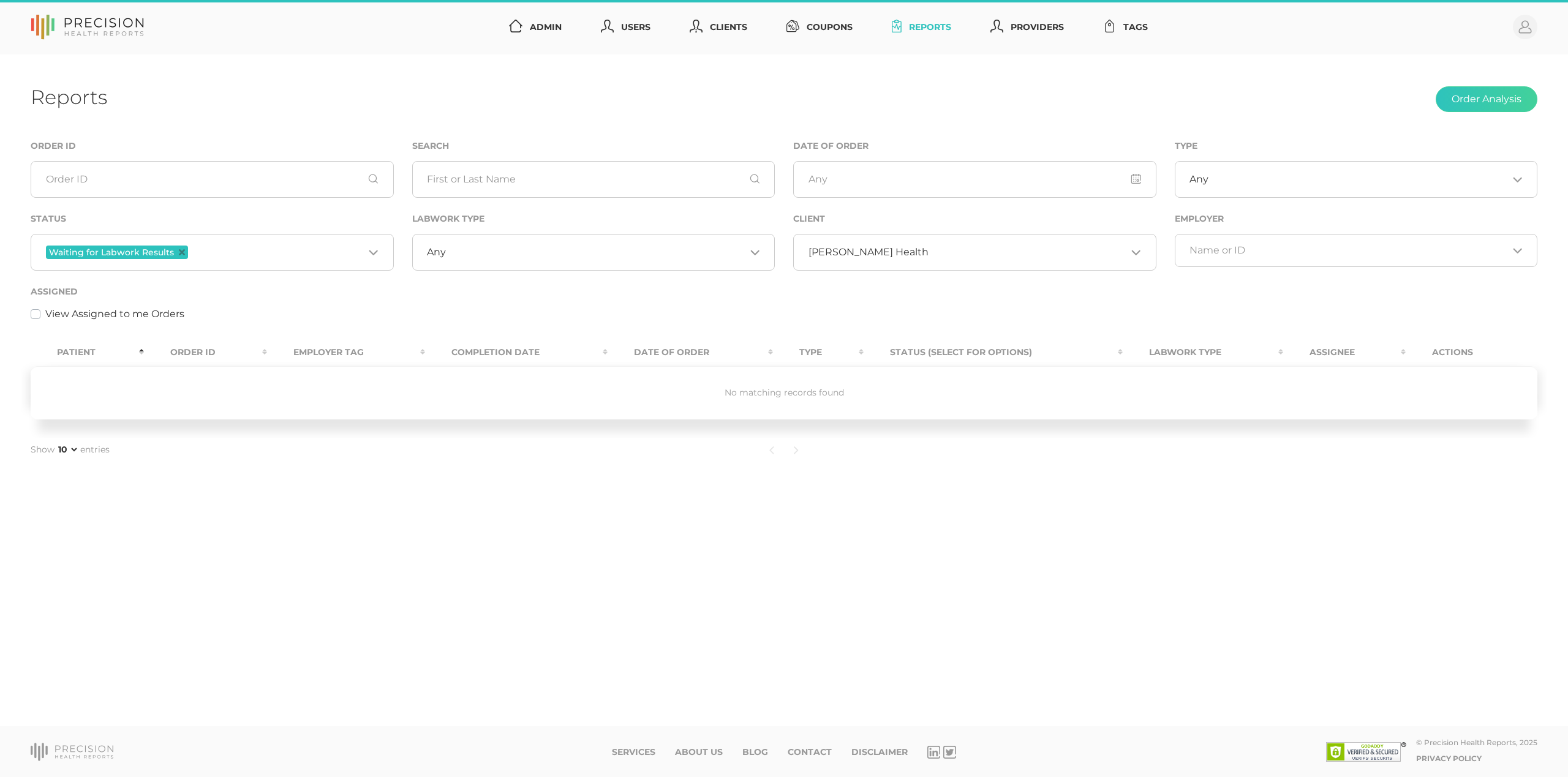
click at [929, 255] on input "Search for option" at bounding box center [1028, 252] width 199 height 13
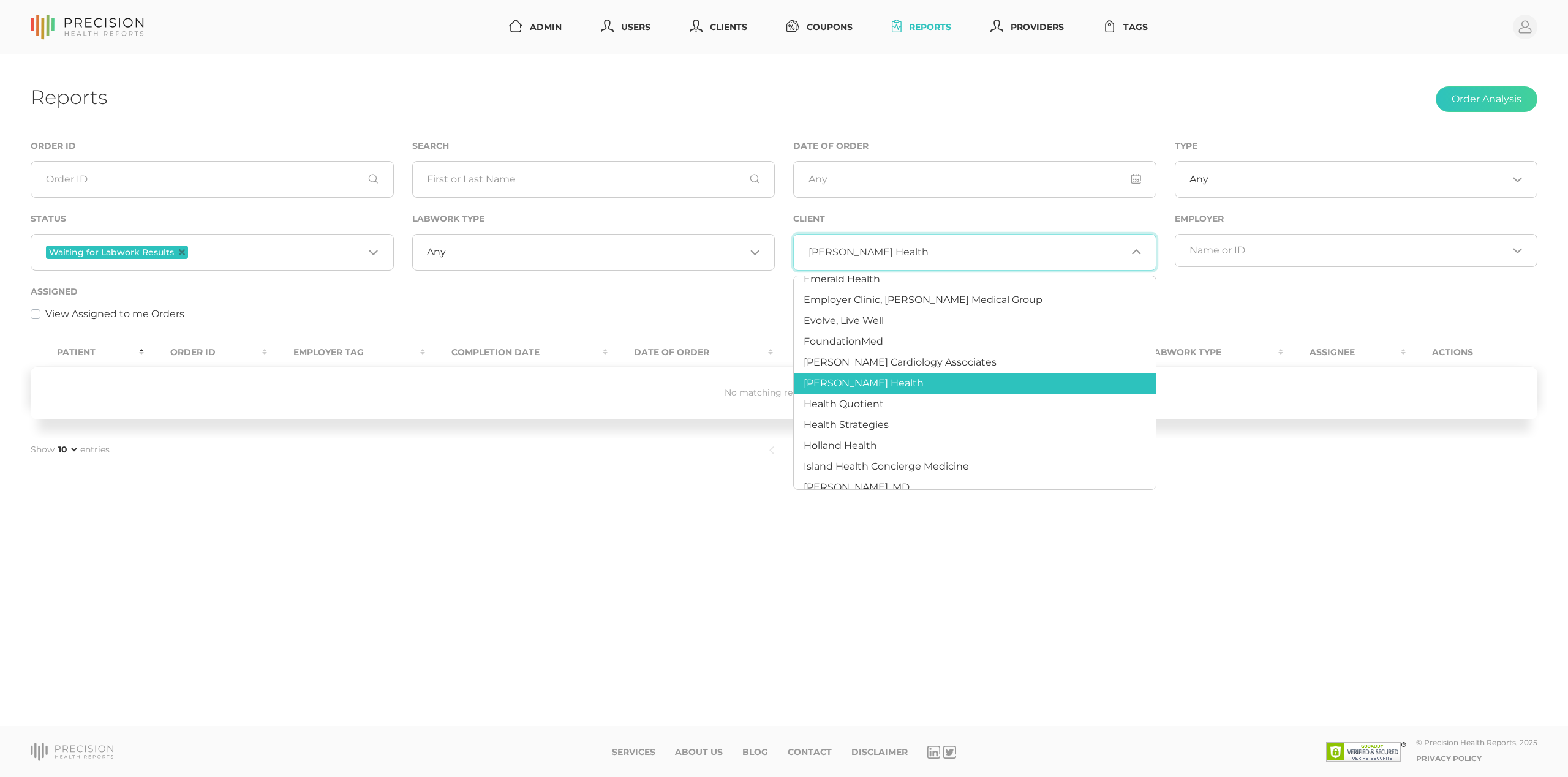
scroll to position [180, 0]
click at [863, 400] on span "Health Quotient" at bounding box center [843, 403] width 80 height 12
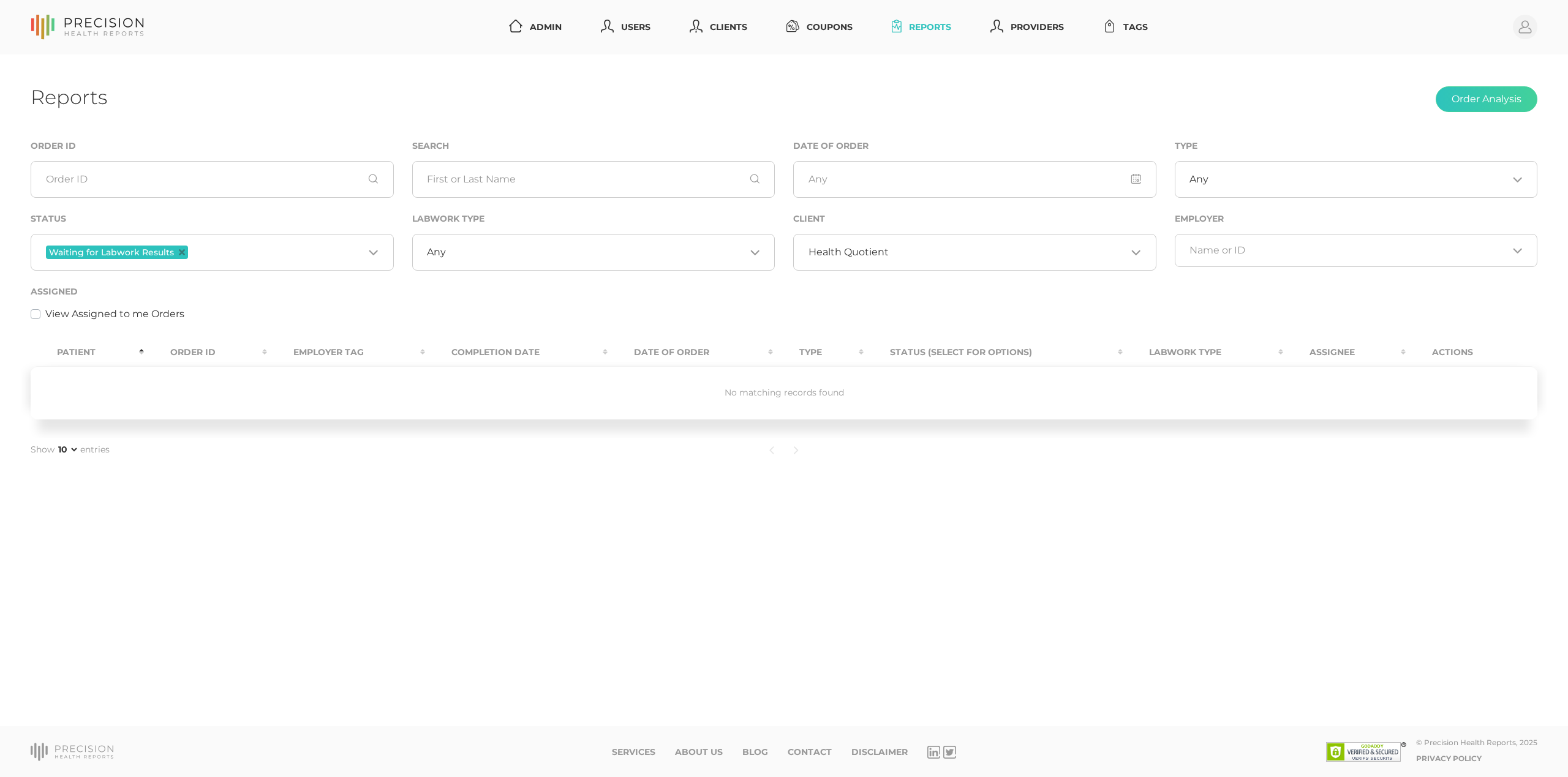
click at [890, 255] on input "Search for option" at bounding box center [1008, 252] width 238 height 13
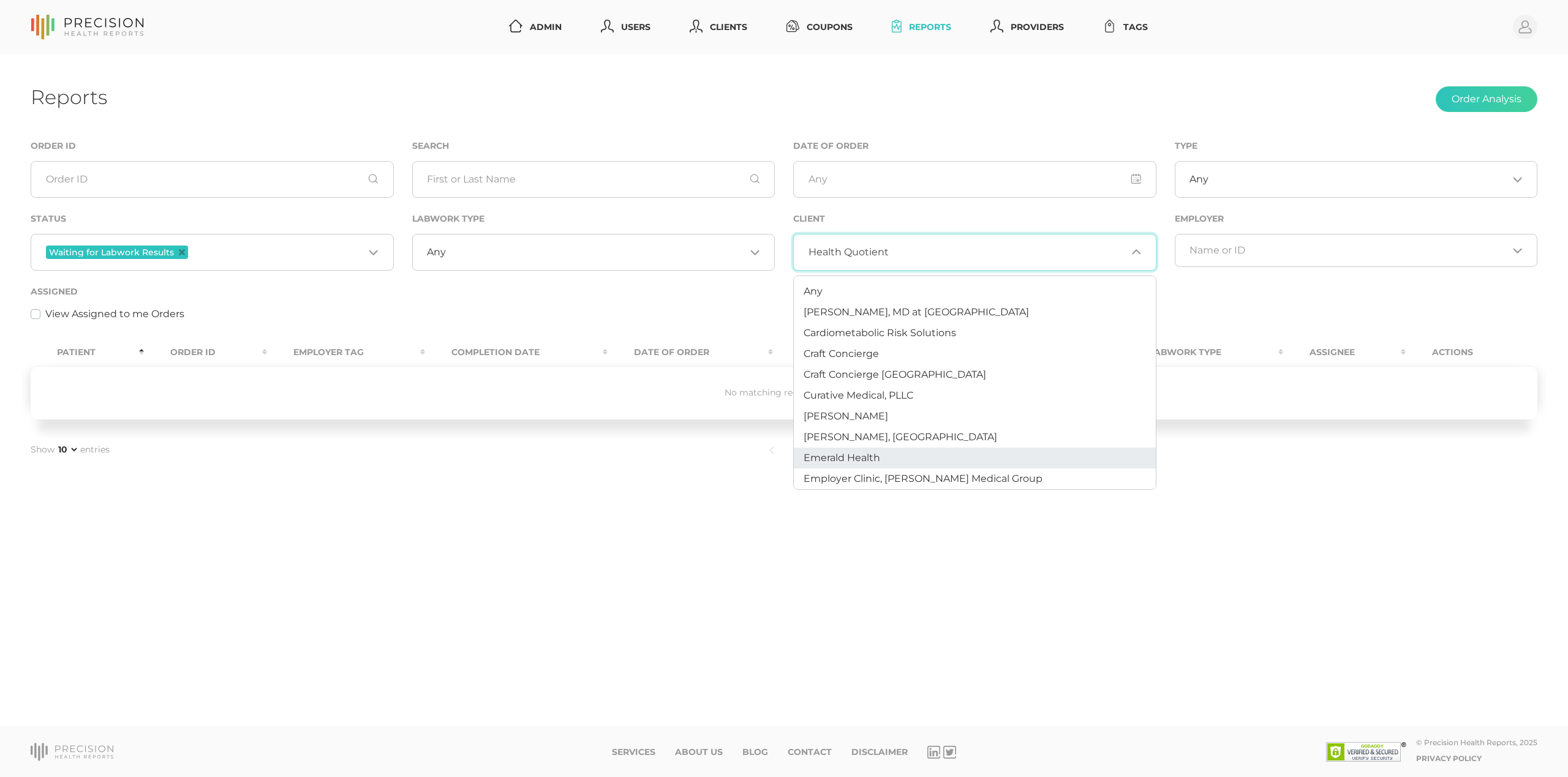
scroll to position [0, 0]
click at [826, 288] on li "Any" at bounding box center [975, 291] width 362 height 21
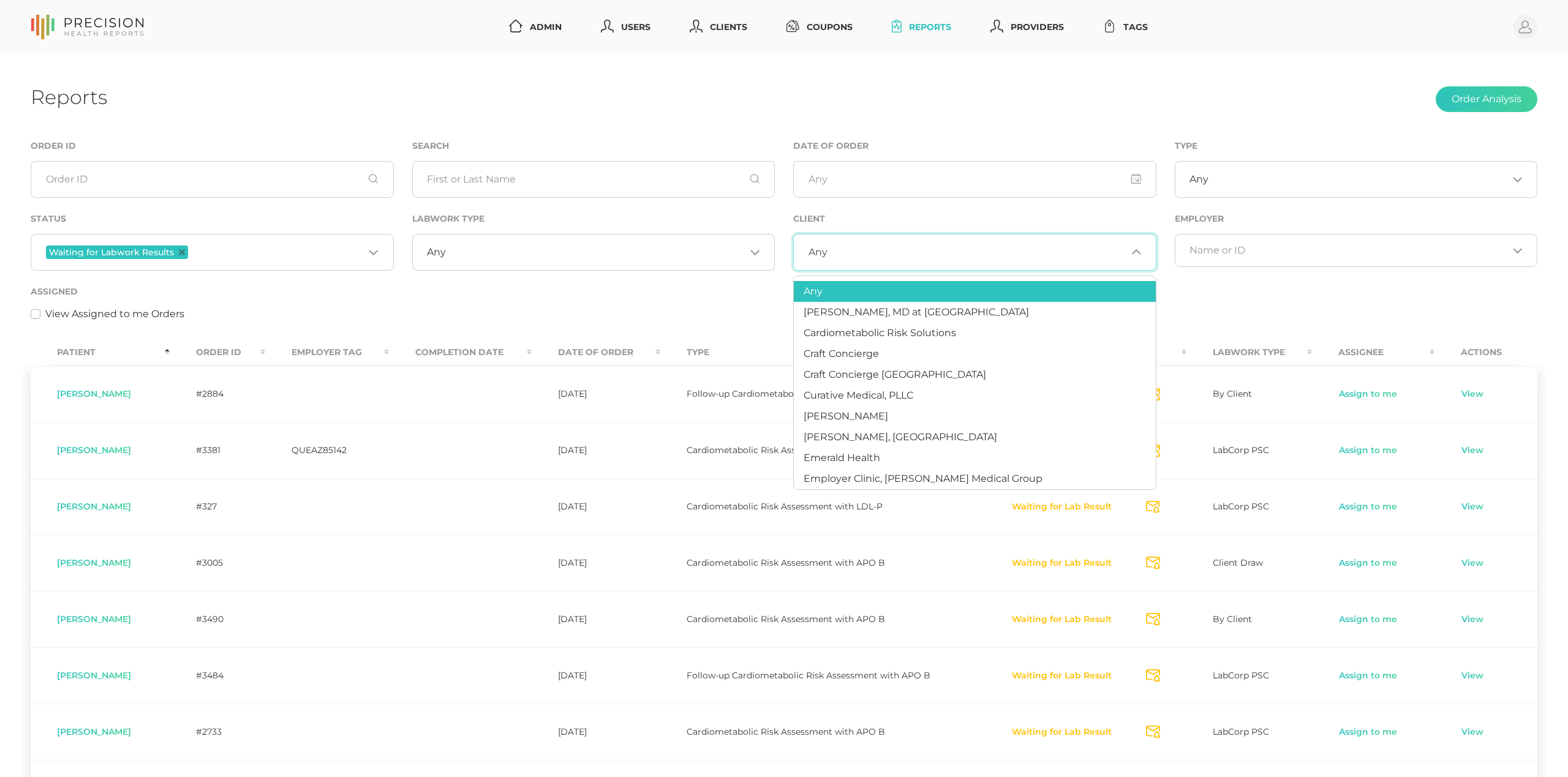
click at [182, 254] on span "Waiting for Labwork Results" at bounding box center [116, 252] width 142 height 13
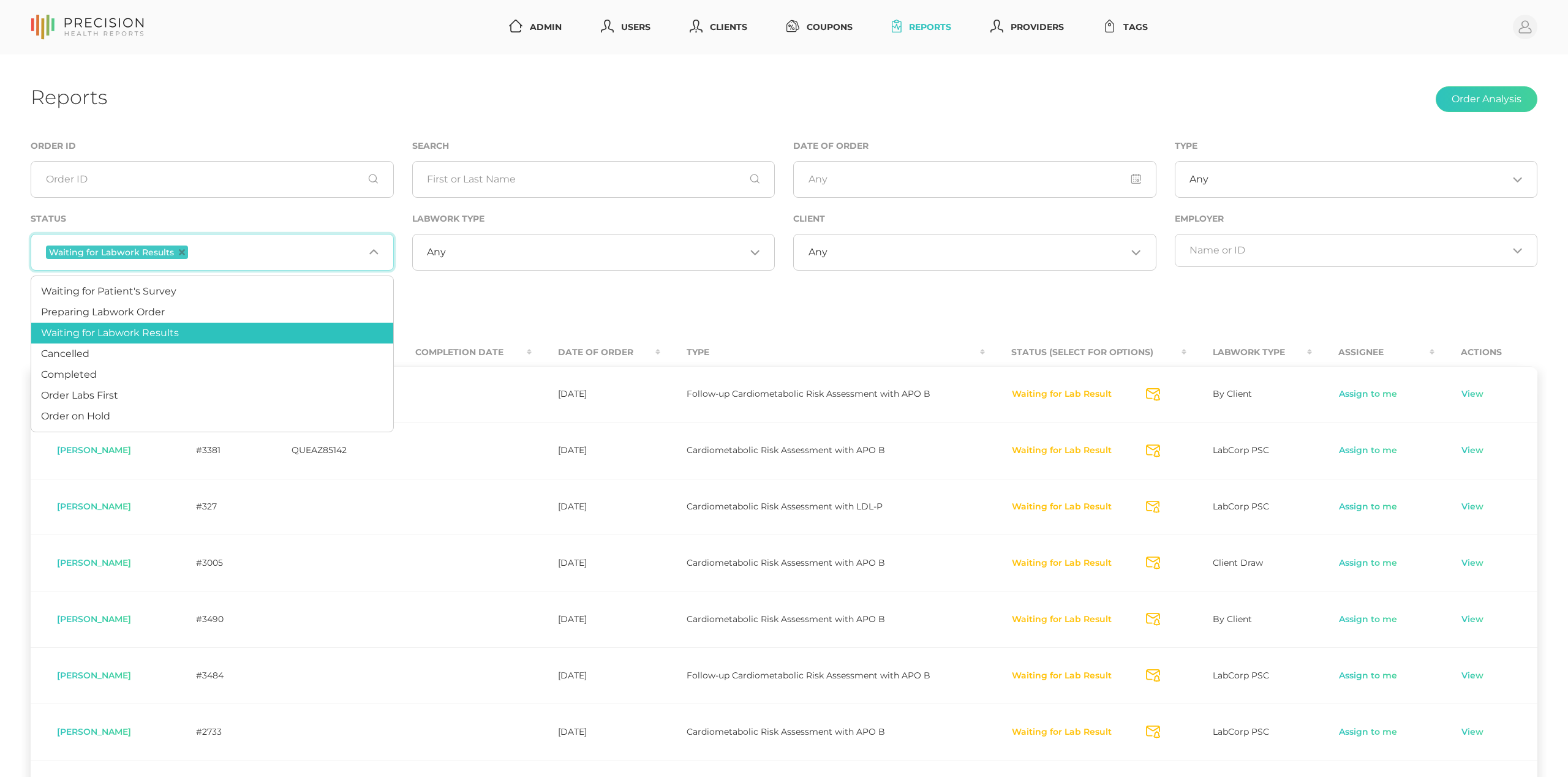
click at [182, 252] on span "Waiting for Labwork Results" at bounding box center [116, 252] width 142 height 13
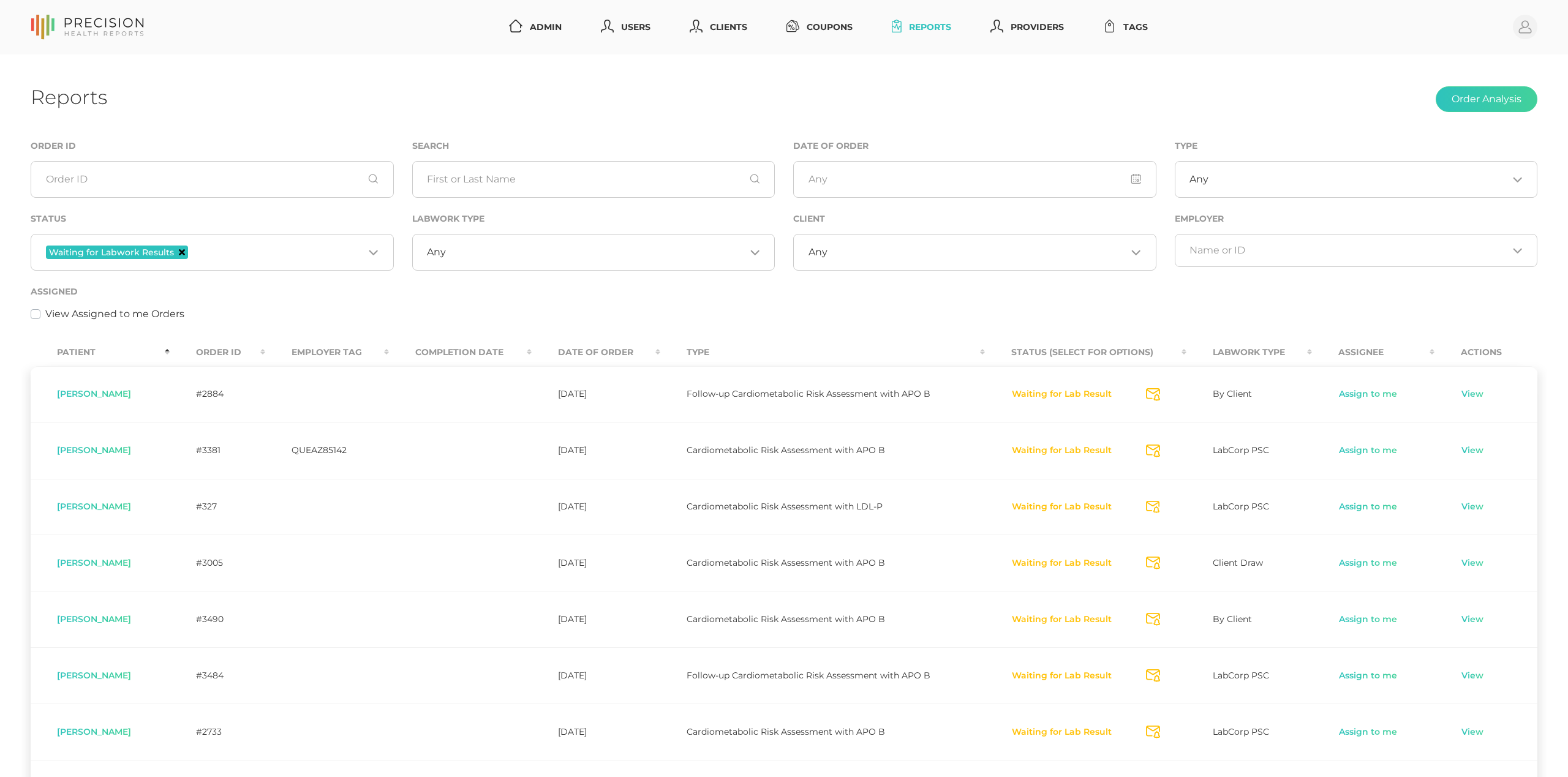
click at [180, 252] on icon "Deselect Waiting for Labwork Results" at bounding box center [182, 252] width 6 height 6
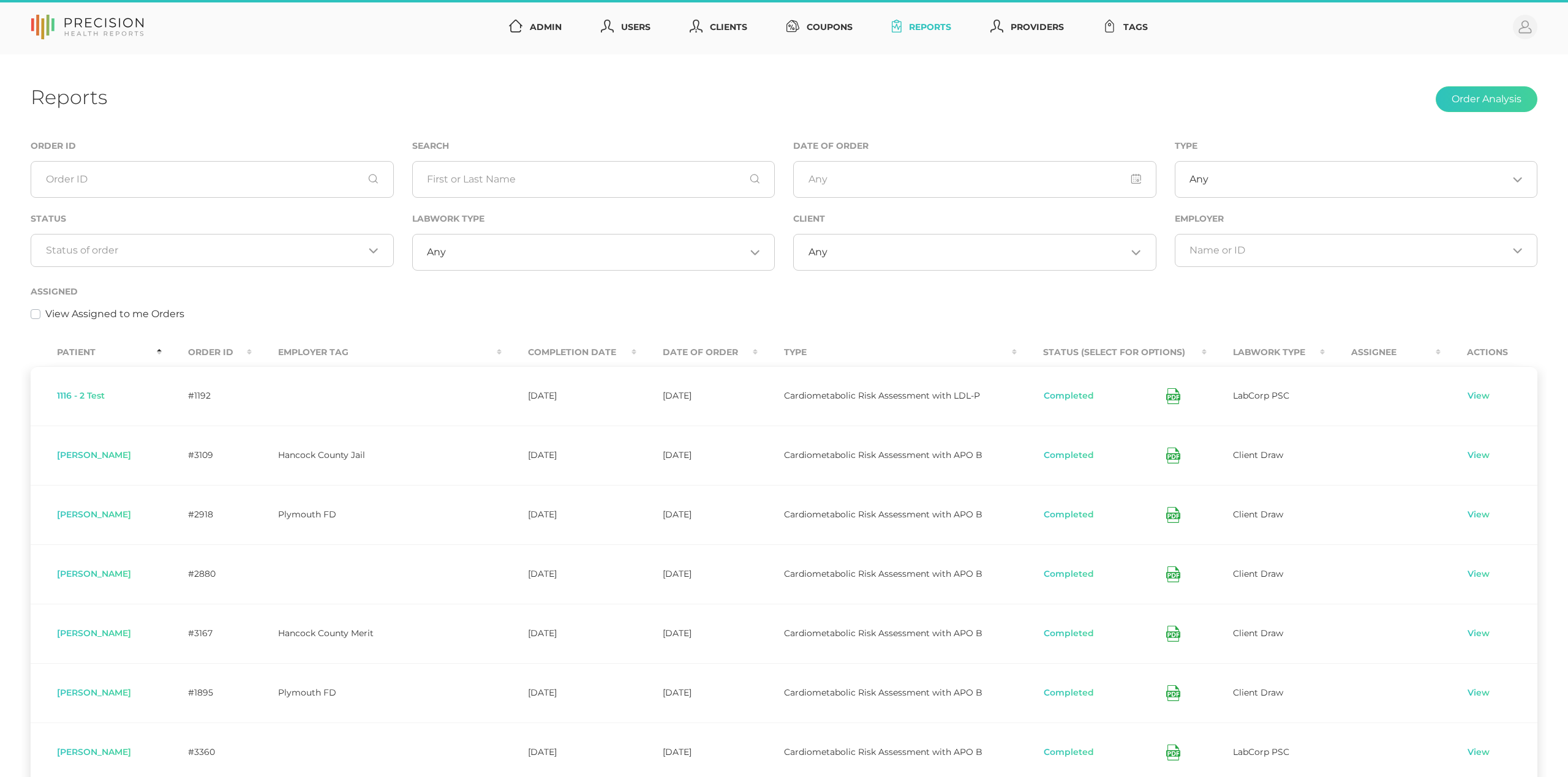
click at [236, 355] on th "Order ID" at bounding box center [207, 352] width 90 height 27
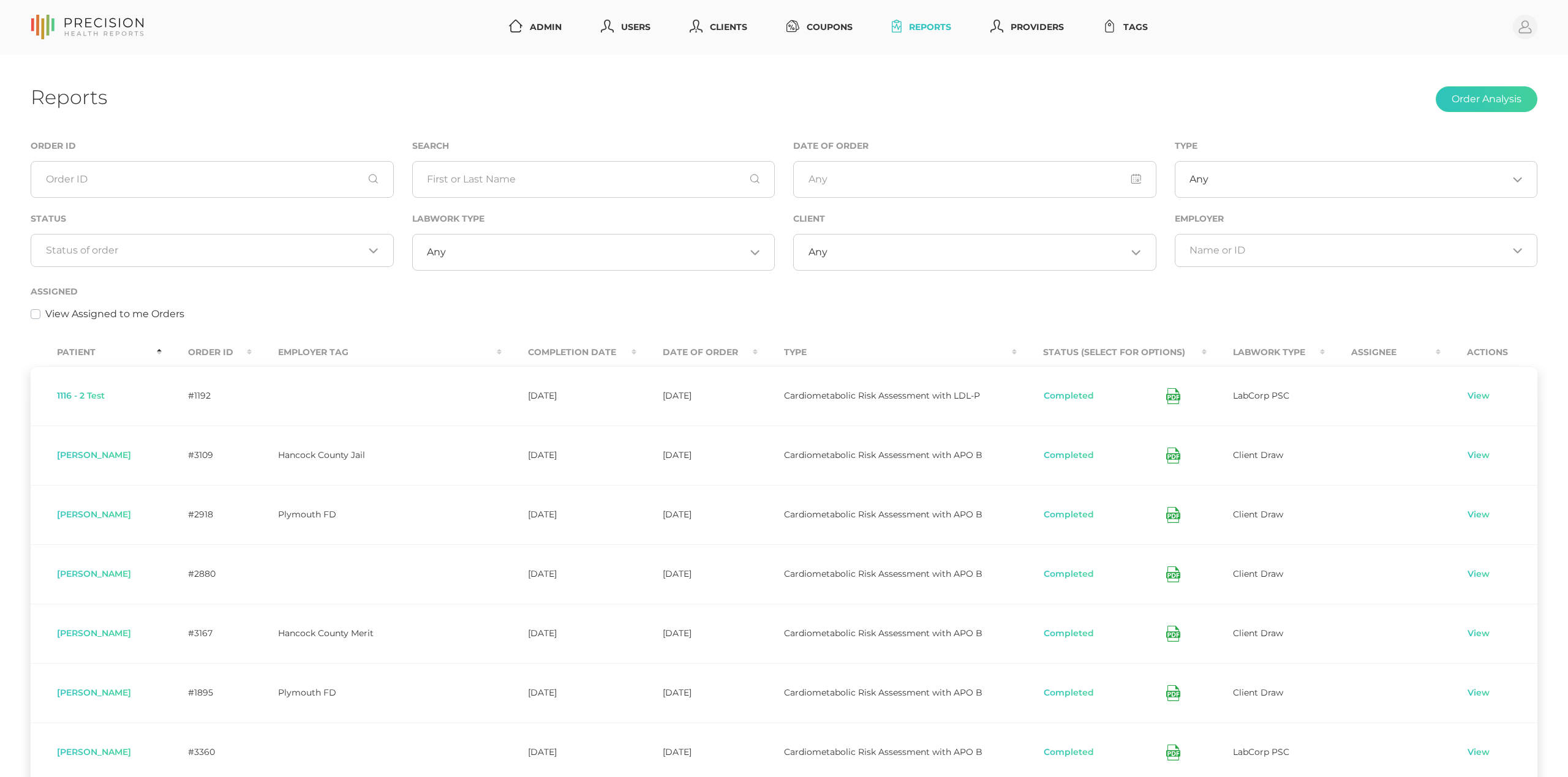
click at [230, 349] on th "Order ID" at bounding box center [207, 352] width 90 height 27
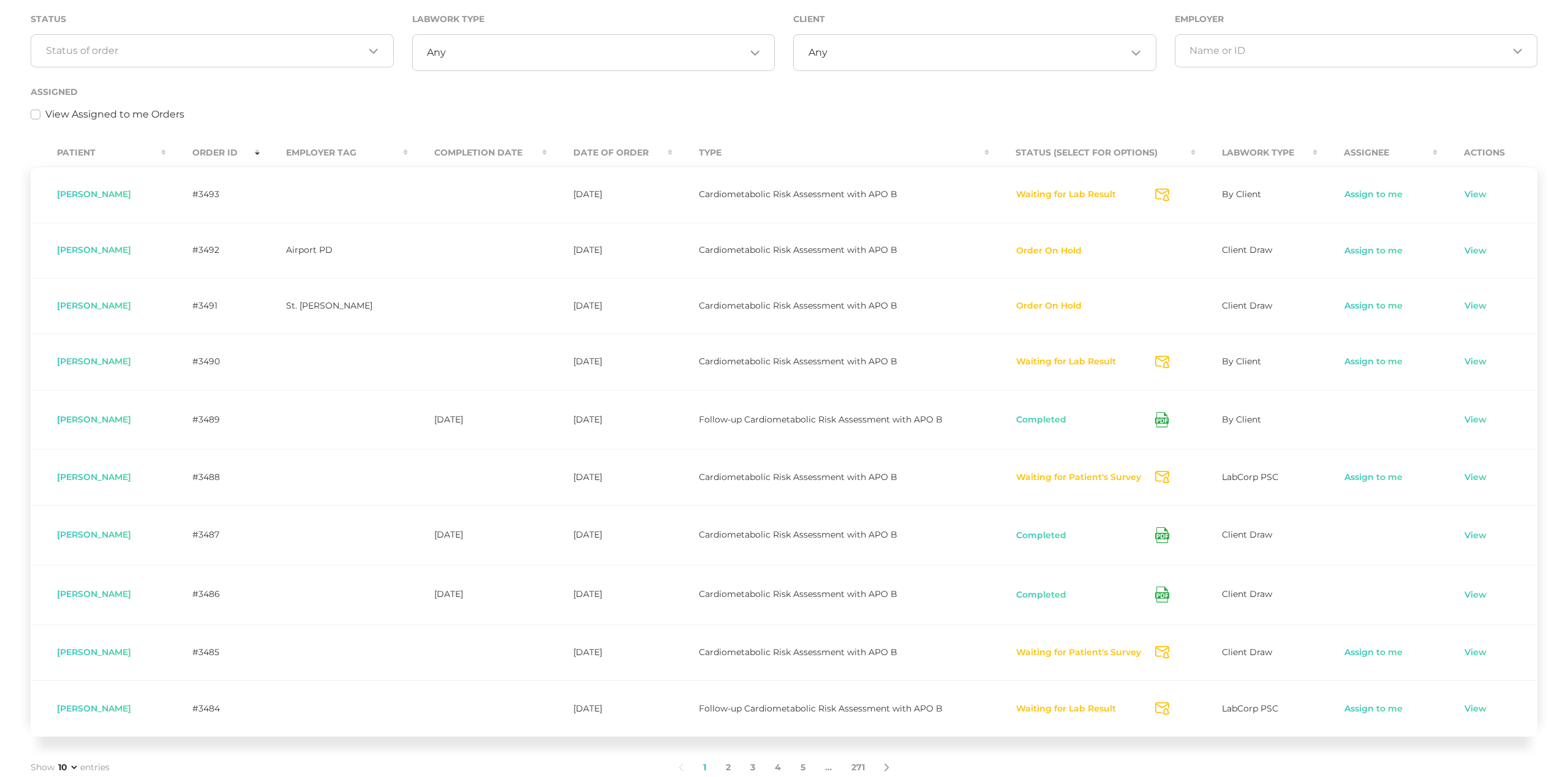
scroll to position [201, 0]
click at [960, 46] on input "Search for option" at bounding box center [977, 52] width 299 height 13
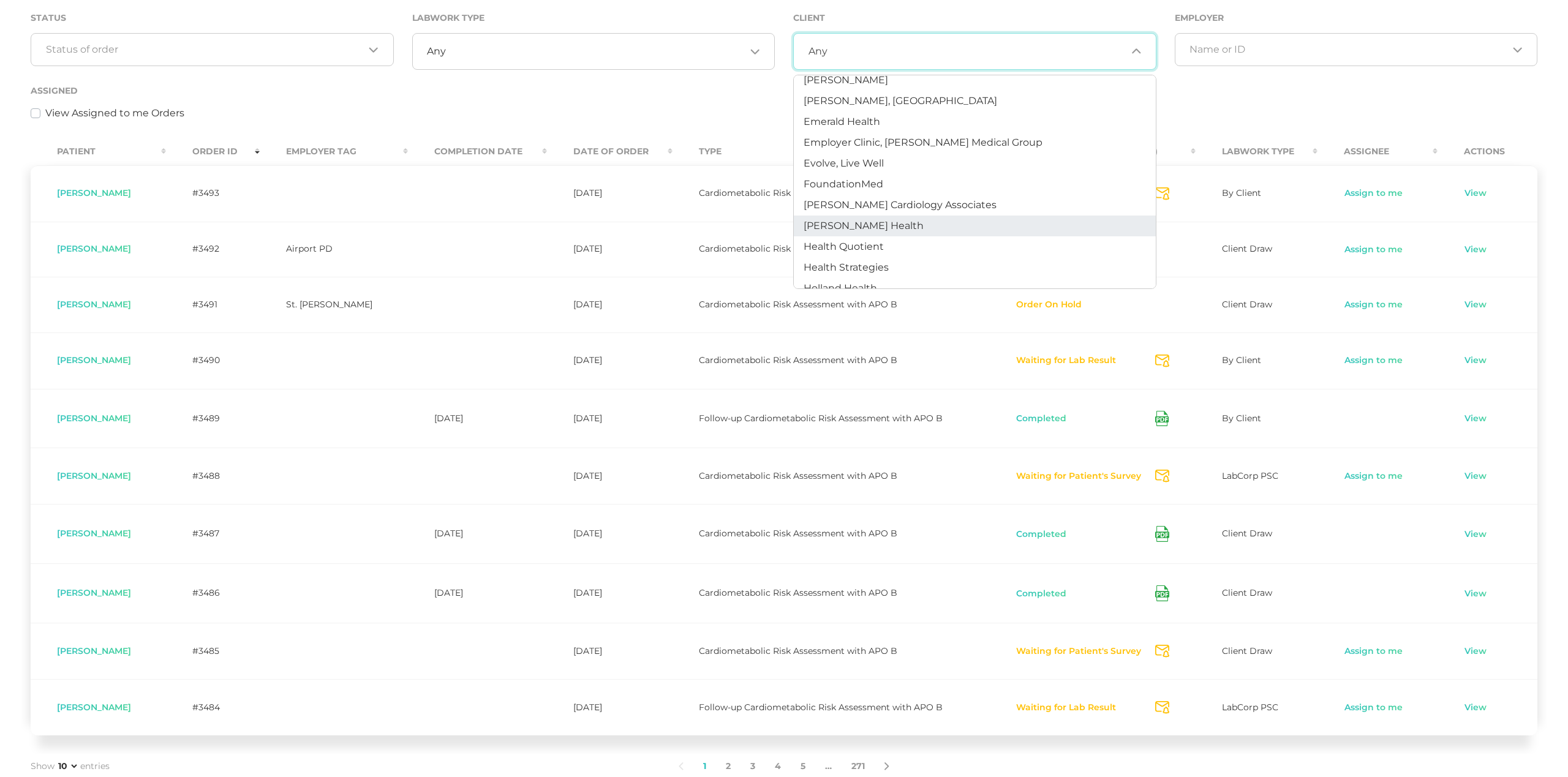
scroll to position [136, 0]
click at [929, 235] on li "Health Quotient" at bounding box center [975, 246] width 362 height 21
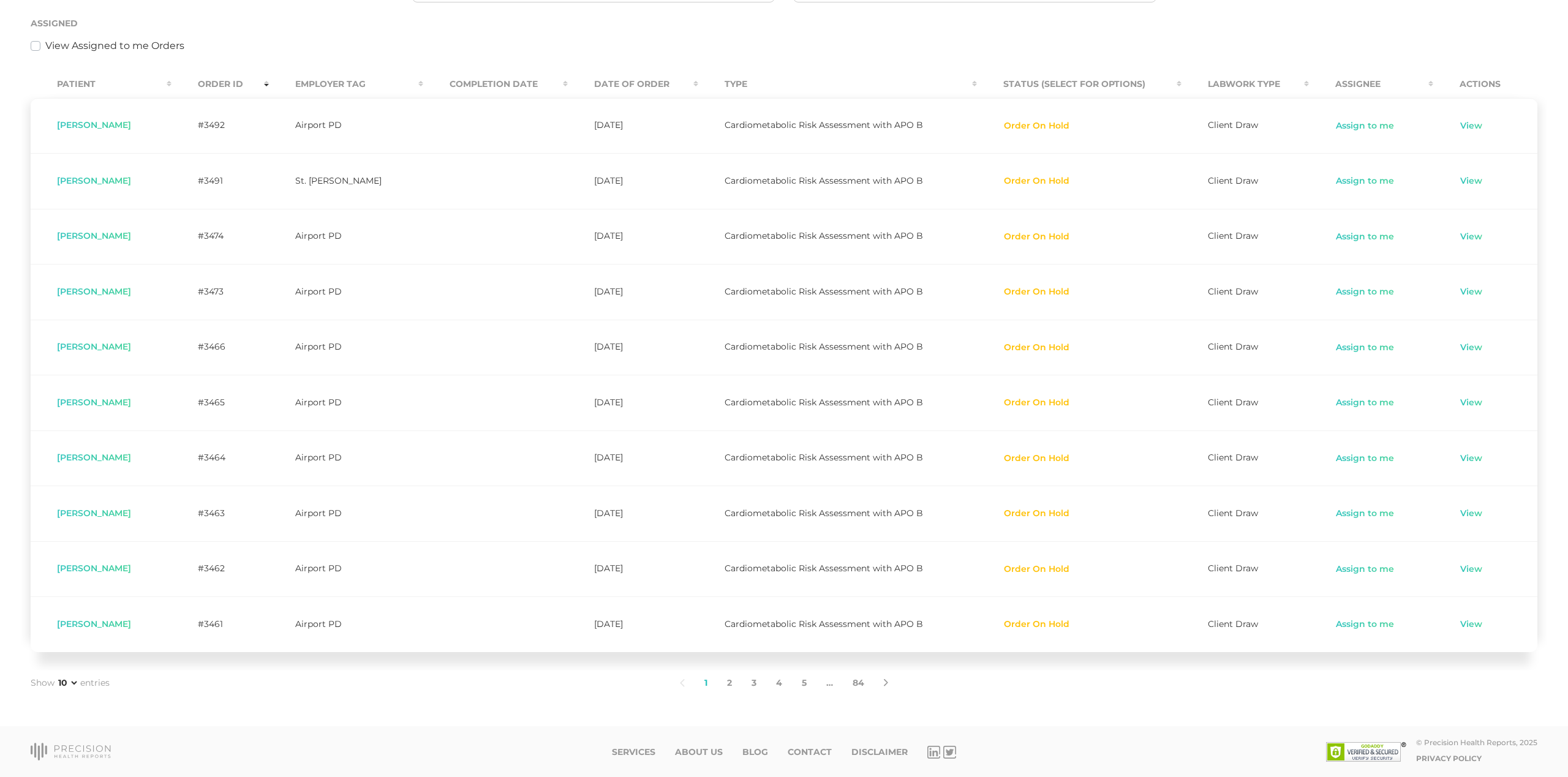
scroll to position [273, 0]
click at [728, 678] on link "2" at bounding box center [729, 684] width 24 height 26
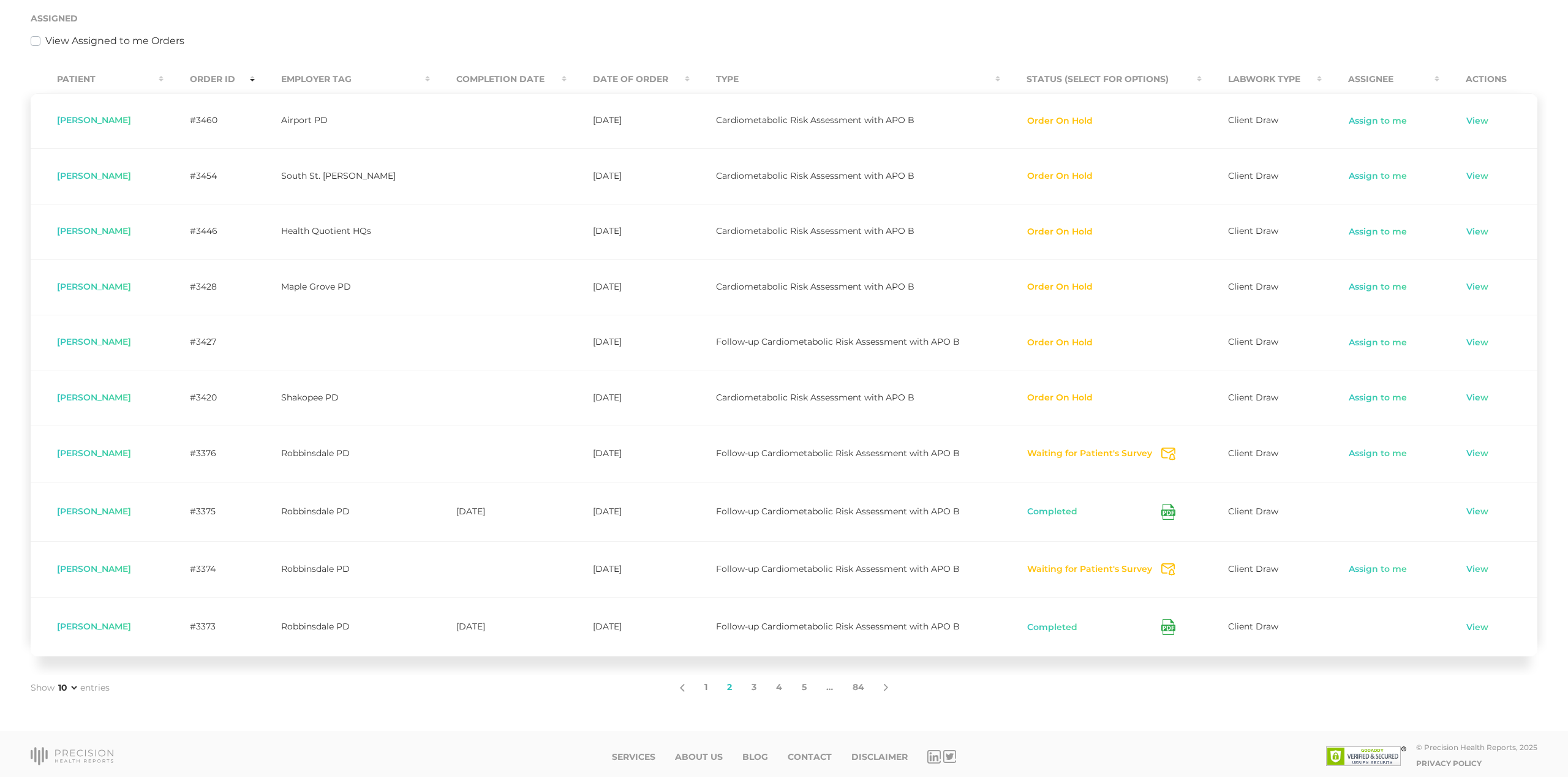
click at [704, 690] on link "1" at bounding box center [706, 687] width 23 height 26
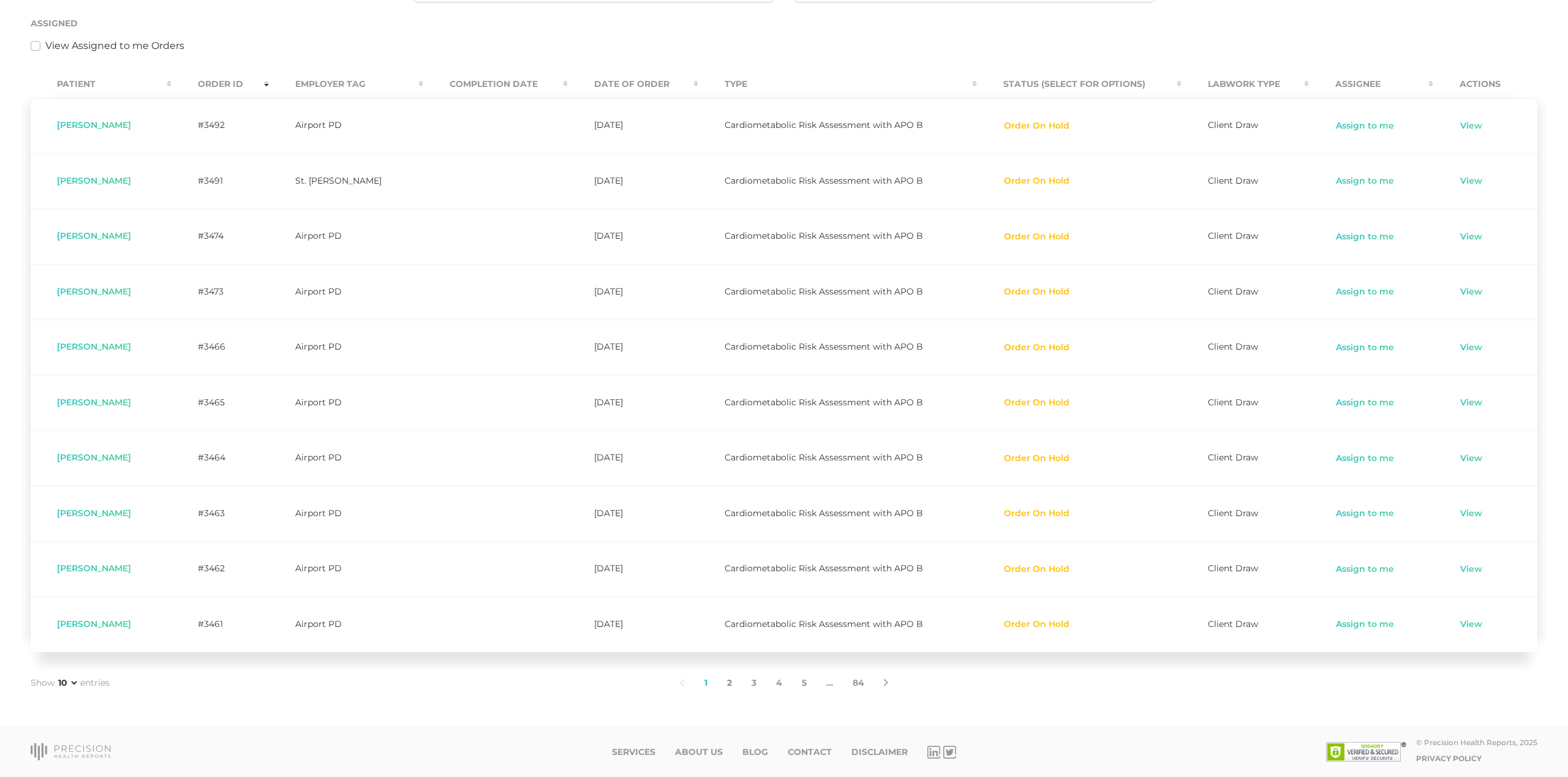
click at [728, 677] on link "2" at bounding box center [729, 684] width 24 height 26
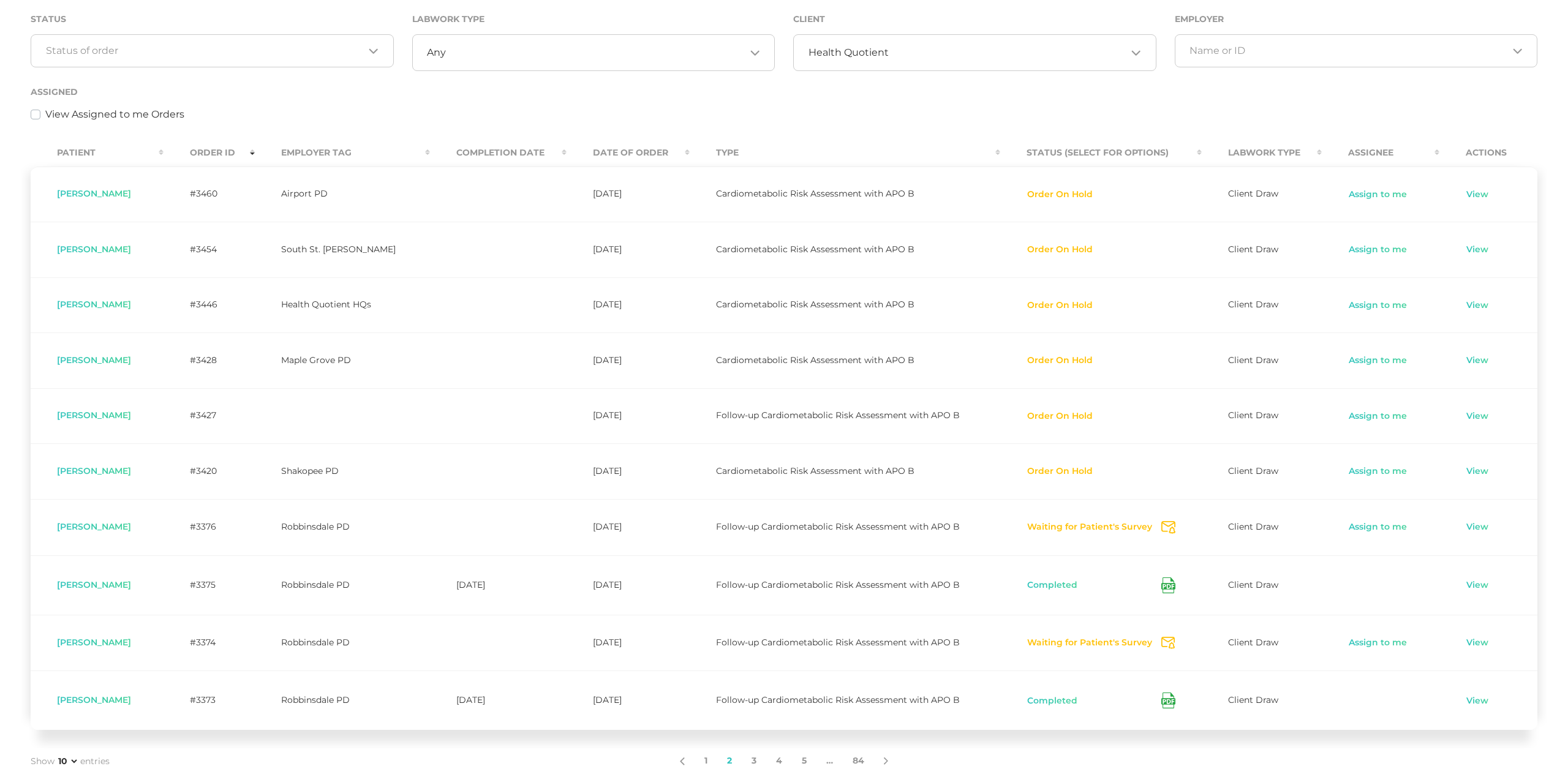
scroll to position [199, 0]
click at [1052, 195] on button "Order On Hold" at bounding box center [1060, 194] width 67 height 13
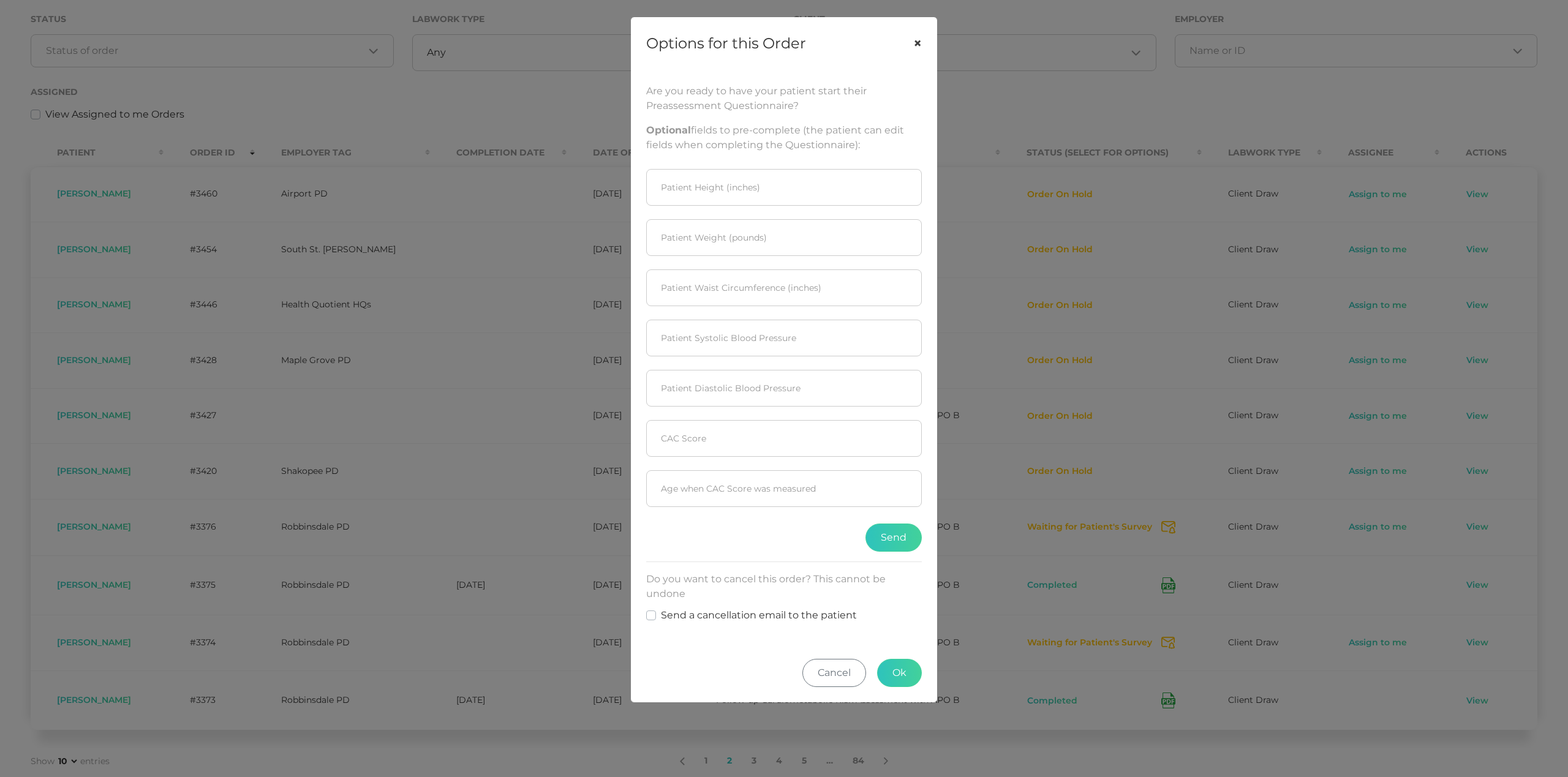
click at [915, 42] on button "×" at bounding box center [918, 43] width 38 height 52
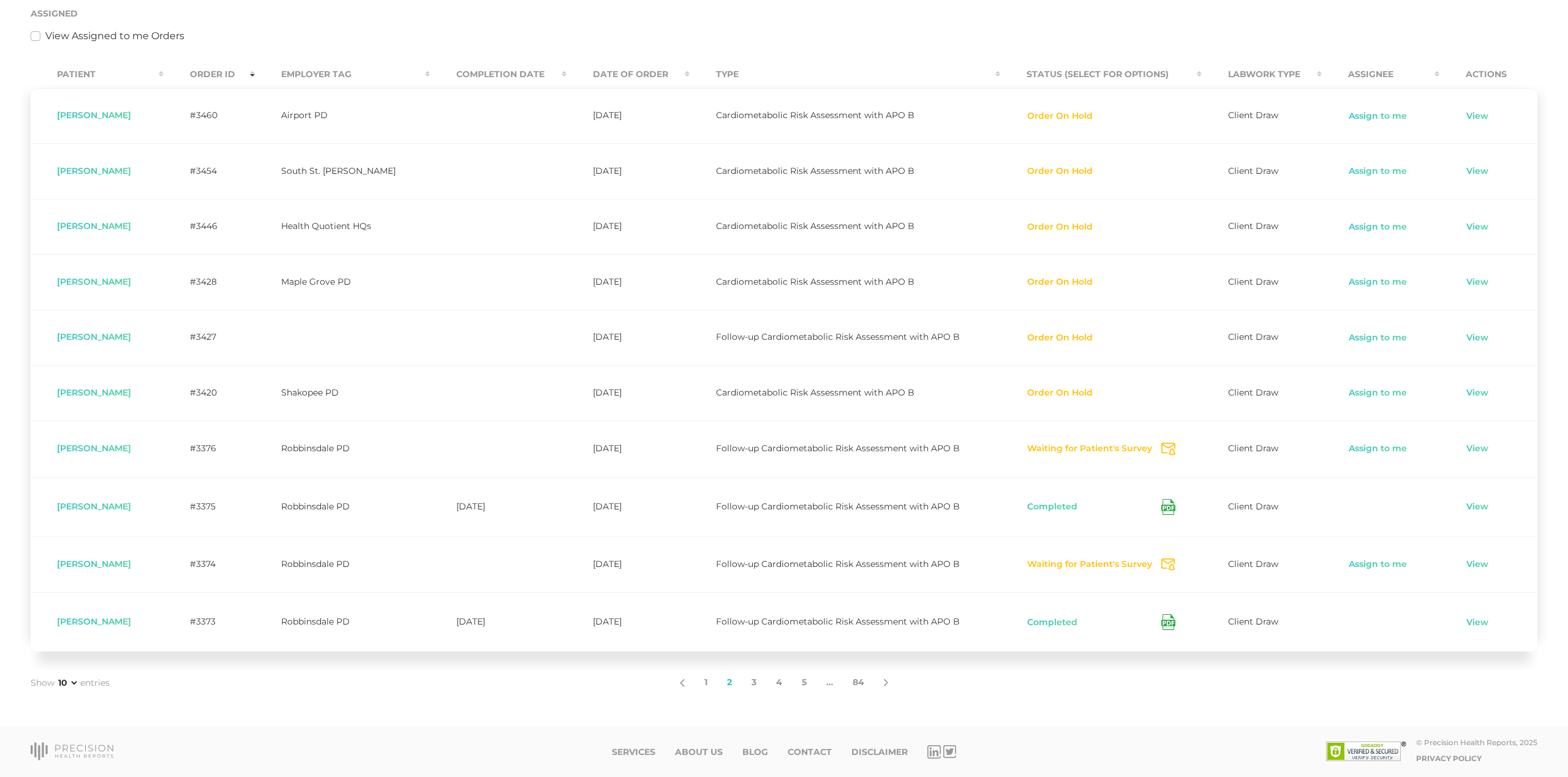
scroll to position [282, 0]
click at [703, 686] on link "1" at bounding box center [706, 683] width 23 height 26
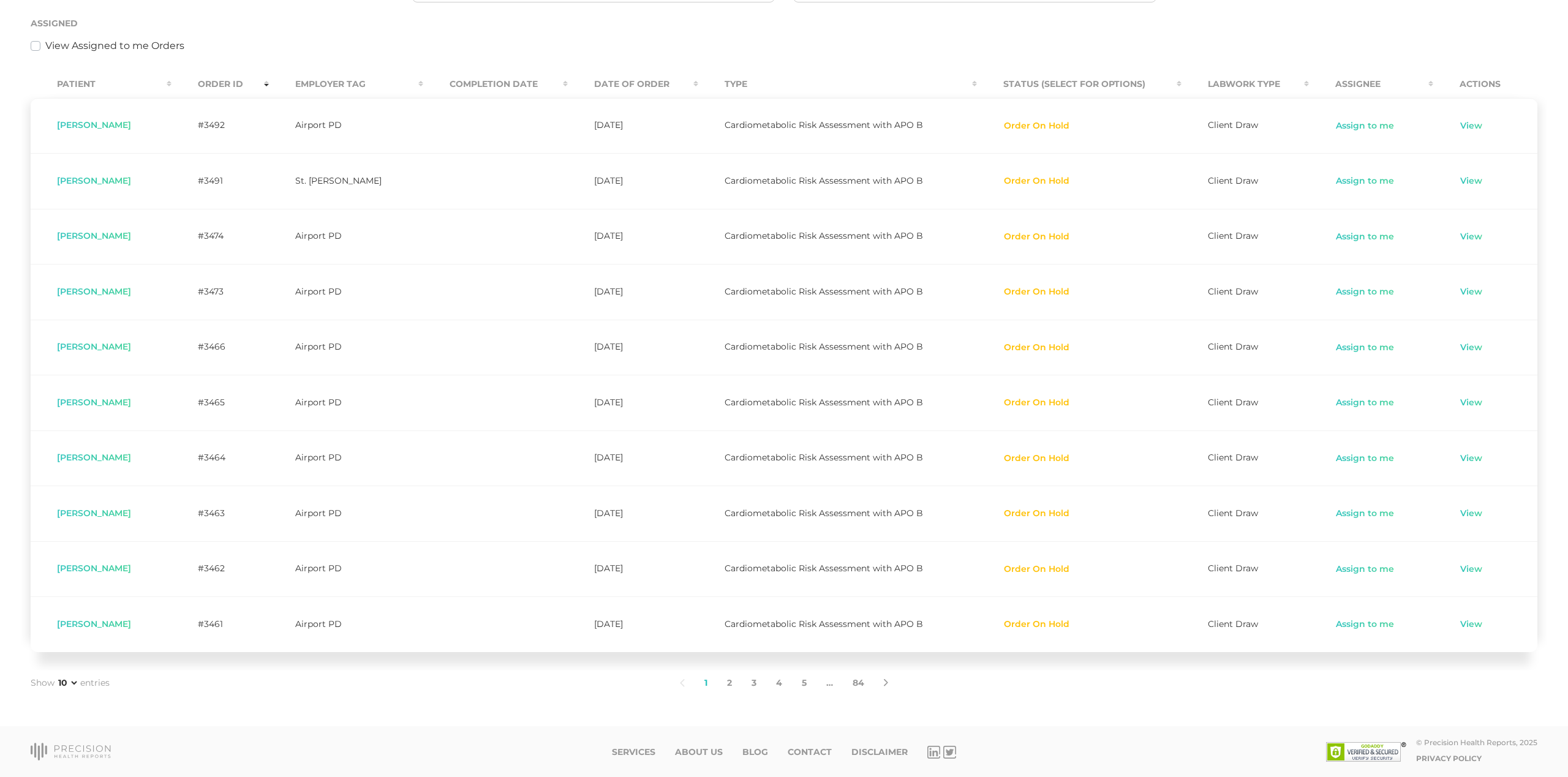
scroll to position [0, 0]
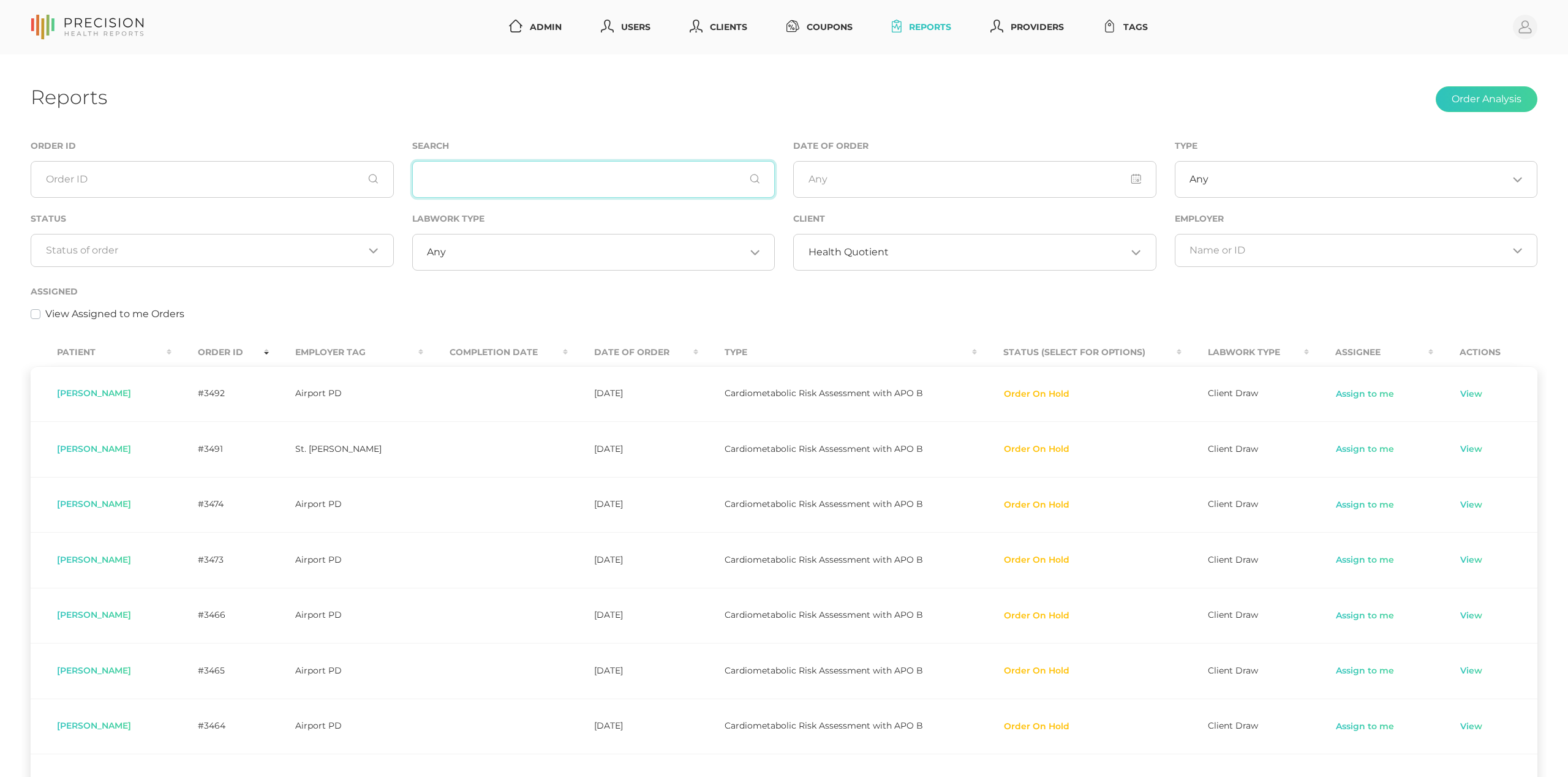
click at [523, 177] on input "text" at bounding box center [594, 180] width 363 height 37
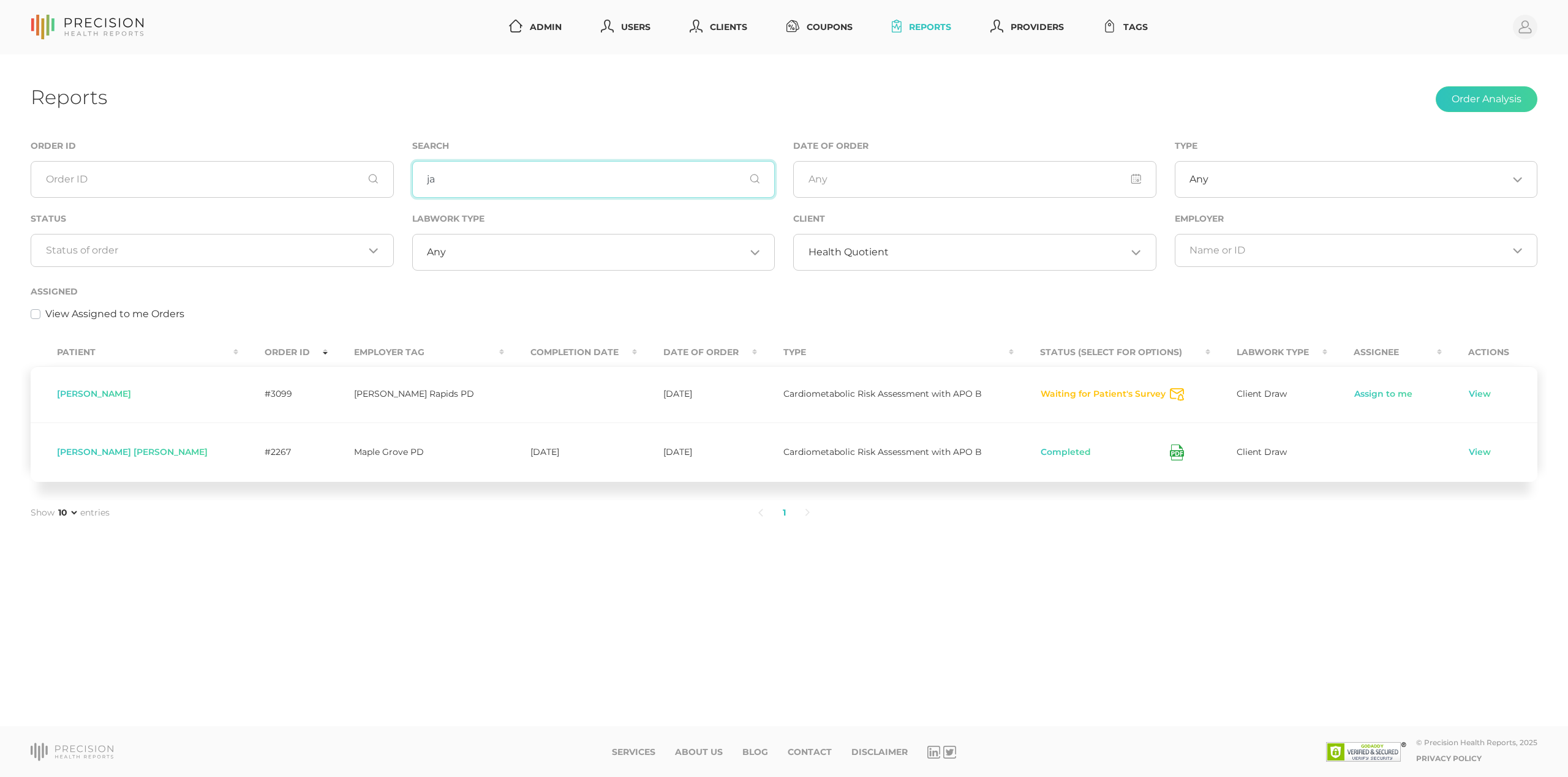
type input "j"
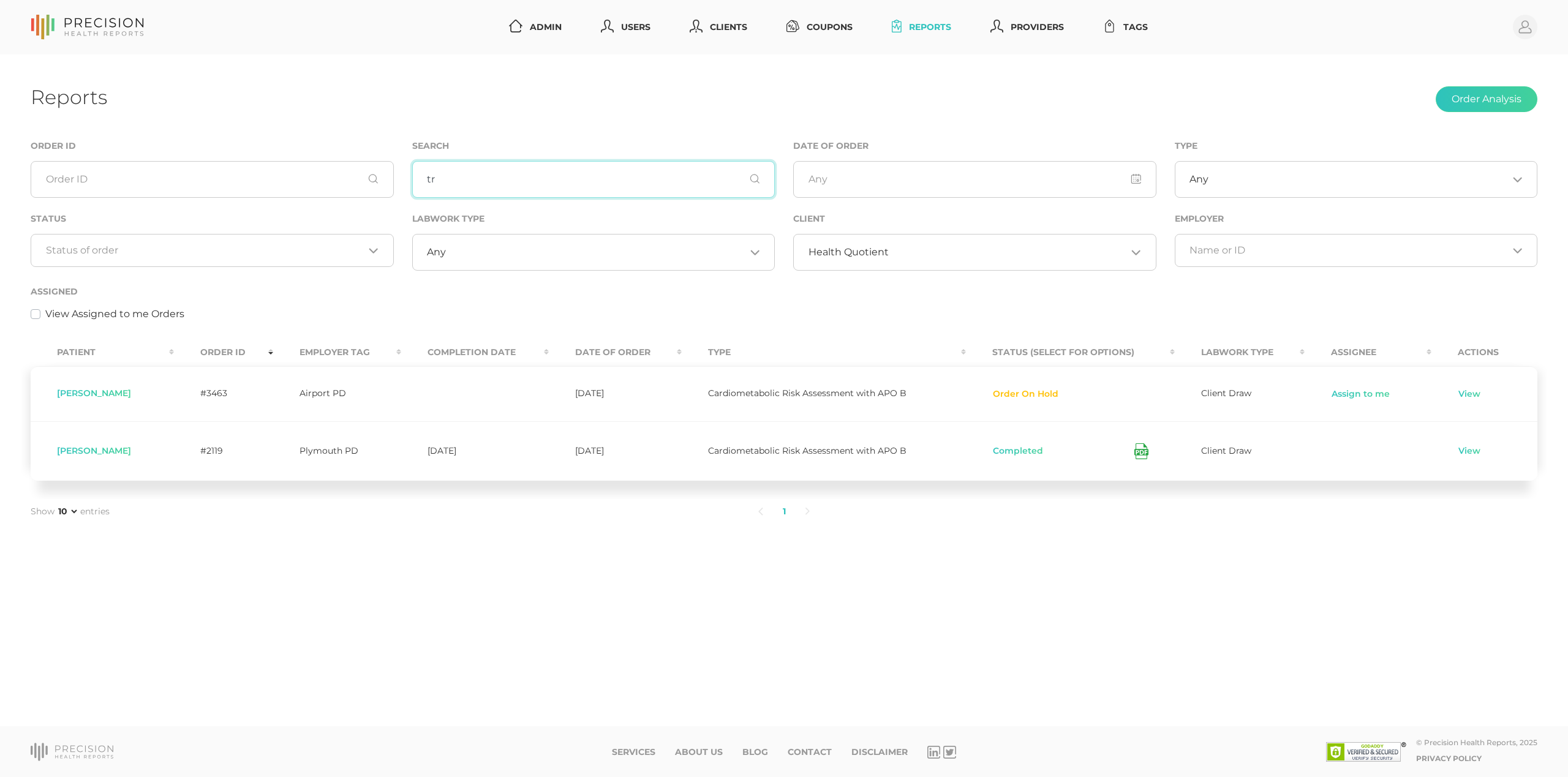
type input "t"
